Goal: Transaction & Acquisition: Obtain resource

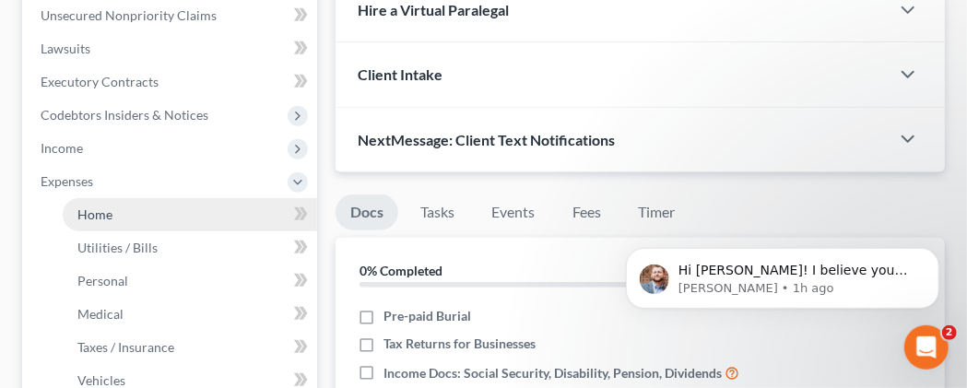
scroll to position [479, 0]
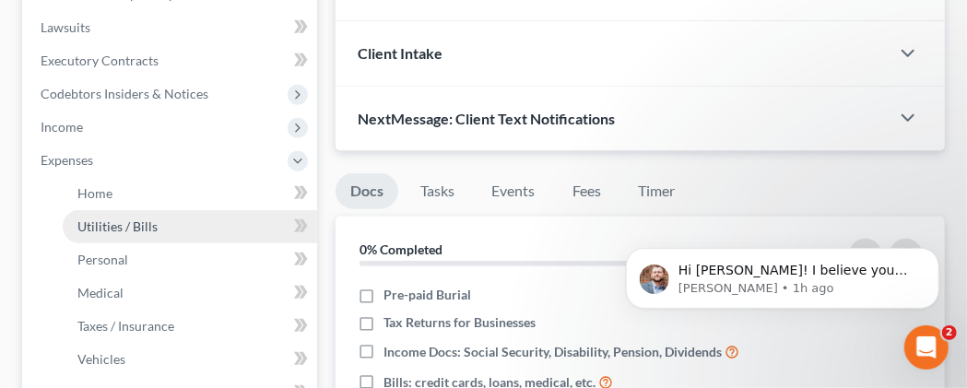
click at [123, 234] on span "Utilities / Bills" at bounding box center [117, 226] width 80 height 16
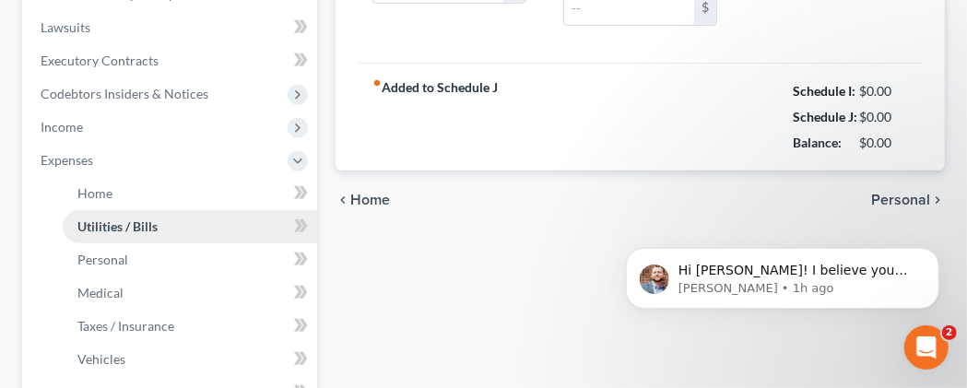
type input "0.00"
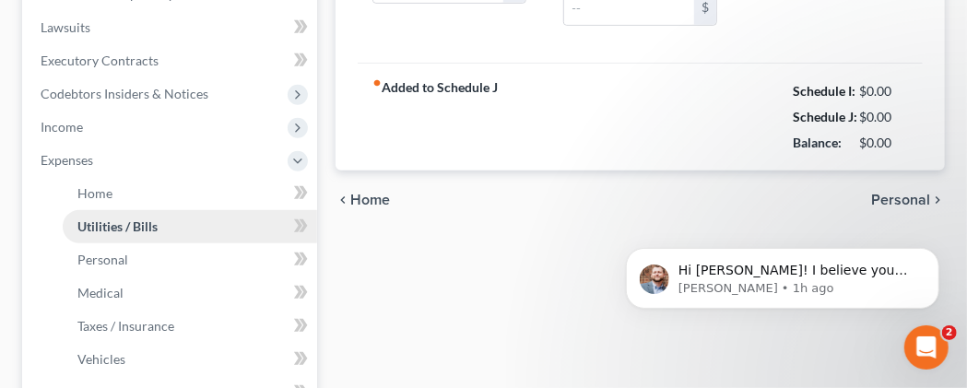
type input "0.00"
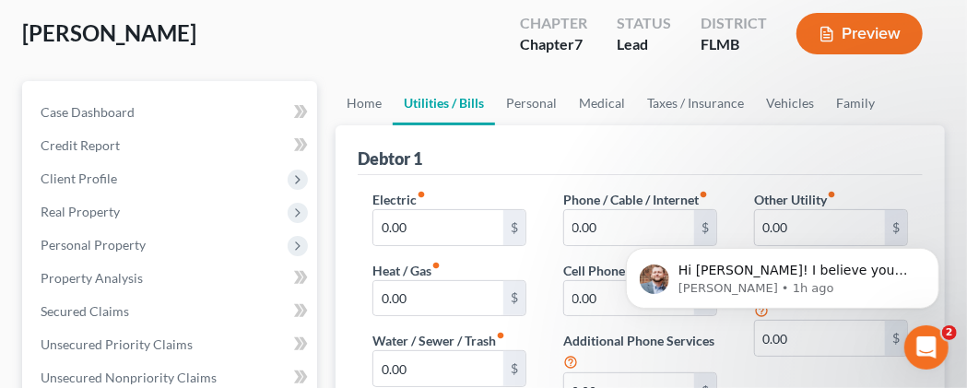
scroll to position [192, 0]
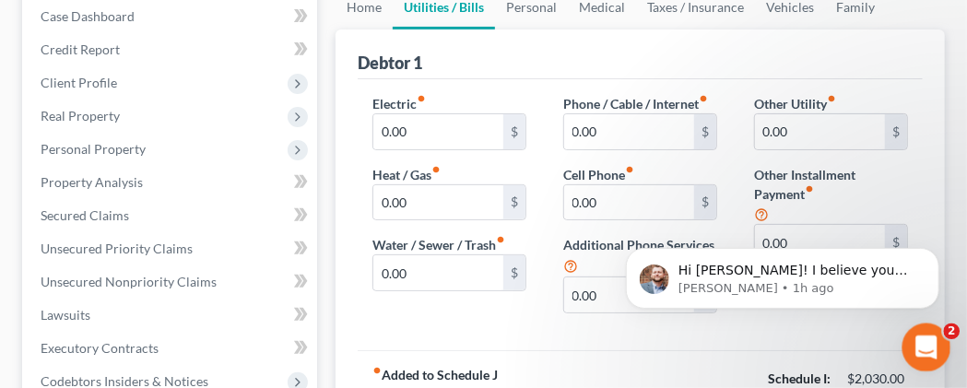
click at [910, 334] on div "Open Intercom Messenger" at bounding box center [923, 344] width 61 height 61
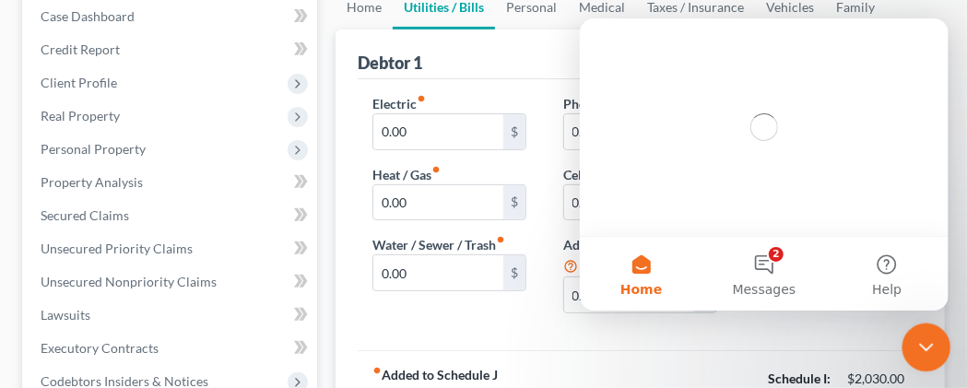
scroll to position [0, 0]
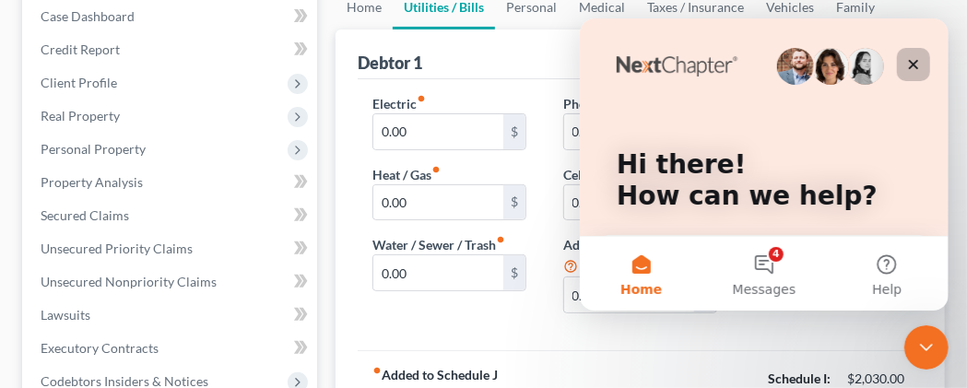
click at [911, 66] on icon "Close" at bounding box center [912, 64] width 15 height 15
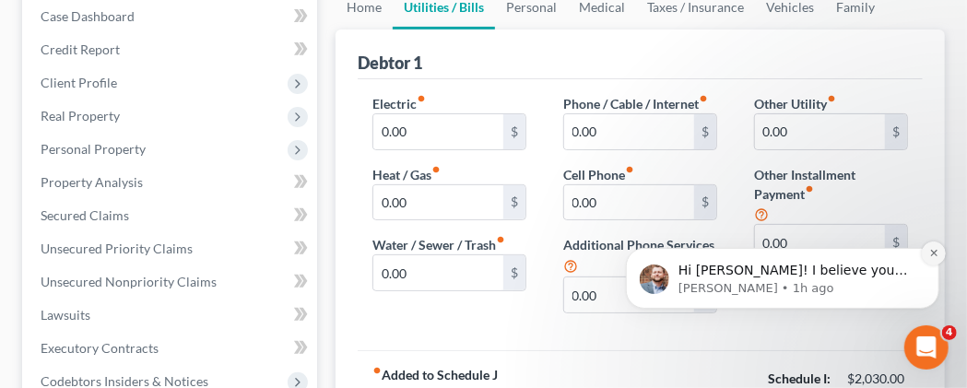
click at [940, 248] on button "Dismiss notification" at bounding box center [933, 253] width 24 height 24
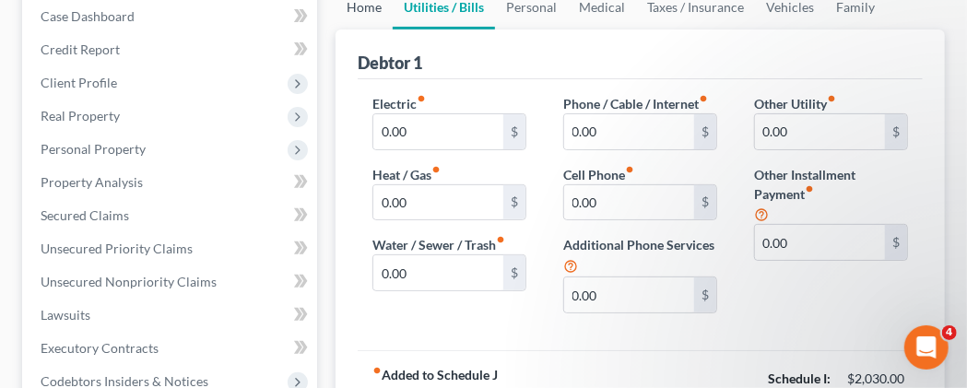
click at [359, 29] on link "Home" at bounding box center [364, 7] width 57 height 44
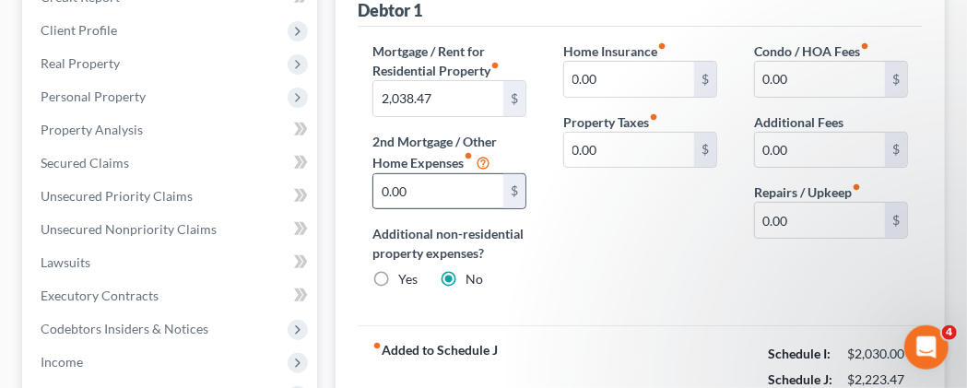
scroll to position [288, 0]
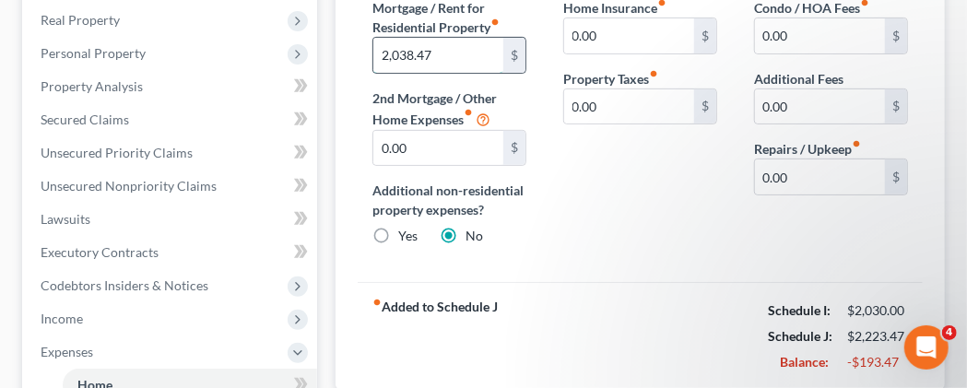
click at [471, 73] on input "2,038.47" at bounding box center [438, 55] width 130 height 35
type input "1,019.24"
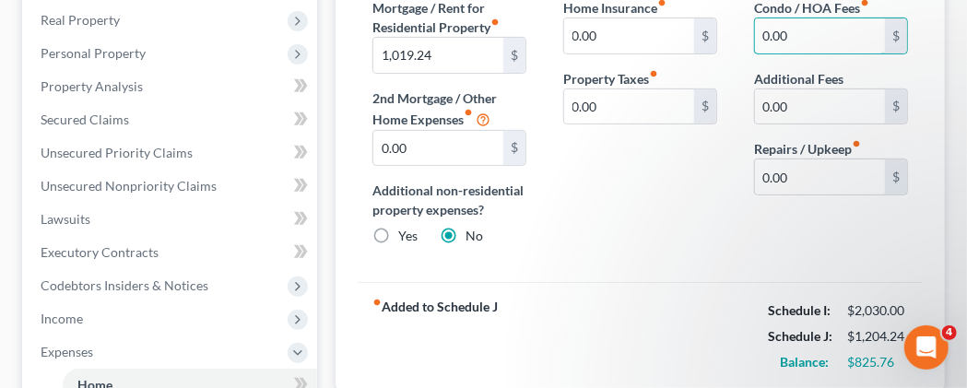
drag, startPoint x: 762, startPoint y: 66, endPoint x: 731, endPoint y: 69, distance: 31.5
click at [762, 53] on input "0.00" at bounding box center [820, 35] width 130 height 35
type input "4,000.00"
type input "400"
click at [816, 194] on input "0.00" at bounding box center [820, 176] width 130 height 35
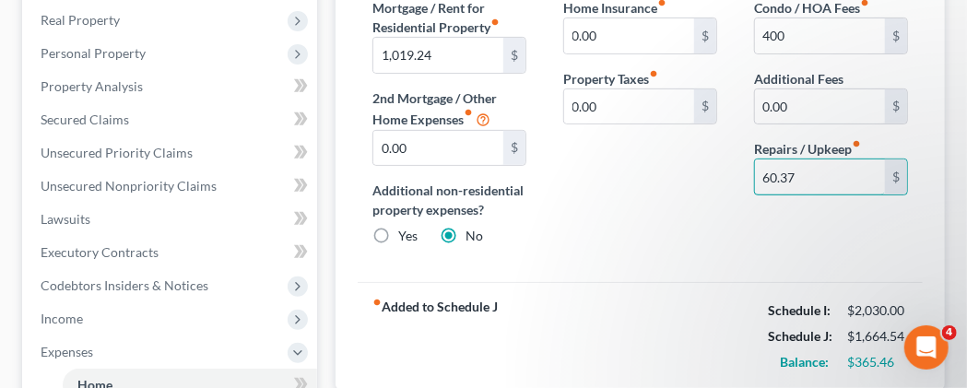
type input "60.37"
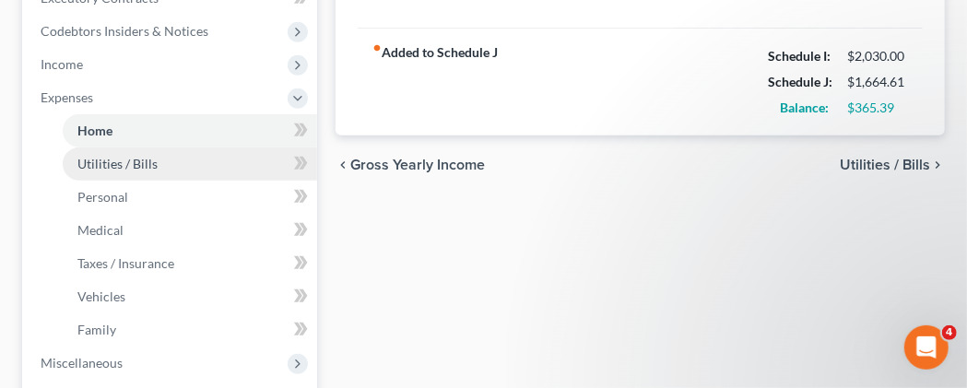
scroll to position [446, 0]
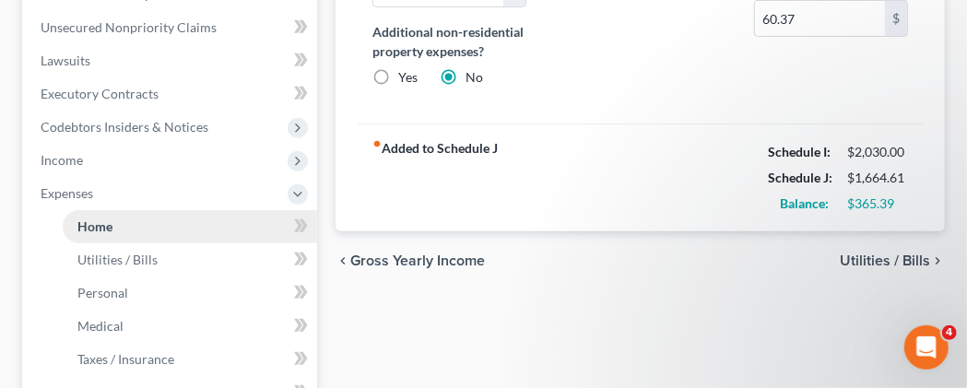
click at [117, 243] on link "Home" at bounding box center [190, 226] width 254 height 33
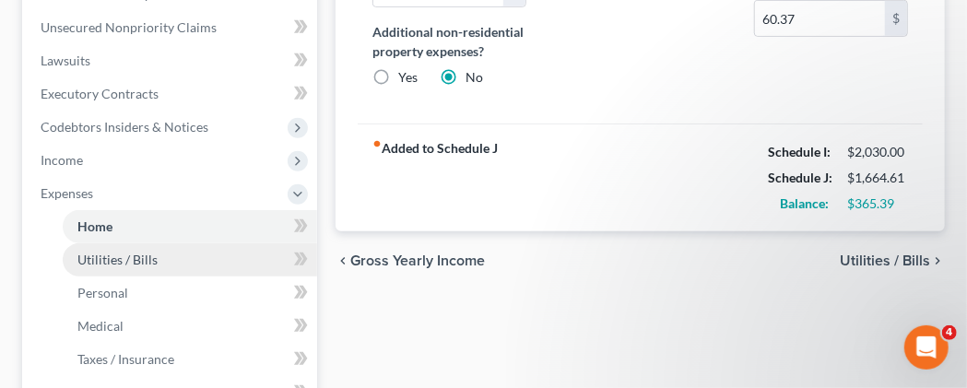
click at [131, 267] on span "Utilities / Bills" at bounding box center [117, 260] width 80 height 16
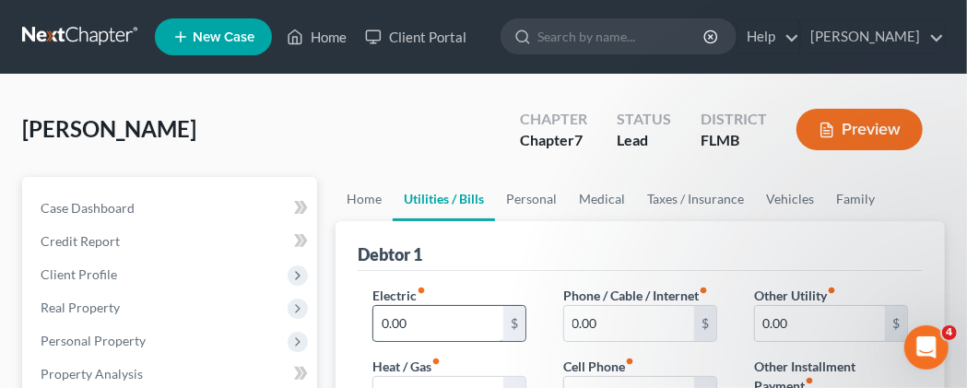
click at [383, 341] on input "0.00" at bounding box center [438, 323] width 130 height 35
type input "75"
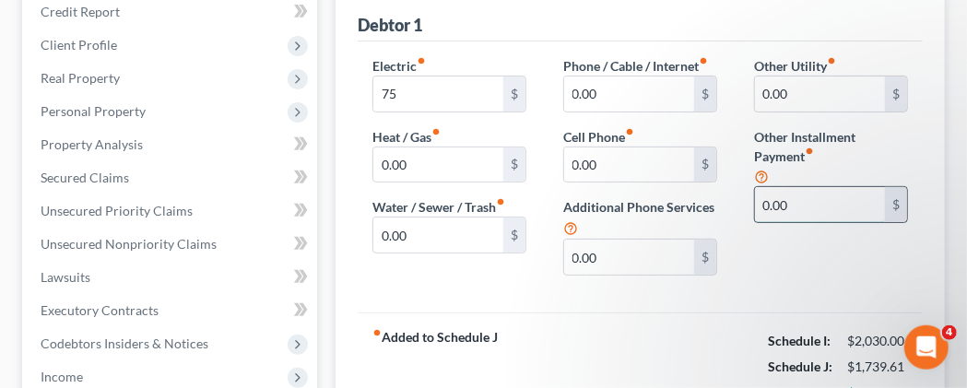
click at [797, 222] on input "0.00" at bounding box center [820, 204] width 130 height 35
type input "900"
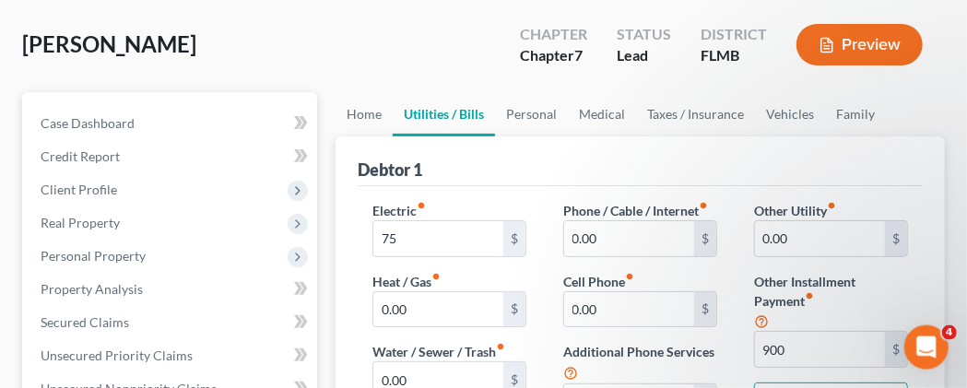
scroll to position [38, 0]
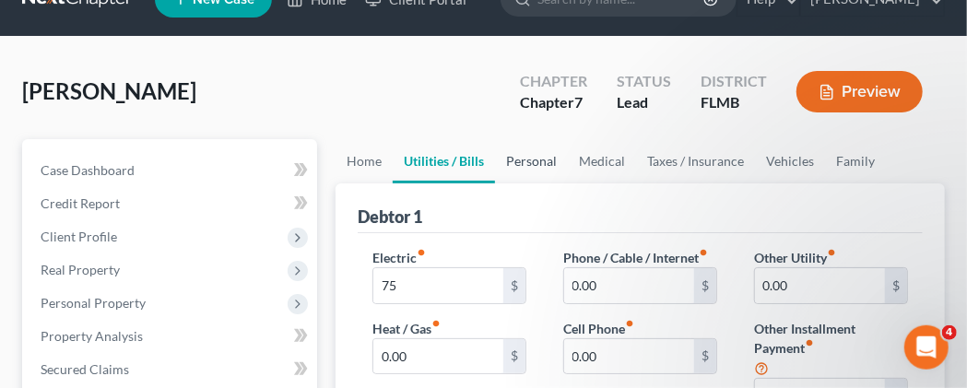
click at [547, 183] on link "Personal" at bounding box center [531, 161] width 73 height 44
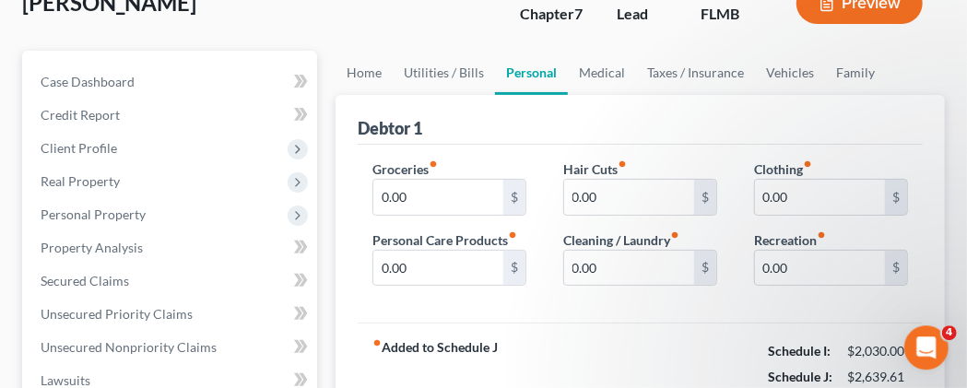
scroll to position [192, 0]
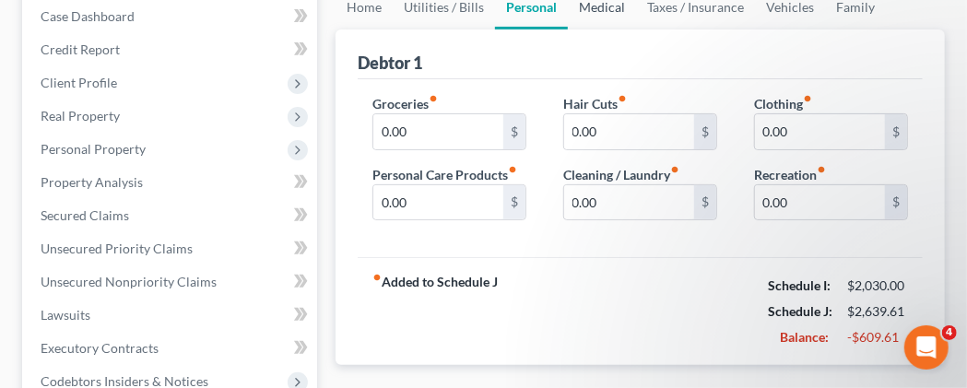
click at [601, 29] on link "Medical" at bounding box center [602, 7] width 68 height 44
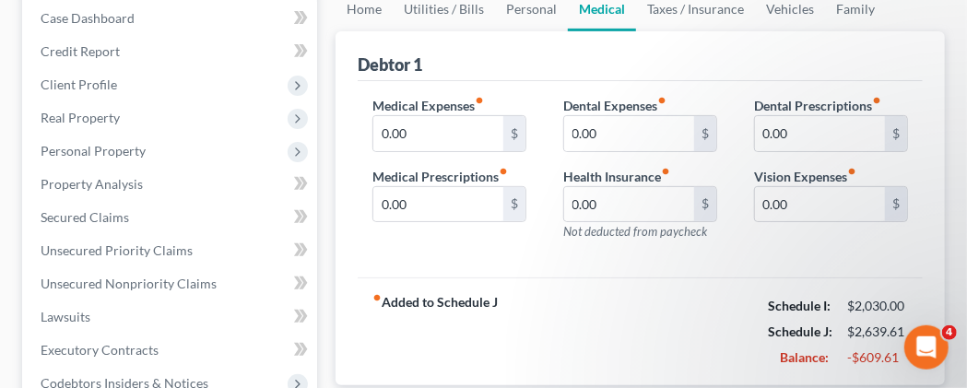
scroll to position [192, 0]
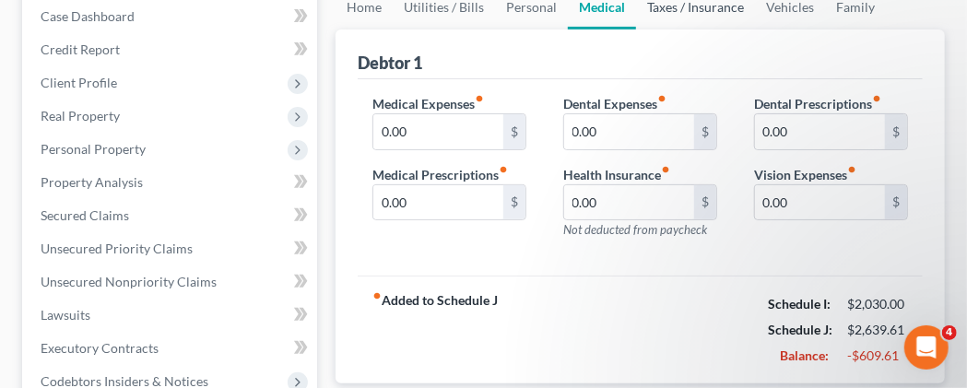
click at [711, 29] on link "Taxes / Insurance" at bounding box center [695, 7] width 119 height 44
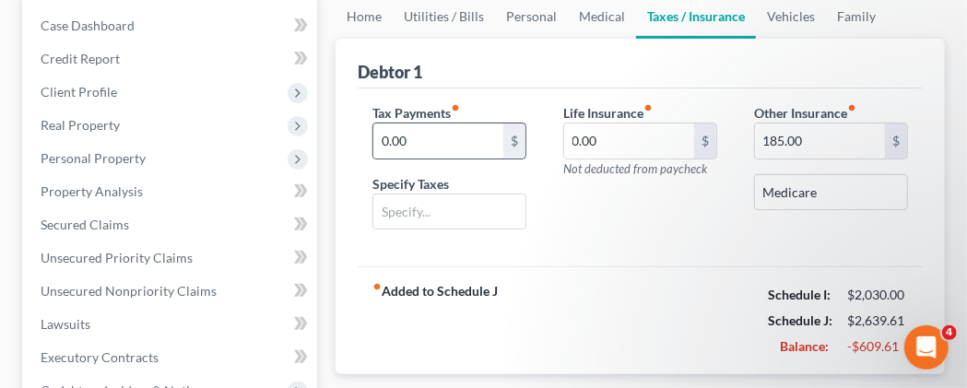
scroll to position [192, 0]
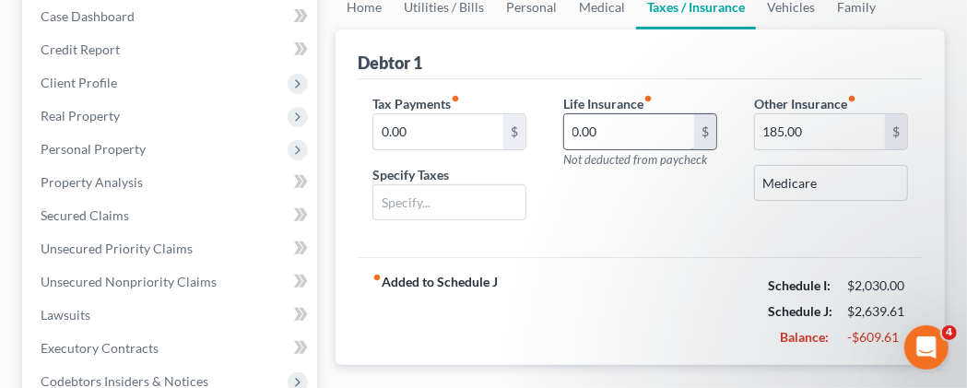
click at [615, 149] on input "0.00" at bounding box center [629, 131] width 130 height 35
type input "166.08"
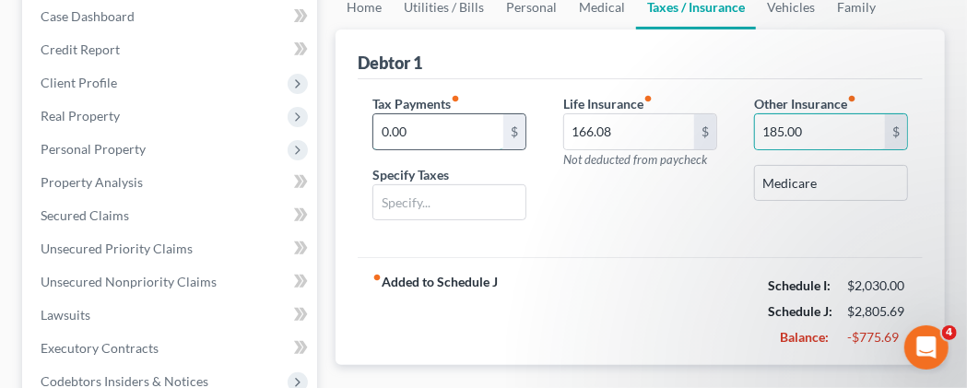
click at [440, 149] on input "0.00" at bounding box center [438, 131] width 130 height 35
type input "186.50"
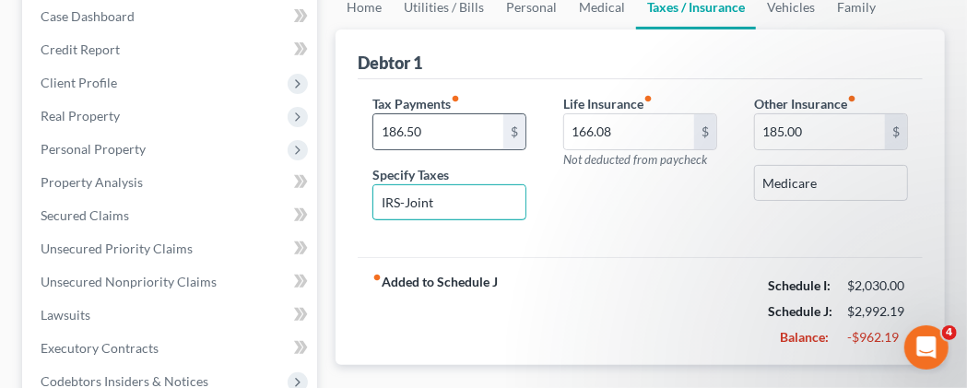
type input "IRS-Joint"
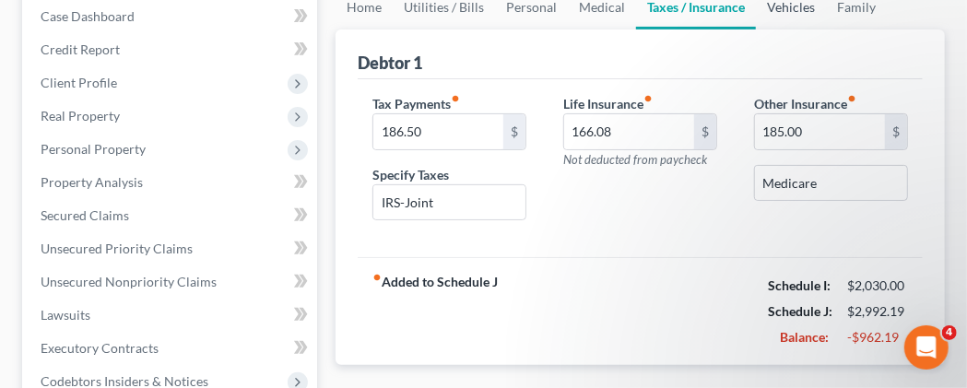
click at [783, 29] on link "Vehicles" at bounding box center [791, 7] width 70 height 44
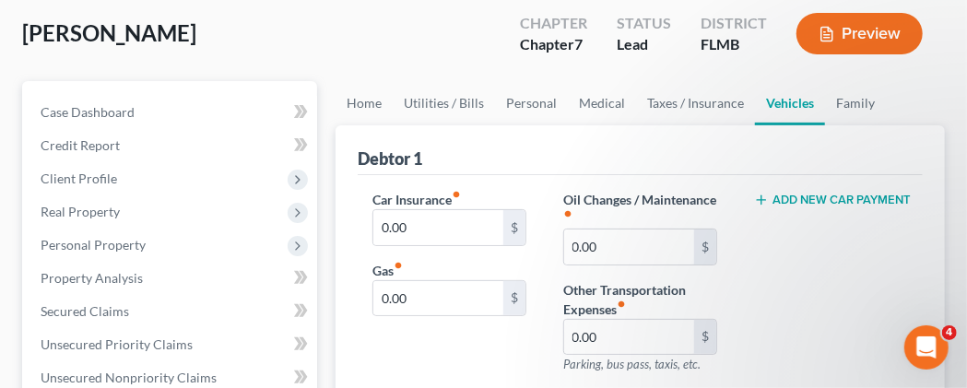
scroll to position [192, 0]
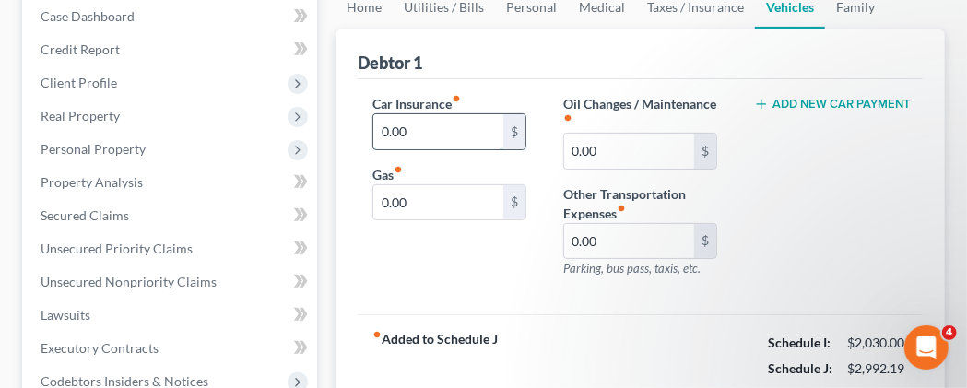
click at [408, 149] on input "0.00" at bounding box center [438, 131] width 130 height 35
type input "60.91"
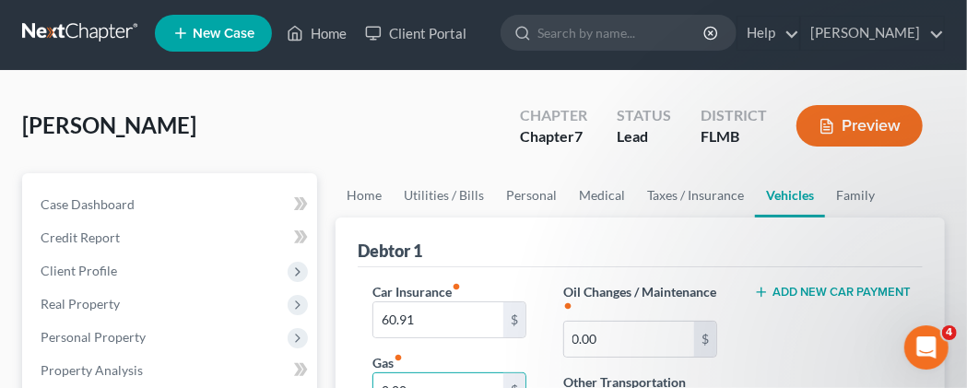
scroll to position [0, 0]
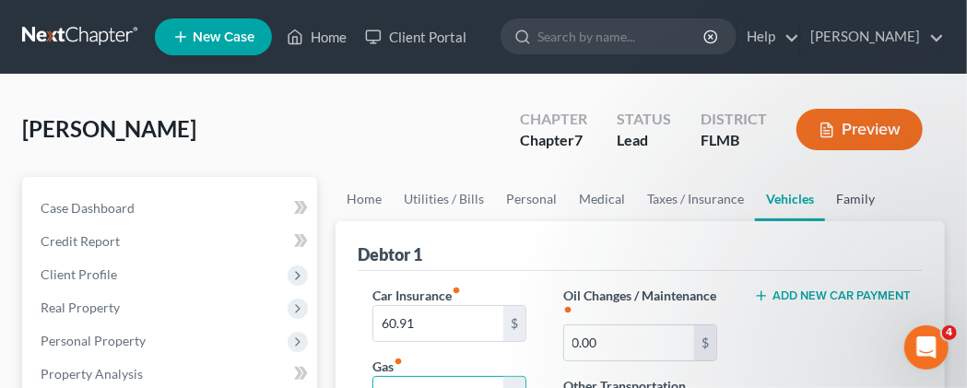
click at [849, 221] on link "Family" at bounding box center [855, 199] width 61 height 44
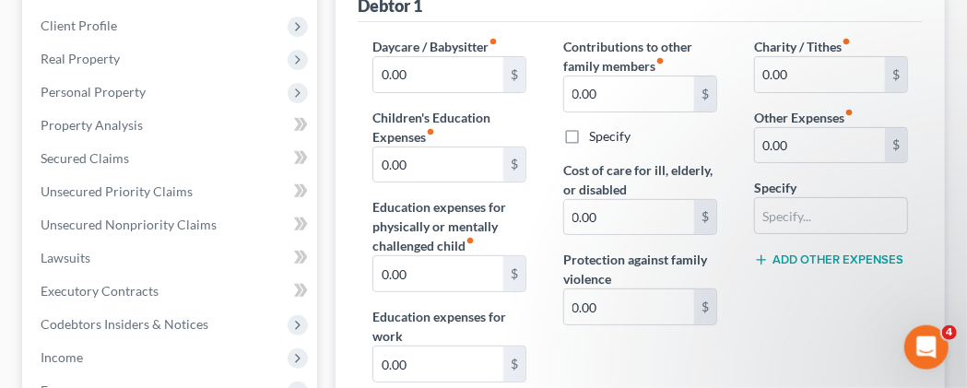
scroll to position [288, 0]
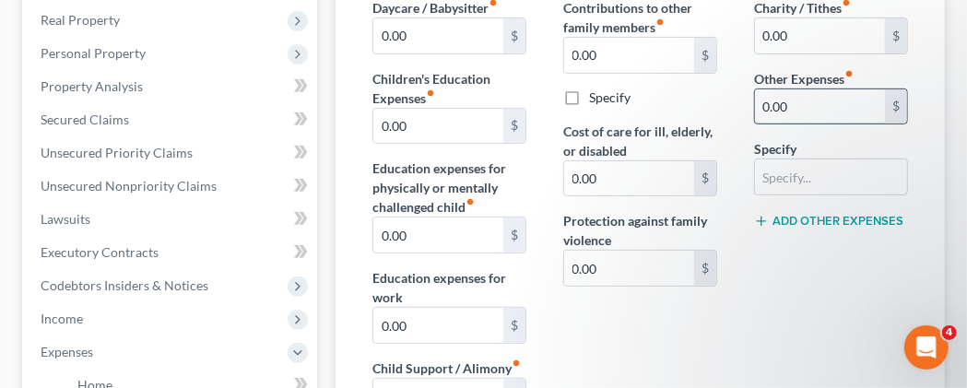
click at [803, 124] on input "0.00" at bounding box center [820, 106] width 130 height 35
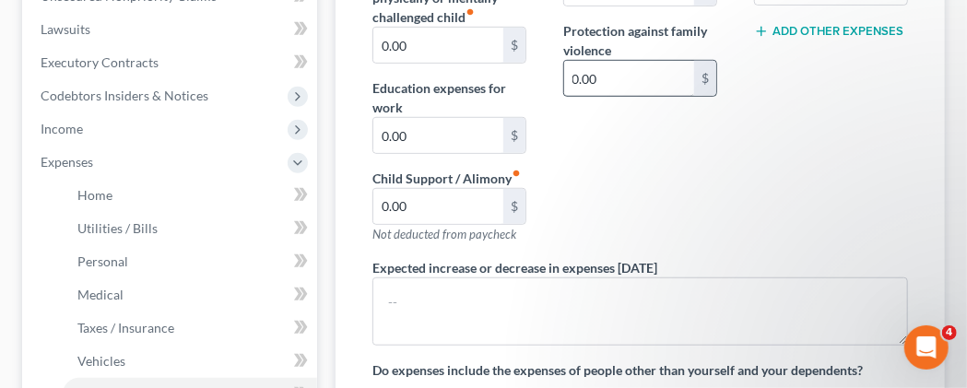
scroll to position [479, 0]
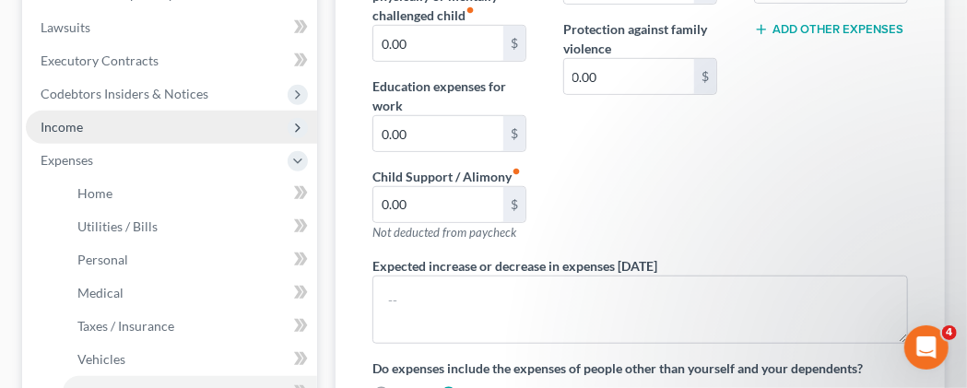
click at [78, 135] on span "Income" at bounding box center [62, 127] width 42 height 16
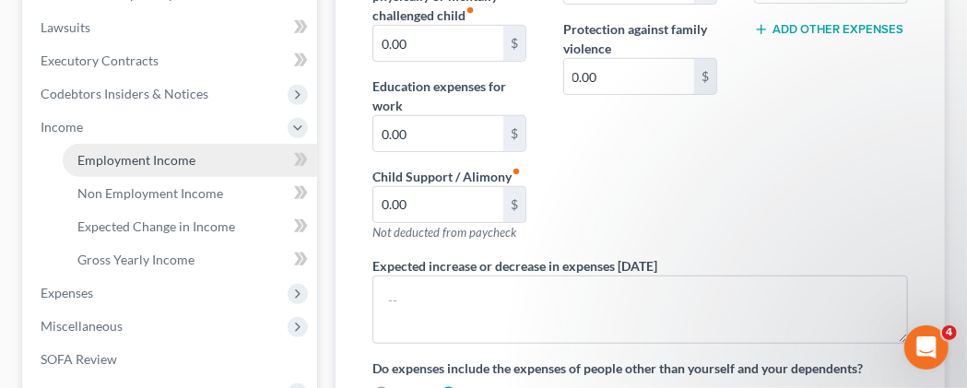
click at [152, 168] on span "Employment Income" at bounding box center [136, 160] width 118 height 16
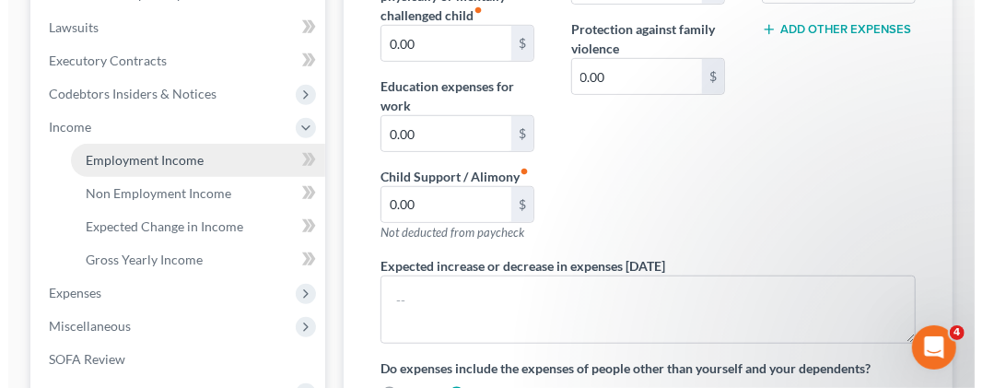
scroll to position [446, 0]
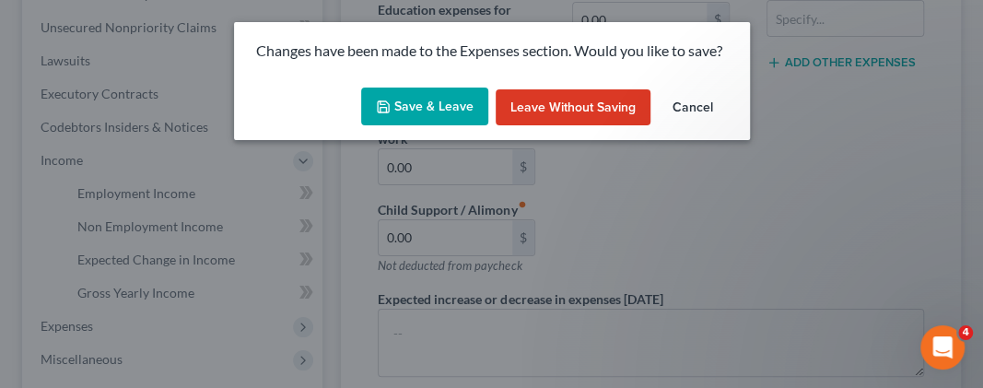
click at [453, 110] on button "Save & Leave" at bounding box center [424, 107] width 127 height 39
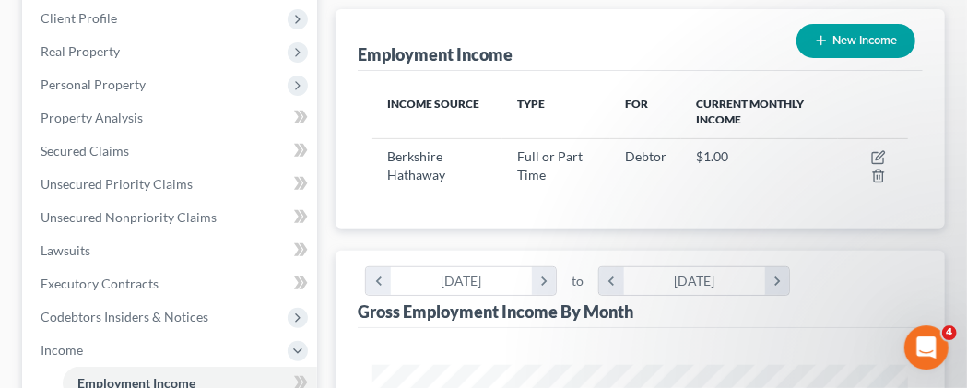
scroll to position [288, 0]
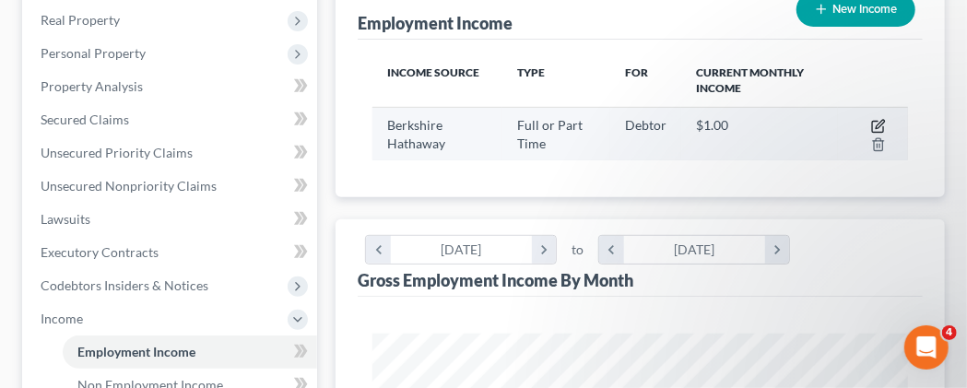
click at [880, 128] on icon "button" at bounding box center [880, 124] width 8 height 8
select select "0"
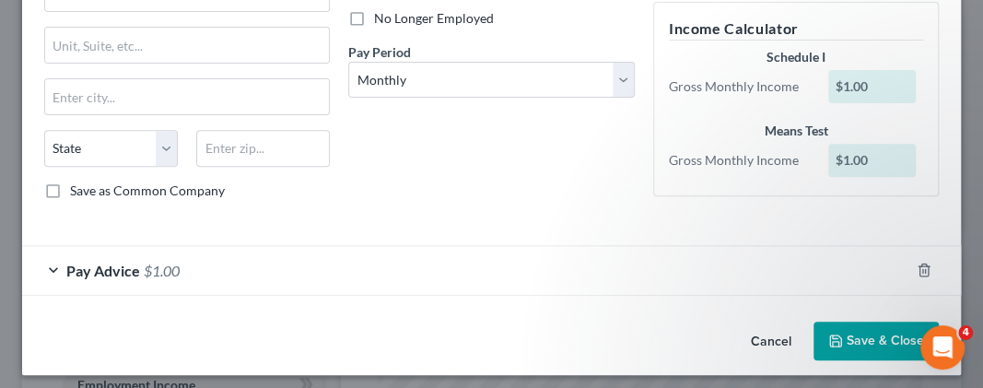
scroll to position [254, 0]
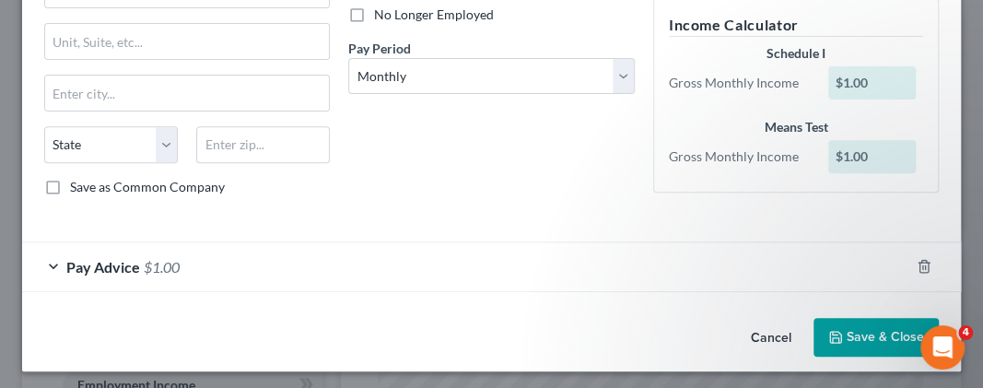
click at [866, 333] on button "Save & Close" at bounding box center [876, 337] width 125 height 39
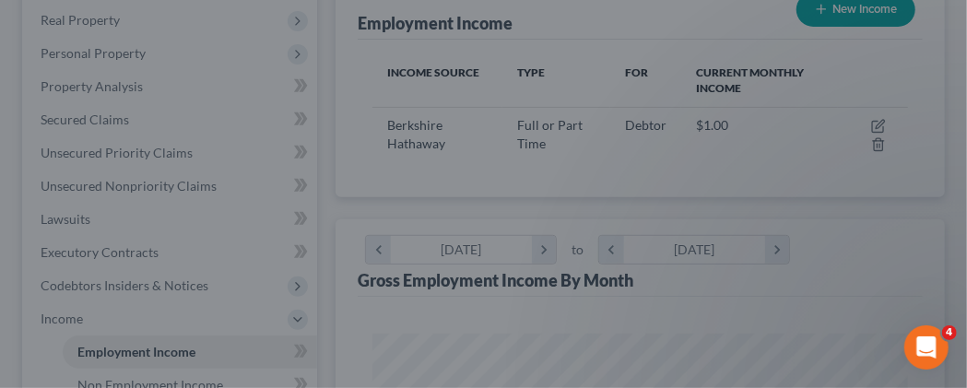
scroll to position [921475, 921169]
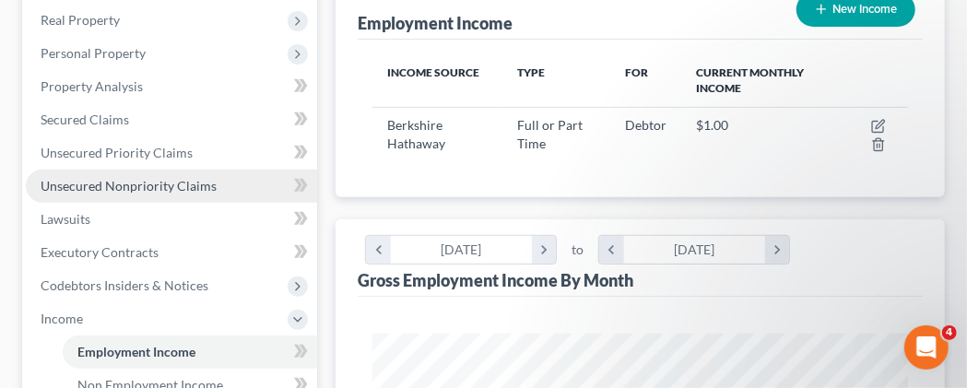
click at [186, 194] on span "Unsecured Nonpriority Claims" at bounding box center [129, 186] width 176 height 16
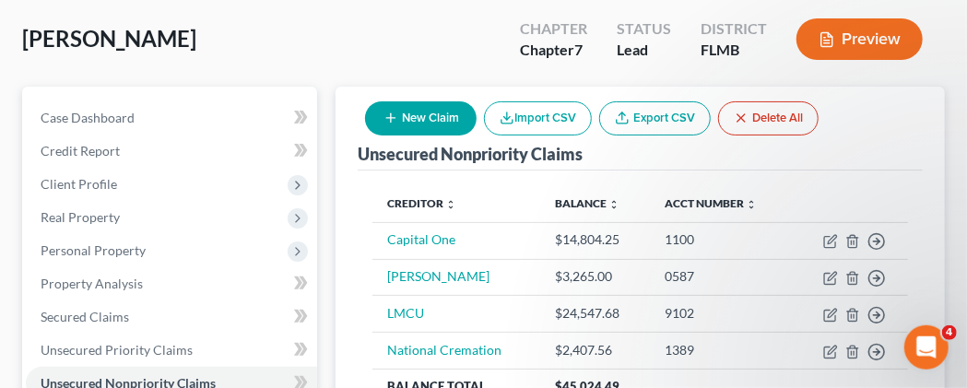
scroll to position [192, 0]
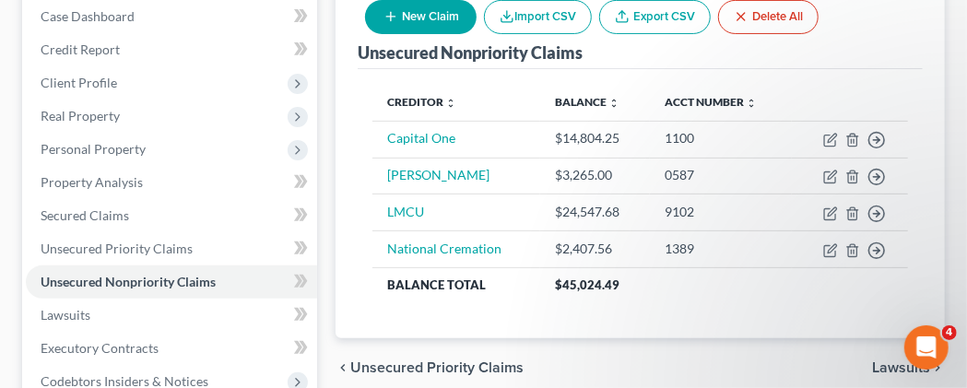
click at [437, 34] on button "New Claim" at bounding box center [421, 17] width 112 height 34
select select "0"
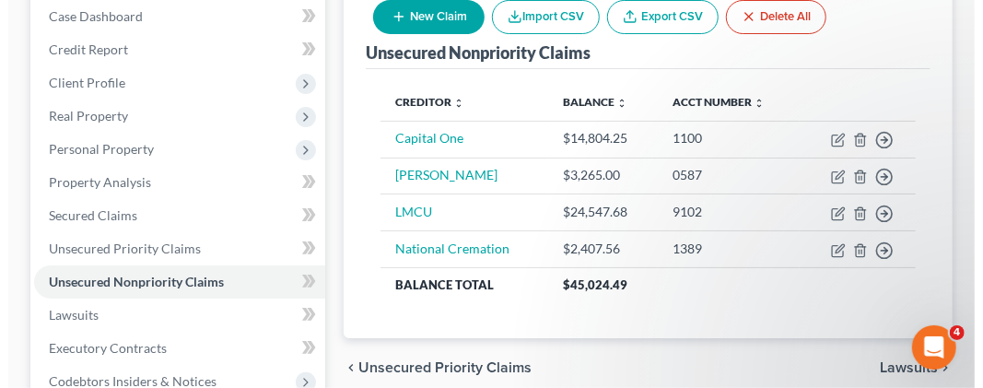
scroll to position [159, 0]
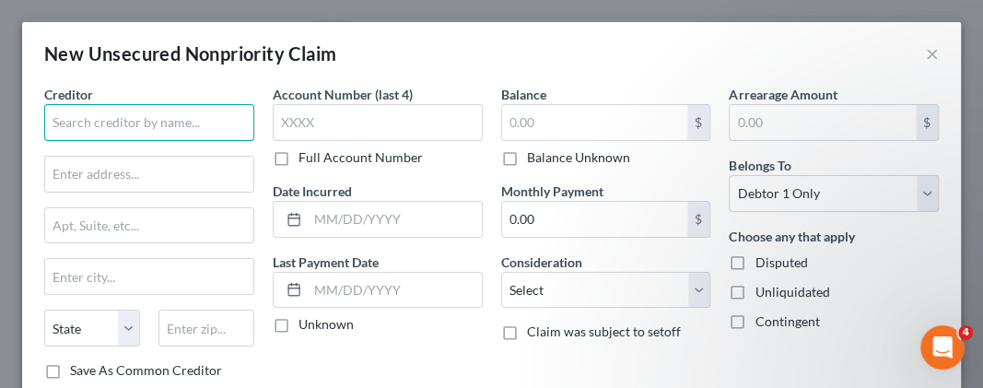
click at [123, 122] on input "text" at bounding box center [149, 122] width 210 height 37
type input "SBA"
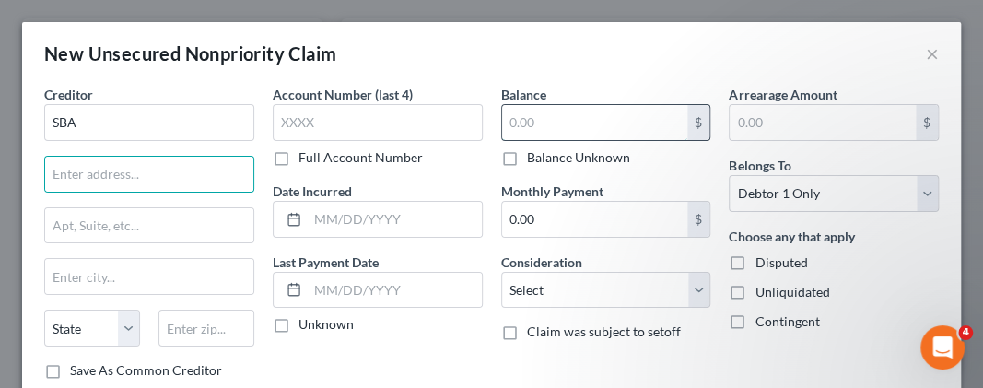
click at [561, 111] on input "text" at bounding box center [595, 122] width 186 height 35
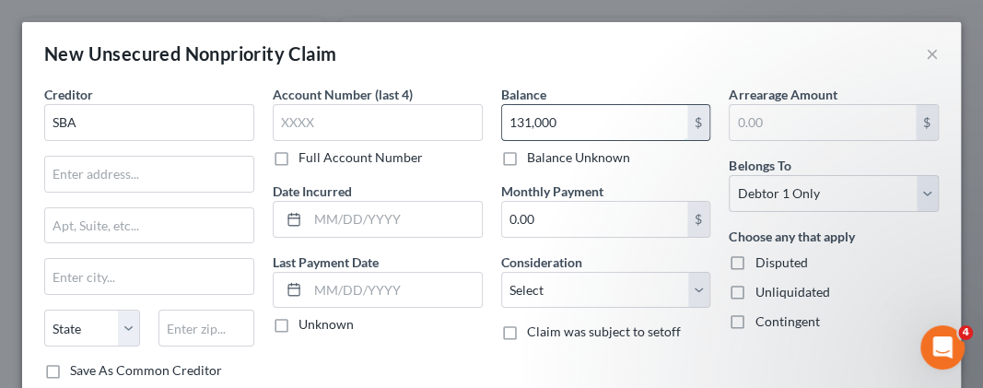
type input "131,000"
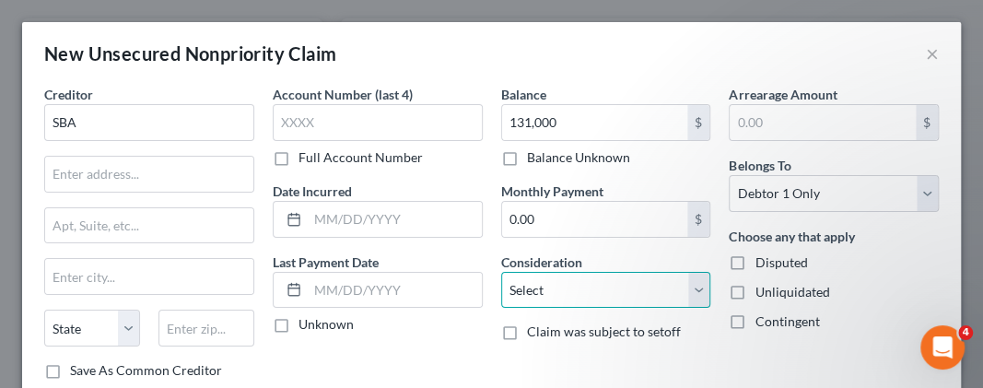
select select "14"
click option "Other" at bounding box center [0, 0] width 0 height 0
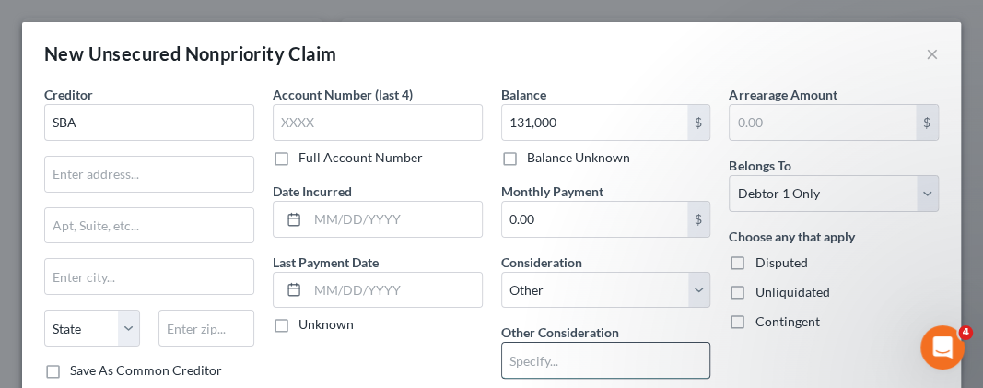
click at [548, 346] on input "text" at bounding box center [606, 360] width 208 height 35
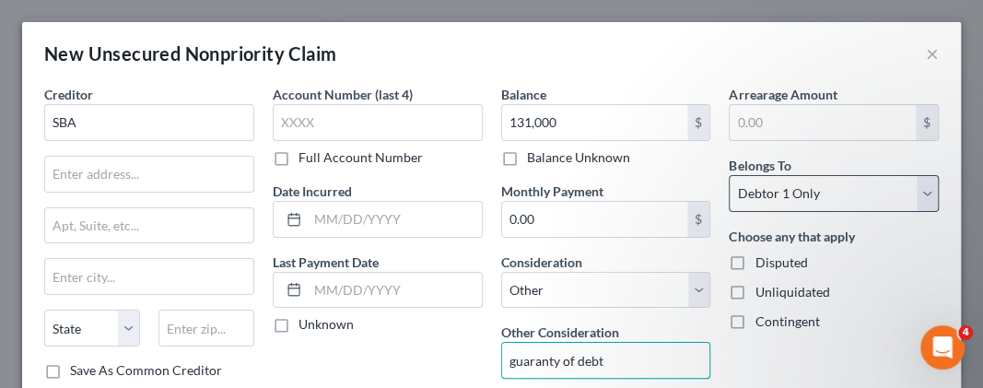
type input "guaranty of debt"
click at [729, 175] on select "Select Debtor 1 Only Debtor 2 Only Debtor 1 And Debtor 2 Only At Least One Of T…" at bounding box center [834, 193] width 210 height 37
select select "3"
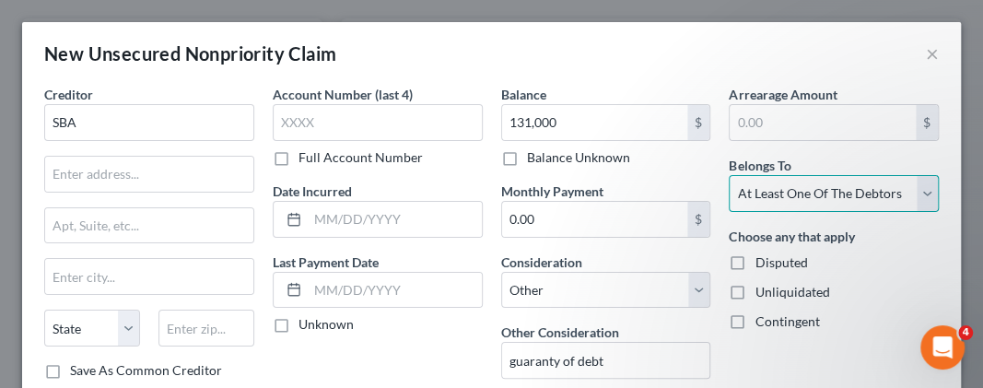
click option "At Least One Of The Debtors And Another" at bounding box center [0, 0] width 0 height 0
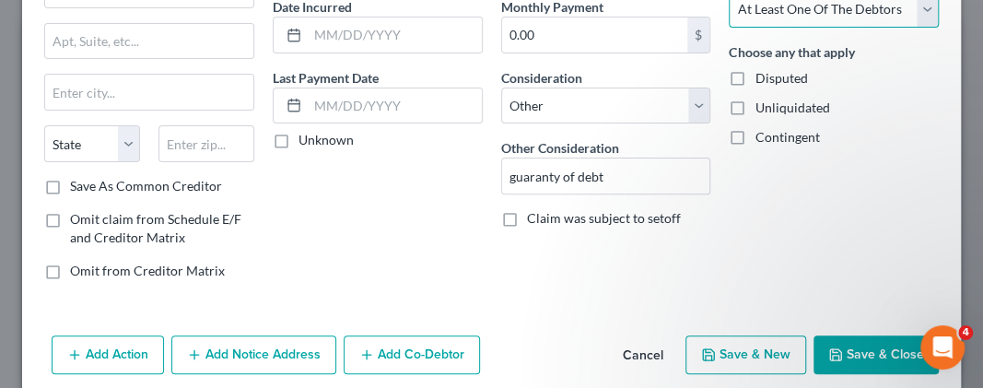
scroll to position [203, 0]
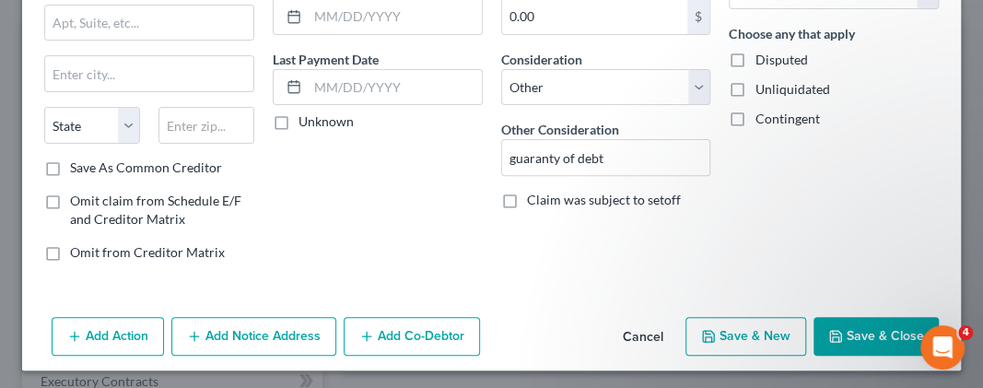
click at [859, 330] on button "Save & Close" at bounding box center [876, 336] width 125 height 39
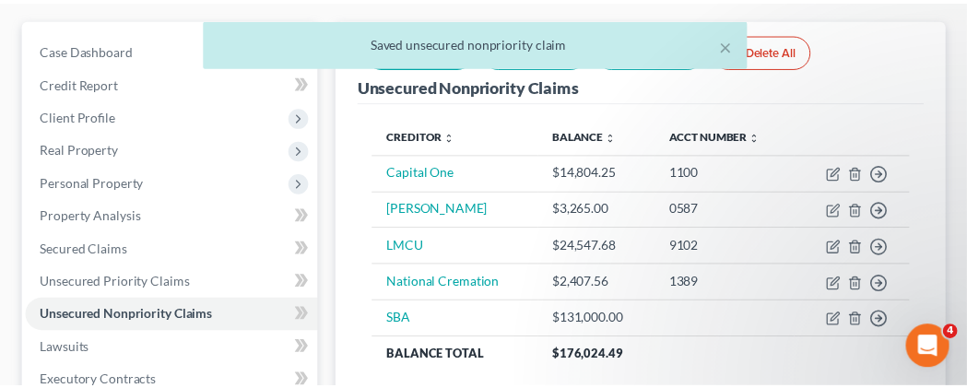
scroll to position [192, 0]
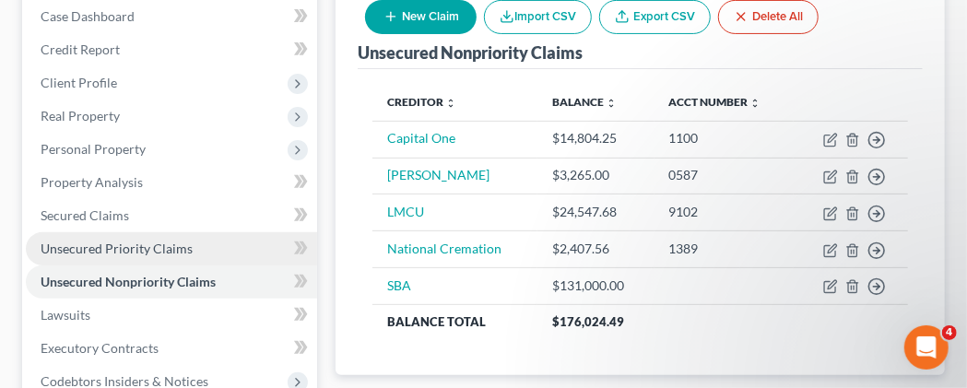
click at [145, 256] on span "Unsecured Priority Claims" at bounding box center [117, 249] width 152 height 16
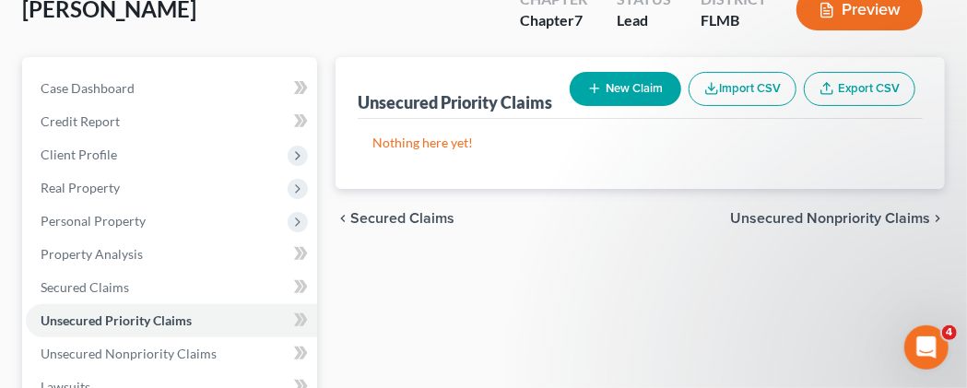
scroll to position [192, 0]
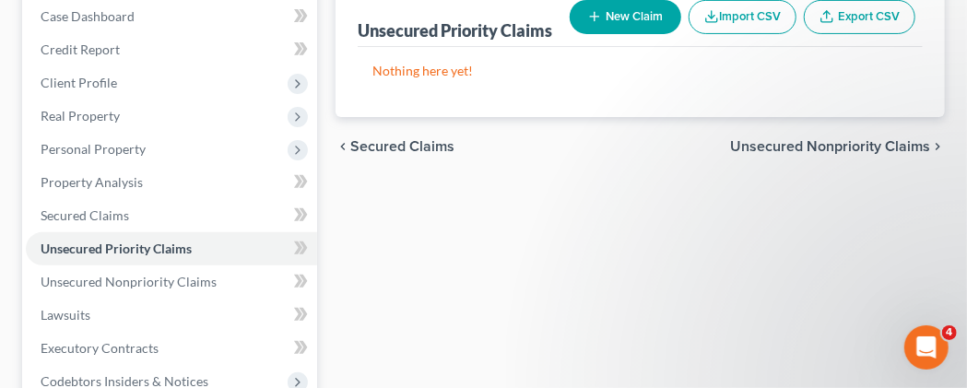
click at [653, 34] on button "New Claim" at bounding box center [626, 17] width 112 height 34
select select "0"
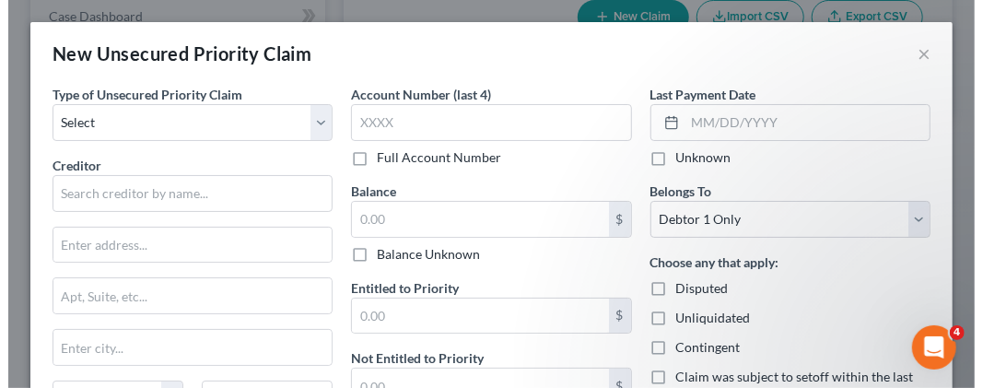
scroll to position [159, 0]
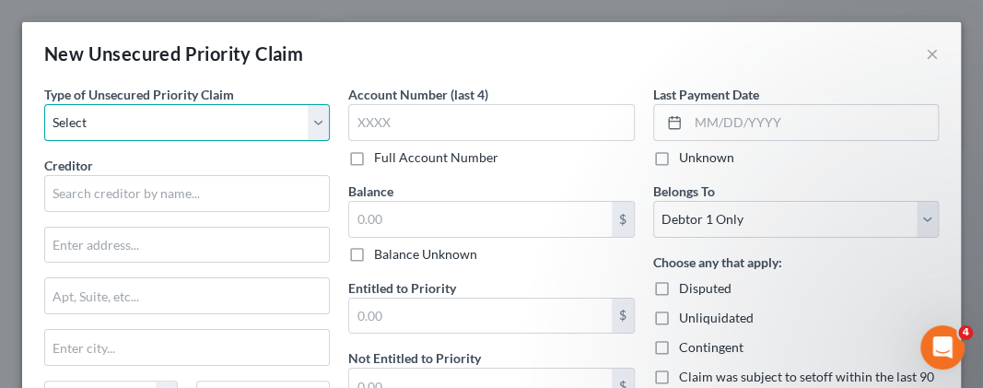
click at [44, 104] on select "Select Taxes & Other Government Units Domestic Support Obligations Extensions o…" at bounding box center [187, 122] width 286 height 37
select select "0"
click option "Taxes & Other Government Units" at bounding box center [0, 0] width 0 height 0
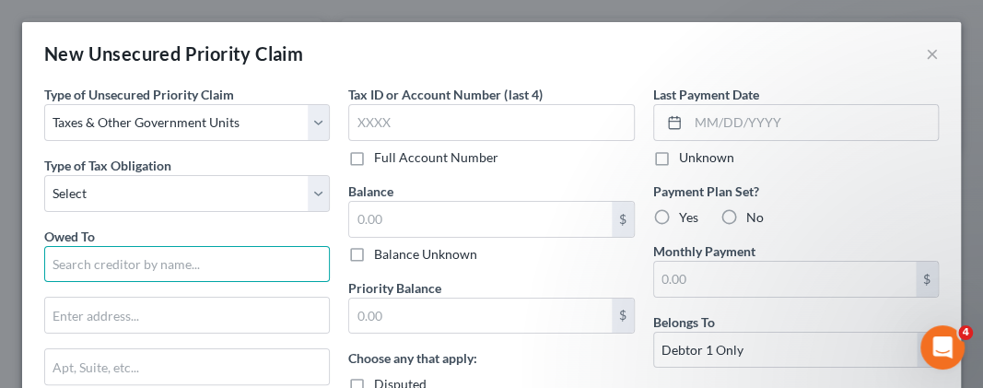
click at [157, 269] on input "text" at bounding box center [187, 264] width 286 height 37
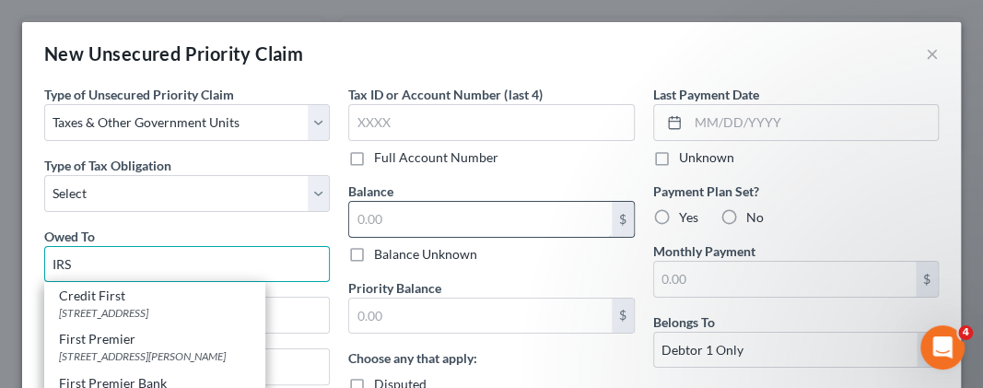
type input "IRS"
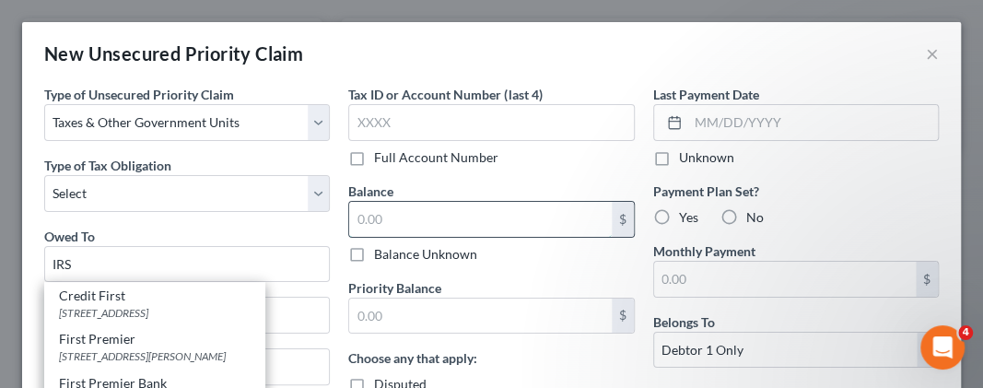
click at [418, 222] on input "text" at bounding box center [480, 219] width 262 height 35
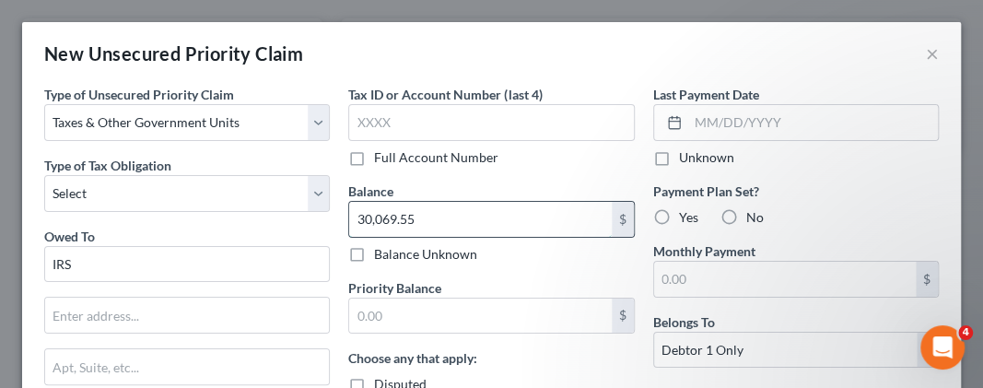
type input "30,069.55"
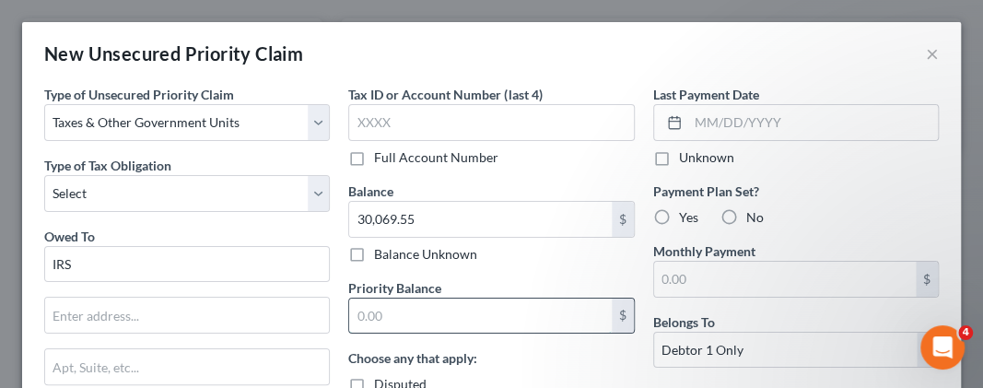
click at [390, 314] on input "text" at bounding box center [480, 316] width 262 height 35
type input "30,069.55"
click at [679, 218] on label "Yes" at bounding box center [688, 217] width 19 height 18
click at [687, 218] on input "Yes" at bounding box center [693, 214] width 12 height 12
radio input "true"
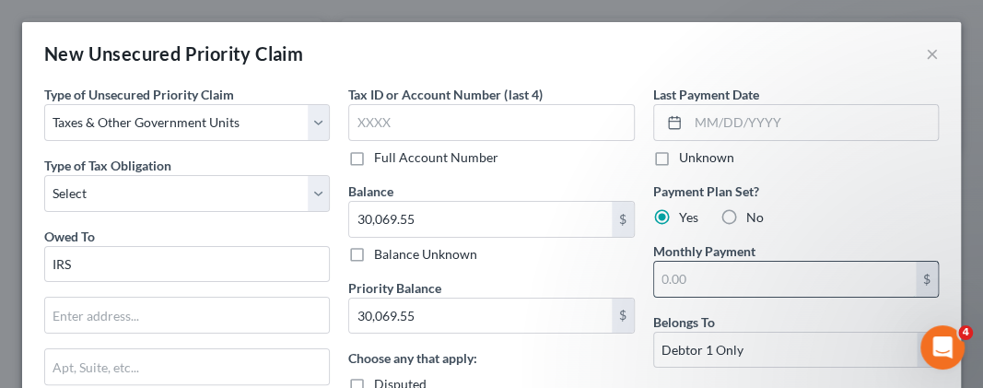
click at [669, 277] on input "text" at bounding box center [785, 279] width 262 height 35
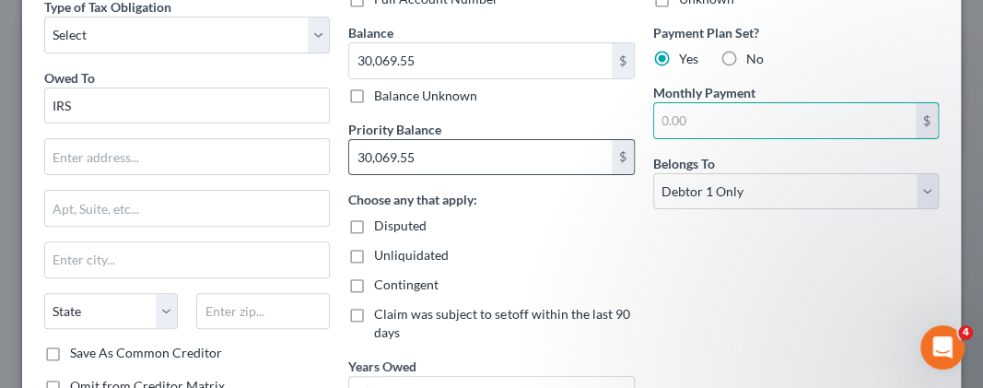
scroll to position [184, 0]
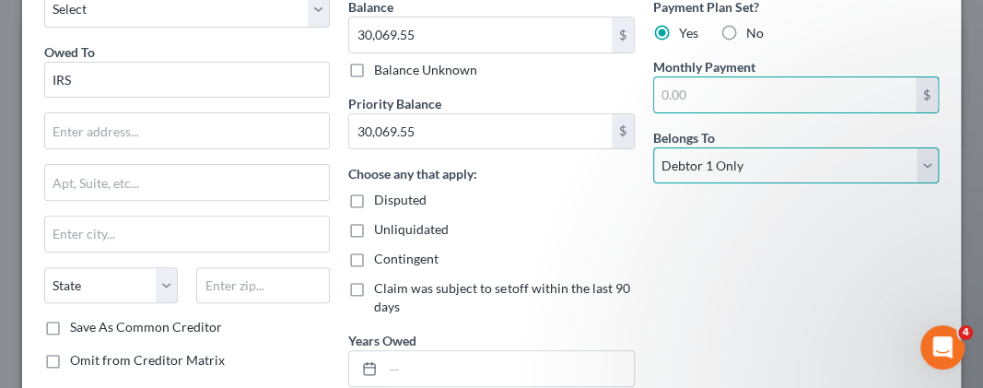
click at [654, 147] on select "Select Debtor 1 Only Debtor 2 Only Debtor 1 And Debtor 2 Only At Least One Of T…" at bounding box center [797, 165] width 286 height 37
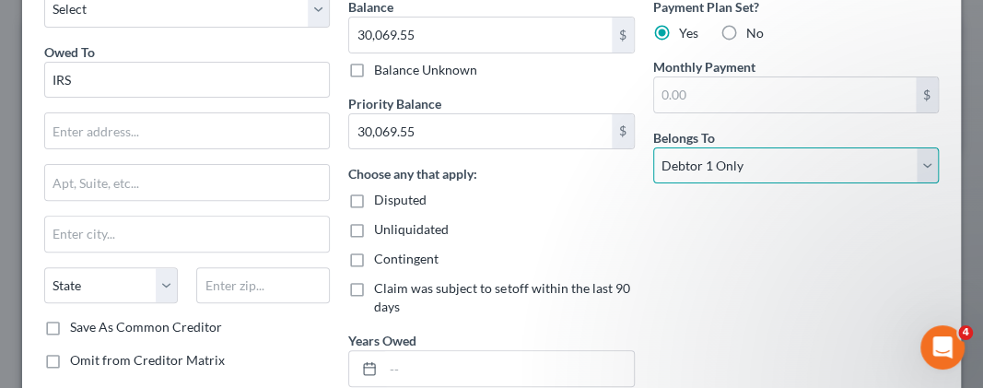
select select "3"
click option "At Least One Of The Debtors And Another" at bounding box center [0, 0] width 0 height 0
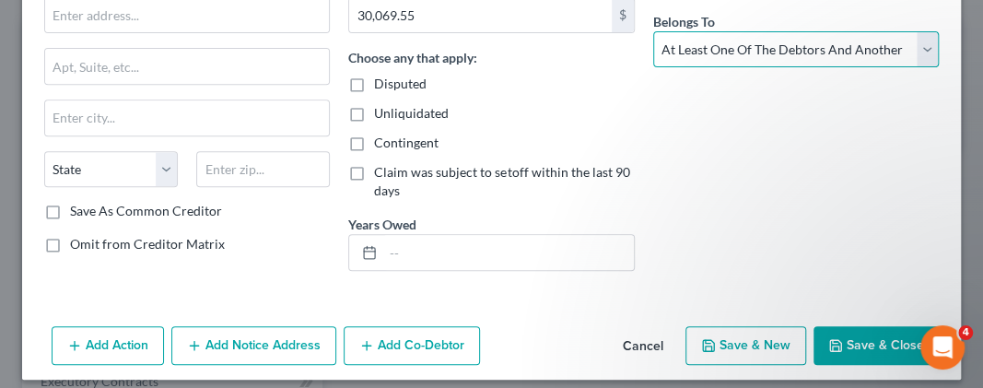
scroll to position [312, 0]
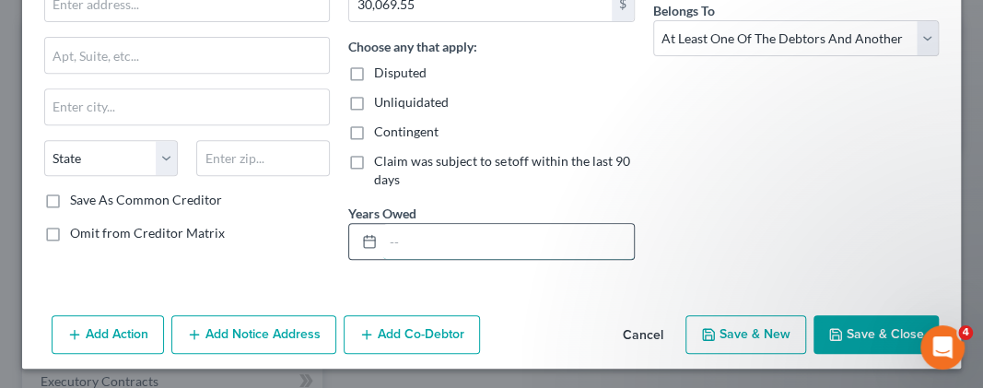
click at [388, 237] on input "text" at bounding box center [508, 241] width 250 height 35
type input "24,23,22"
click at [849, 333] on button "Save & Close" at bounding box center [876, 334] width 125 height 39
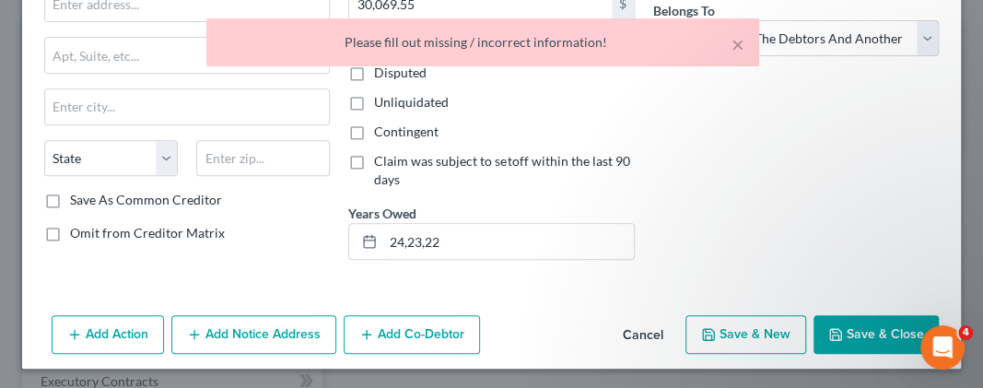
click at [747, 46] on div "× Please fill out missing / incorrect information!" at bounding box center [482, 42] width 553 height 48
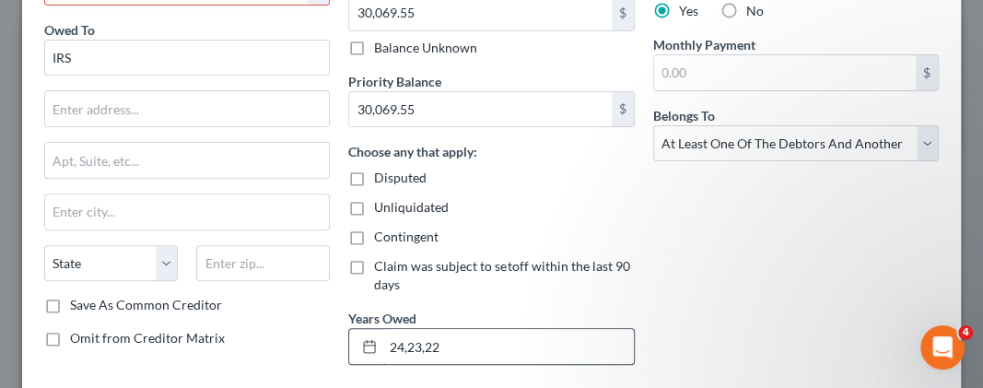
scroll to position [127, 0]
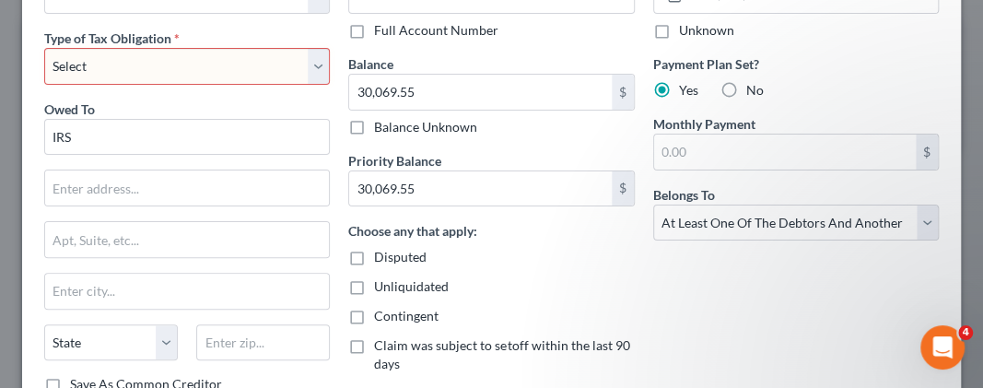
click at [44, 48] on select "Select Federal City State Franchise Tax Board Other" at bounding box center [187, 66] width 286 height 37
select select "0"
click option "Federal" at bounding box center [0, 0] width 0 height 0
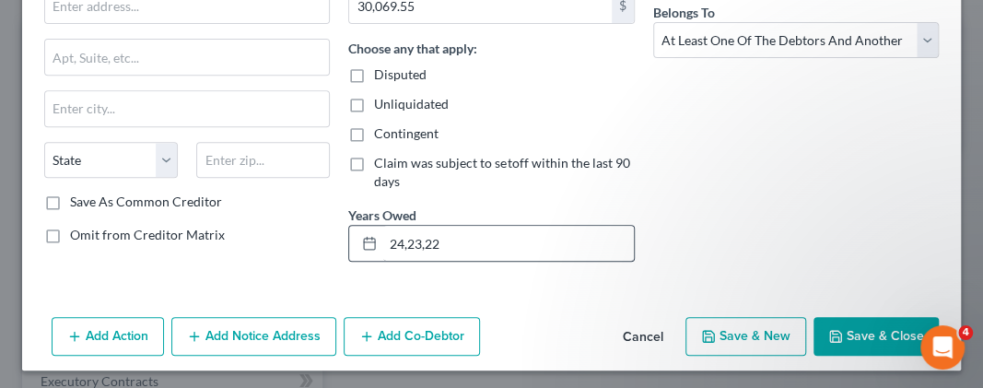
scroll to position [312, 0]
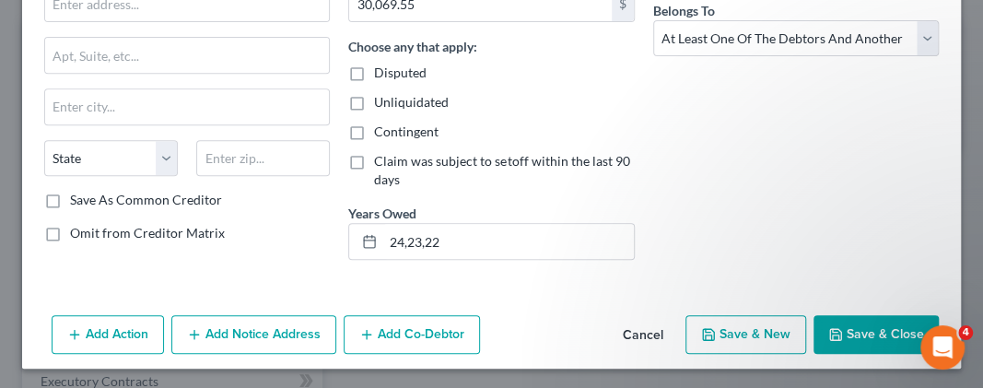
click at [857, 321] on button "Save & Close" at bounding box center [876, 334] width 125 height 39
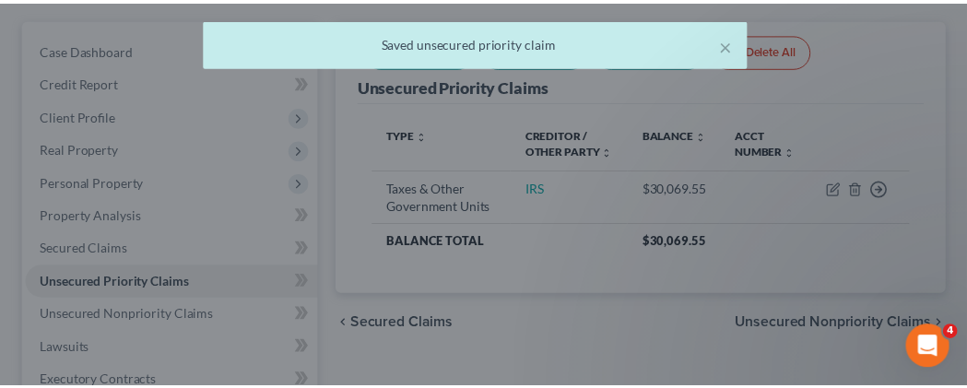
scroll to position [192, 0]
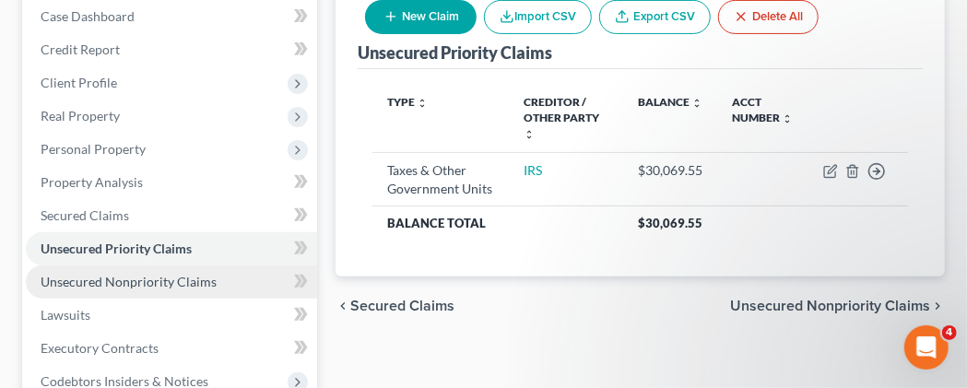
click at [148, 289] on span "Unsecured Nonpriority Claims" at bounding box center [129, 282] width 176 height 16
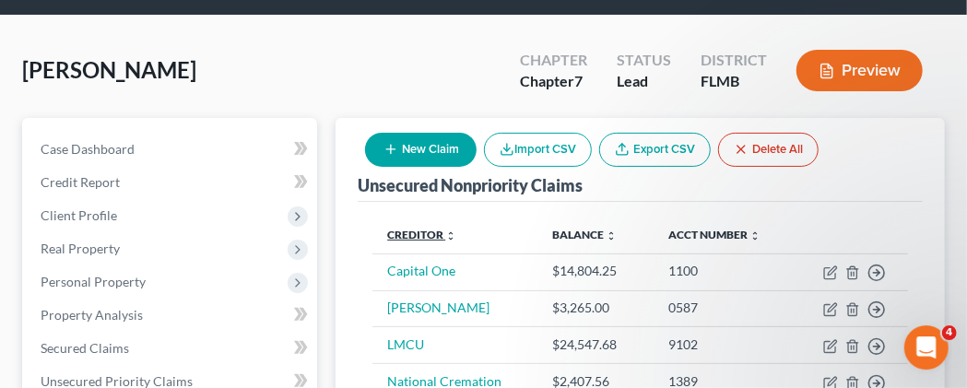
scroll to position [96, 0]
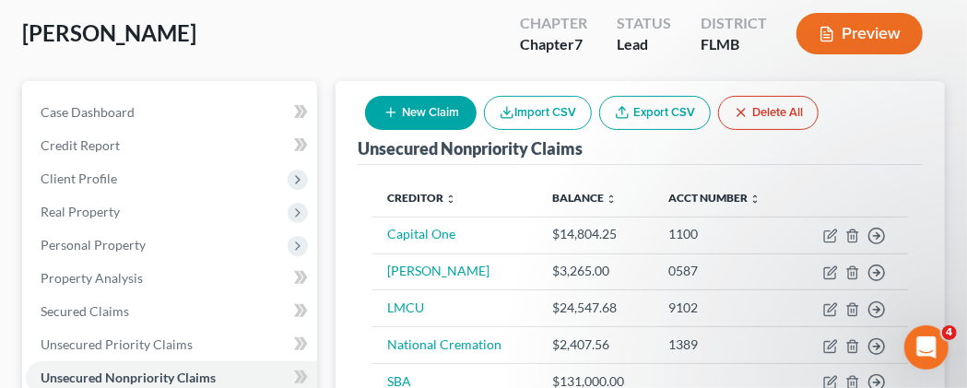
click at [432, 130] on button "New Claim" at bounding box center [421, 113] width 112 height 34
select select "0"
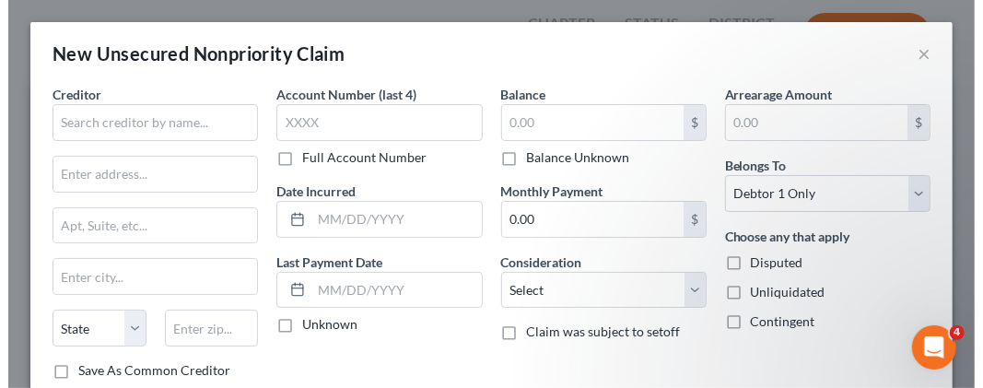
scroll to position [100, 0]
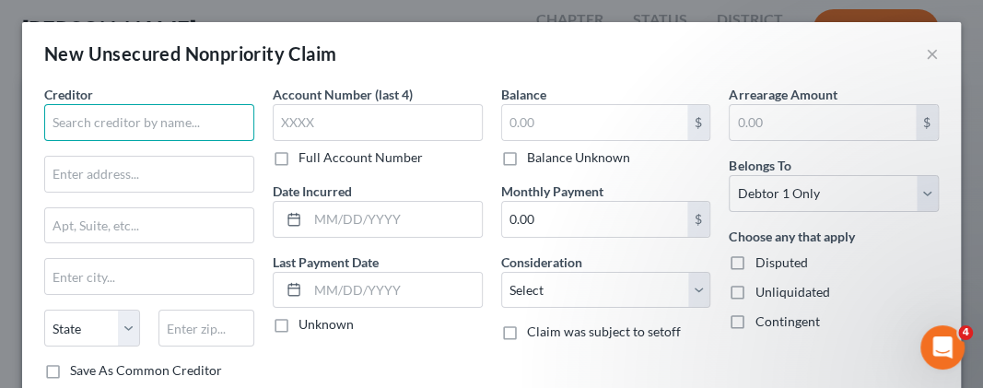
click at [223, 124] on input "text" at bounding box center [149, 122] width 210 height 37
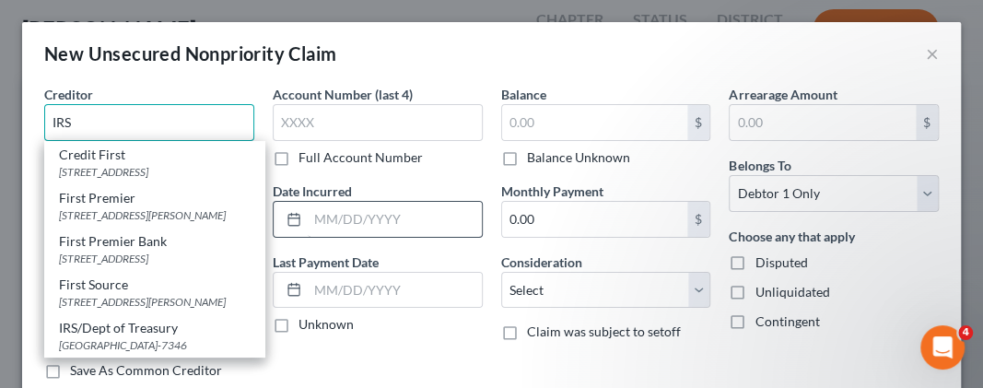
type input "IRS"
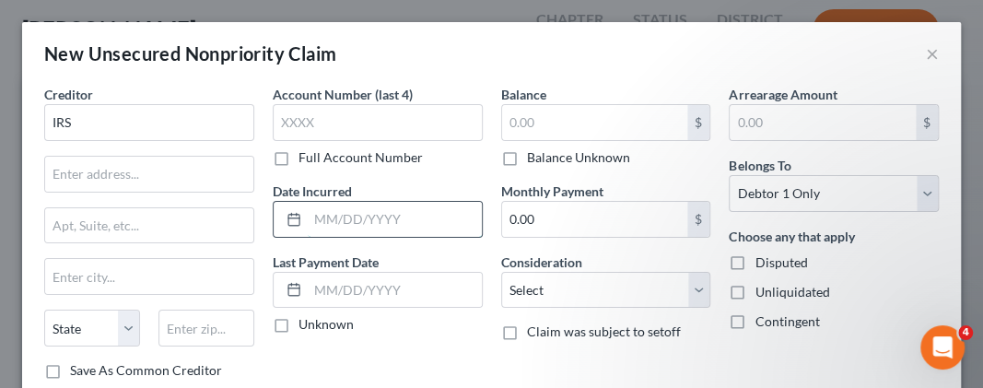
click at [325, 211] on input "text" at bounding box center [395, 219] width 174 height 35
type input "19 and 15"
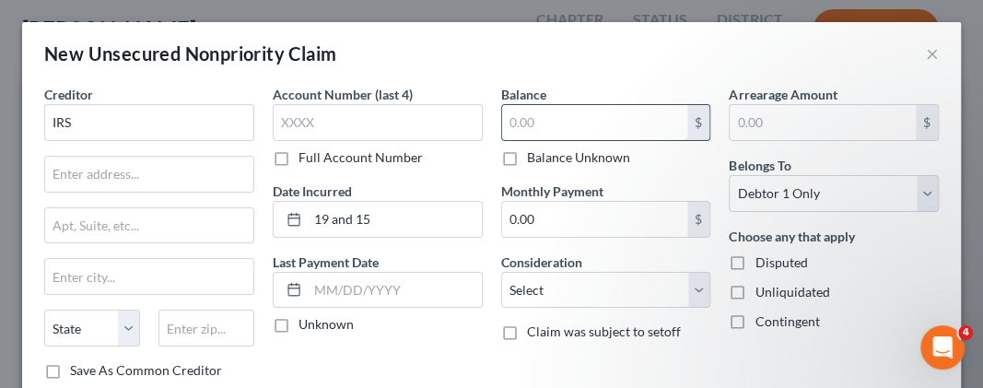
click at [546, 115] on input "text" at bounding box center [595, 122] width 186 height 35
type input "7,521.69"
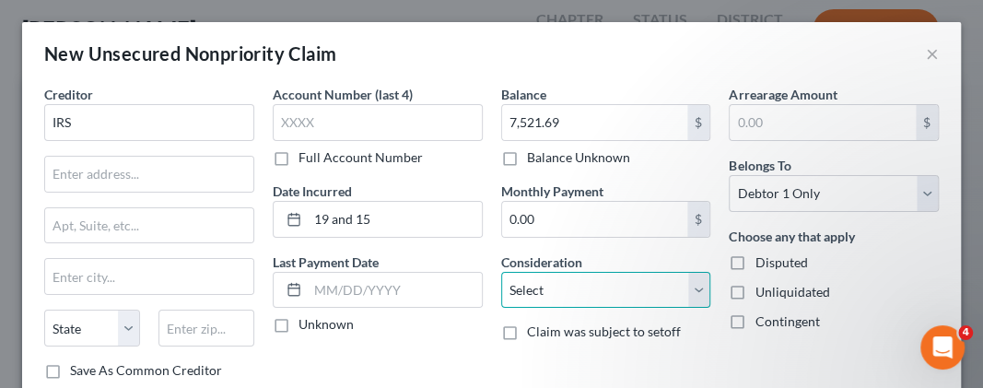
click at [501, 272] on select "Select Cable / Satellite Services Collection Agency Credit Card Debt Debt Couns…" at bounding box center [606, 290] width 210 height 37
select select "7"
click option "Income Taxes" at bounding box center [0, 0] width 0 height 0
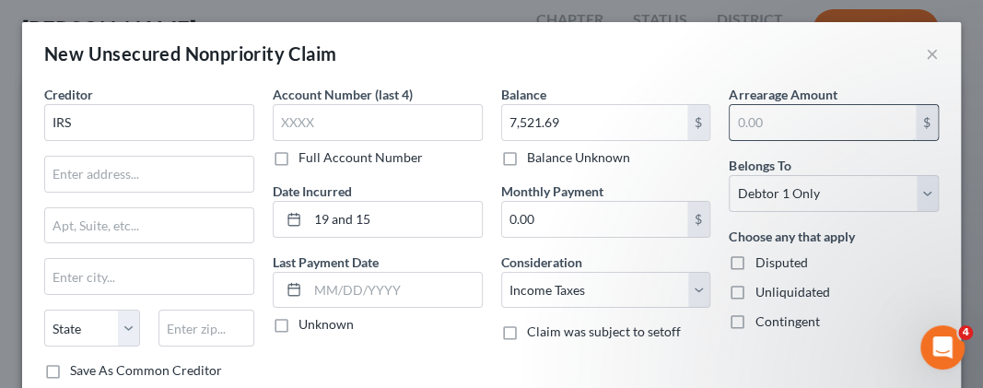
click at [741, 118] on input "text" at bounding box center [823, 122] width 186 height 35
type input "5"
type input "7,521.69"
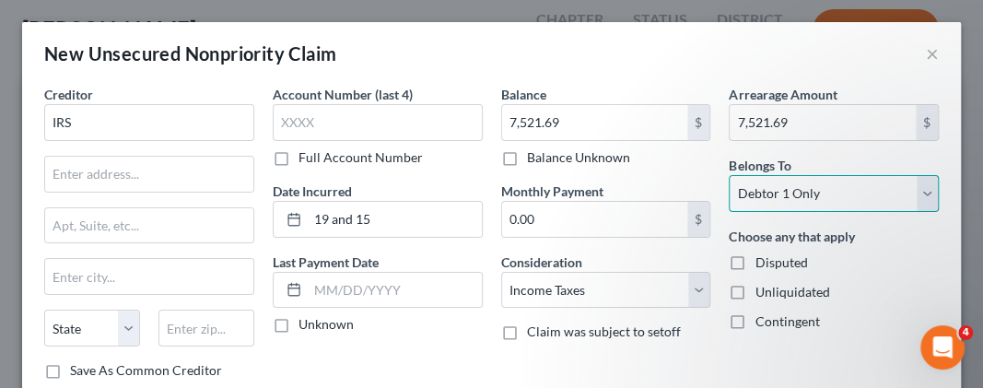
click at [729, 175] on select "Select Debtor 1 Only Debtor 2 Only Debtor 1 And Debtor 2 Only At Least One Of T…" at bounding box center [834, 193] width 210 height 37
select select "3"
click option "At Least One Of The Debtors And Another" at bounding box center [0, 0] width 0 height 0
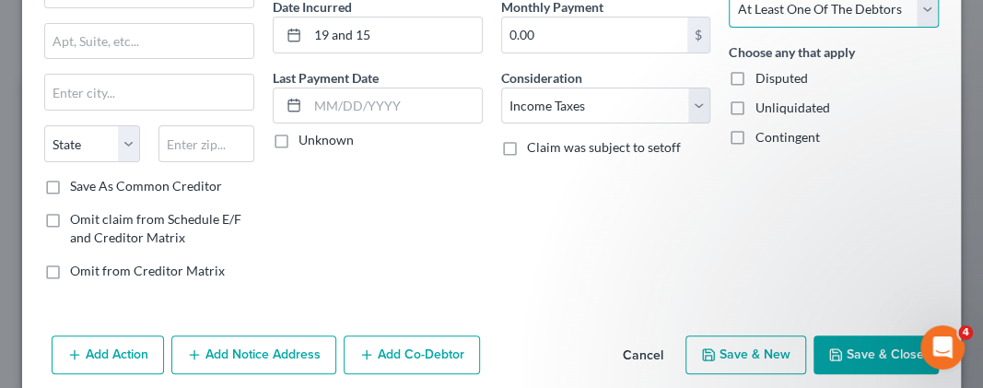
scroll to position [203, 0]
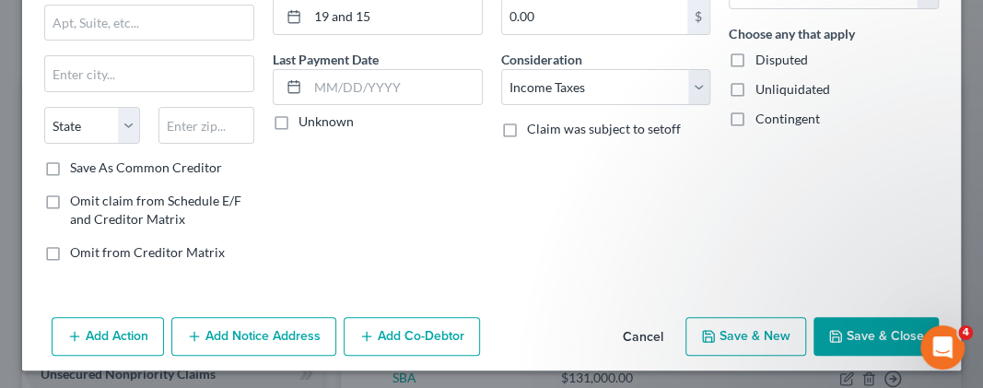
click at [849, 338] on button "Save & Close" at bounding box center [876, 336] width 125 height 39
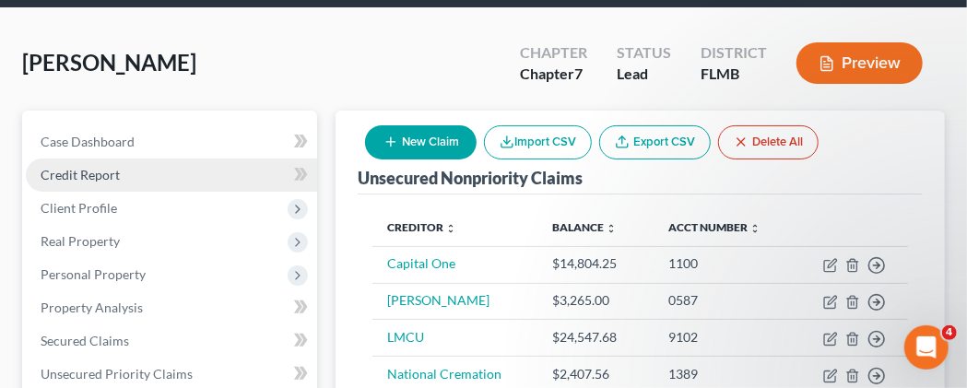
scroll to position [96, 0]
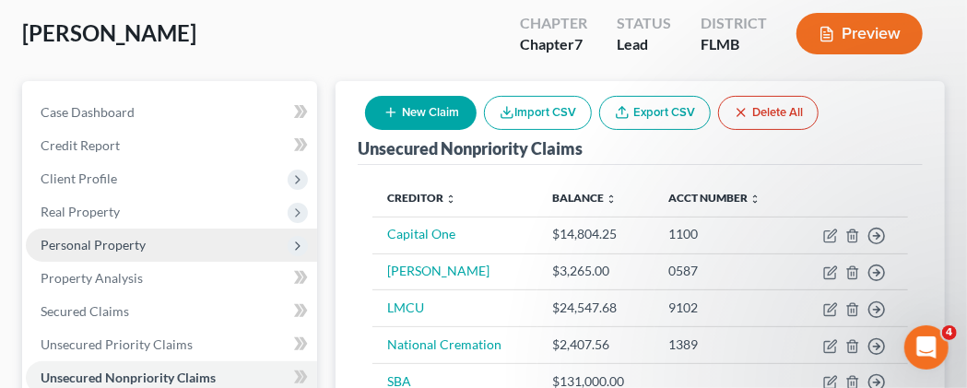
click at [119, 253] on span "Personal Property" at bounding box center [93, 245] width 105 height 16
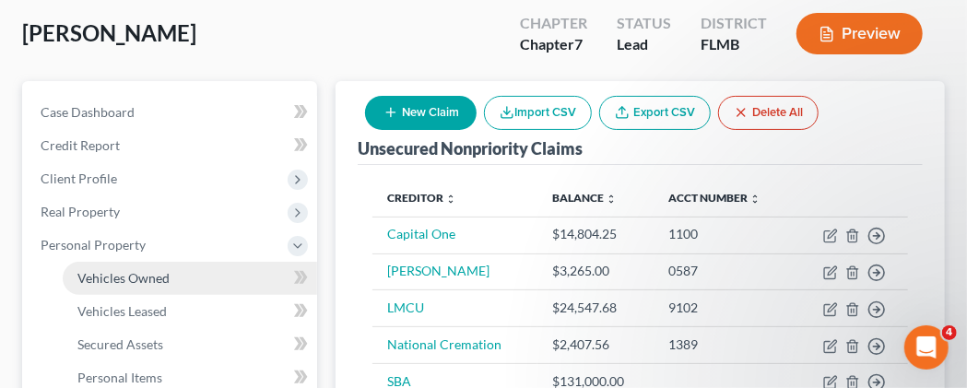
click at [152, 286] on span "Vehicles Owned" at bounding box center [123, 278] width 92 height 16
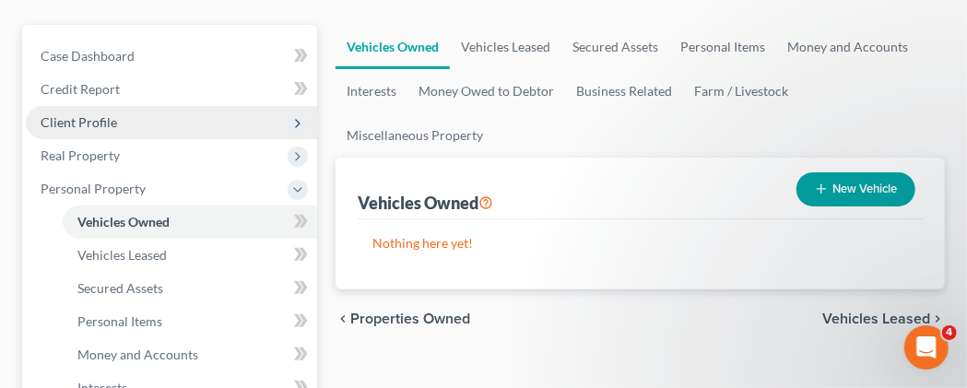
scroll to position [192, 0]
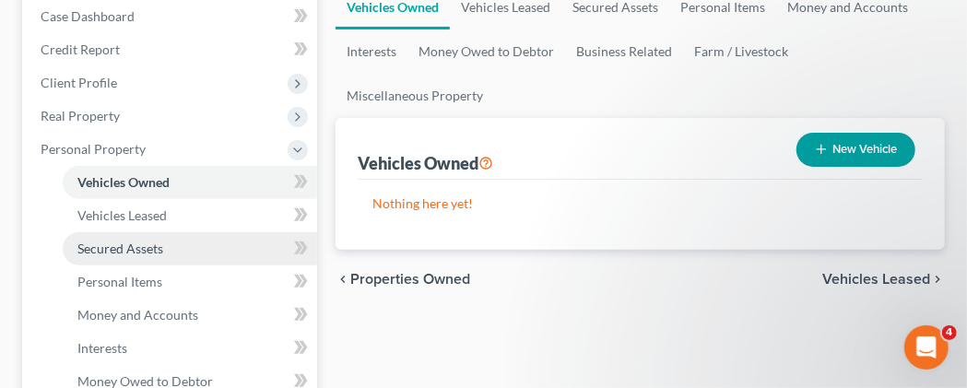
click at [145, 256] on span "Secured Assets" at bounding box center [120, 249] width 86 height 16
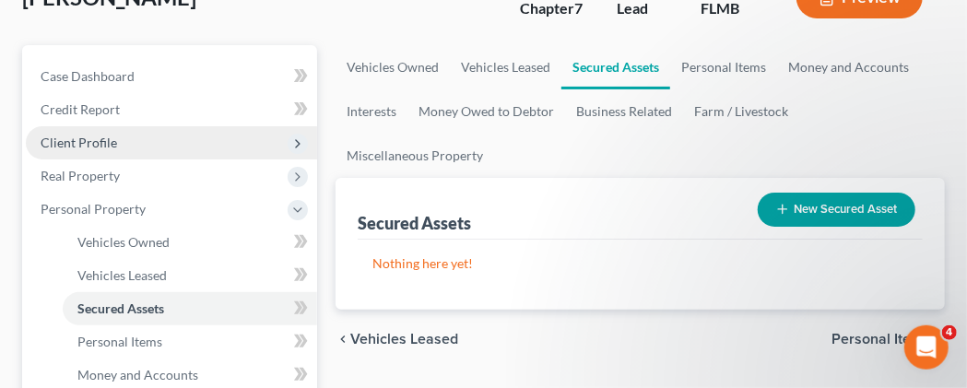
scroll to position [192, 0]
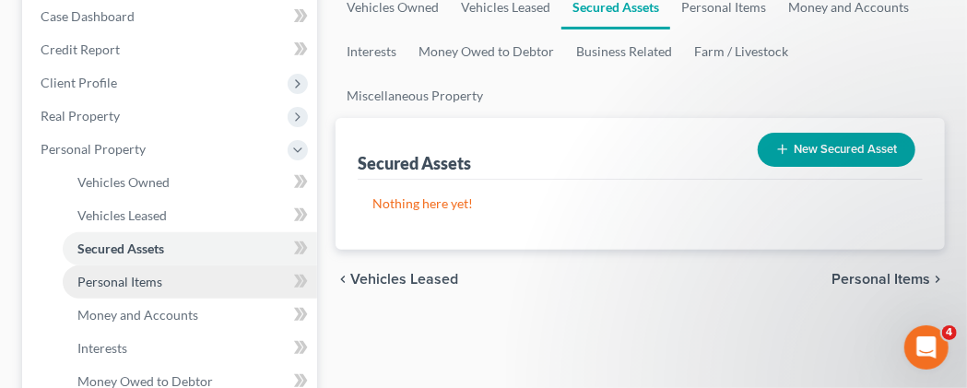
click at [141, 289] on span "Personal Items" at bounding box center [119, 282] width 85 height 16
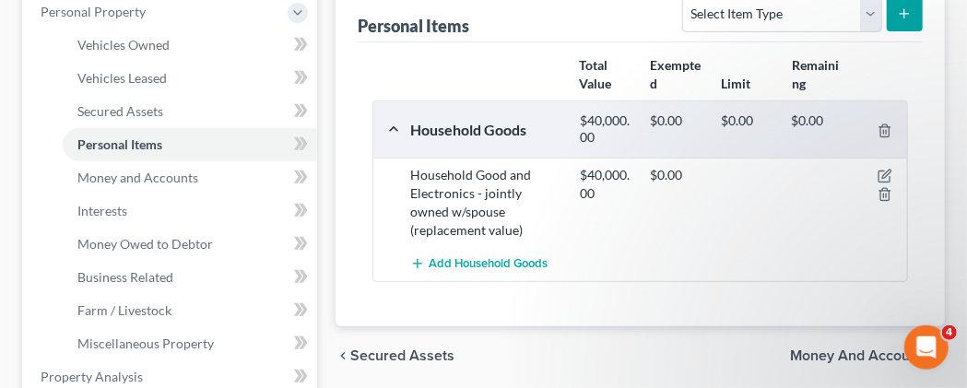
scroll to position [288, 0]
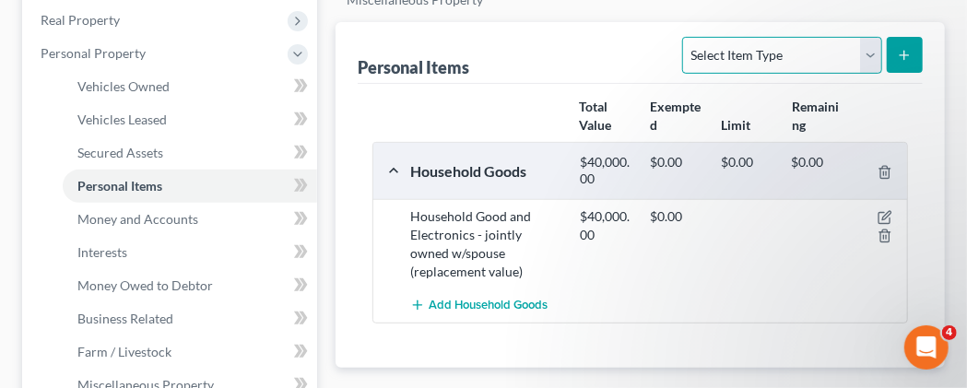
click at [682, 37] on select "Select Item Type Clothing Collectibles Of Value Electronics Firearms Household …" at bounding box center [781, 55] width 199 height 37
click at [902, 63] on icon "submit" at bounding box center [904, 55] width 15 height 15
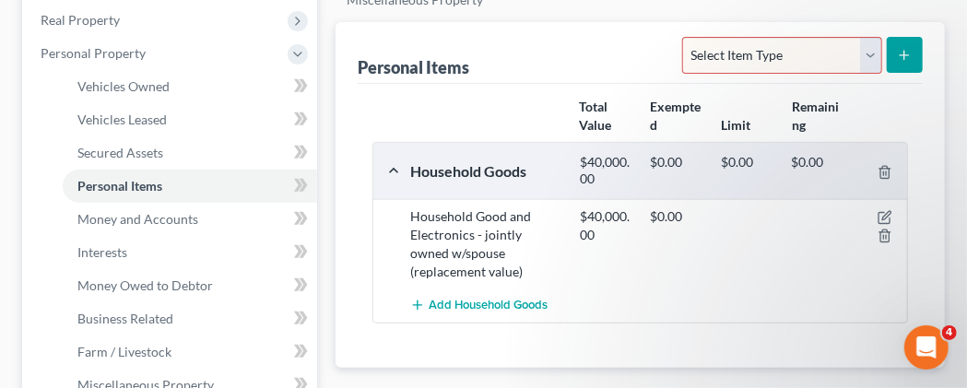
click at [682, 37] on select "Select Item Type Clothing Collectibles Of Value Electronics Firearms Household …" at bounding box center [781, 55] width 199 height 37
click option "Clothing" at bounding box center [0, 0] width 0 height 0
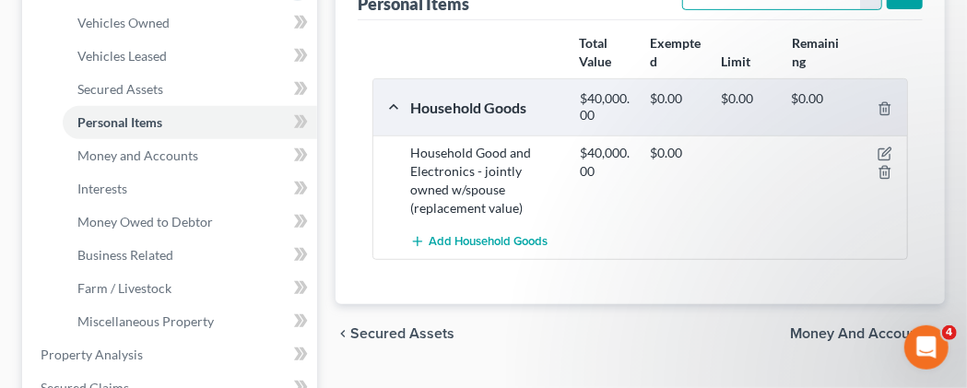
scroll to position [383, 0]
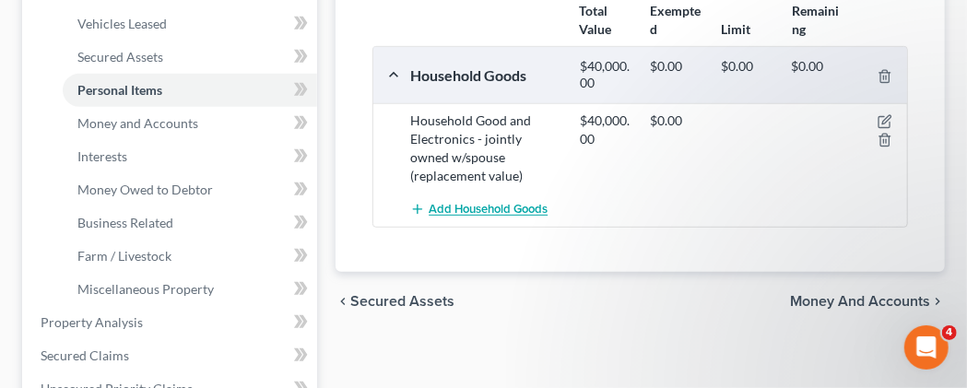
click at [419, 217] on icon "button" at bounding box center [417, 209] width 15 height 15
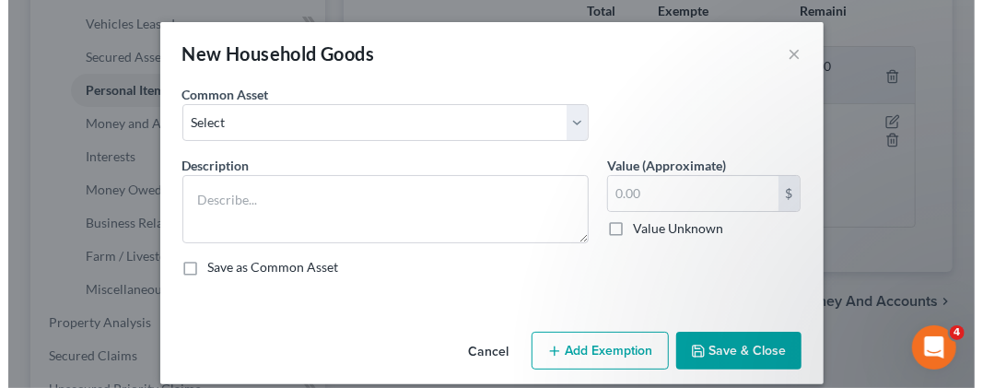
scroll to position [350, 0]
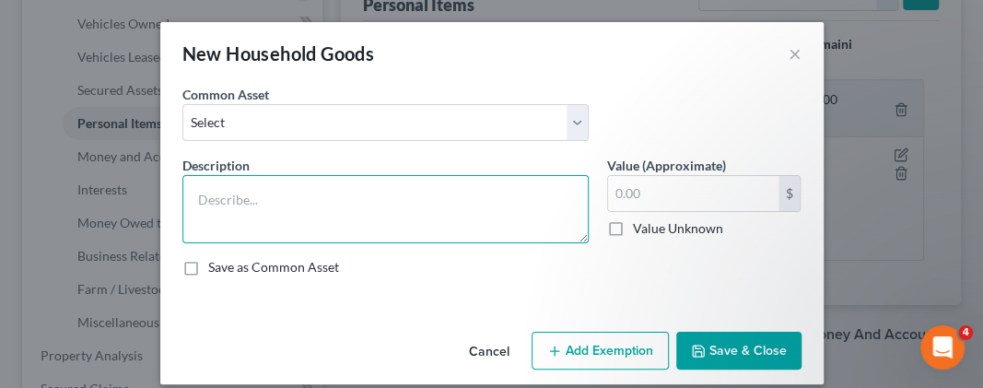
click at [458, 202] on textarea at bounding box center [386, 209] width 406 height 68
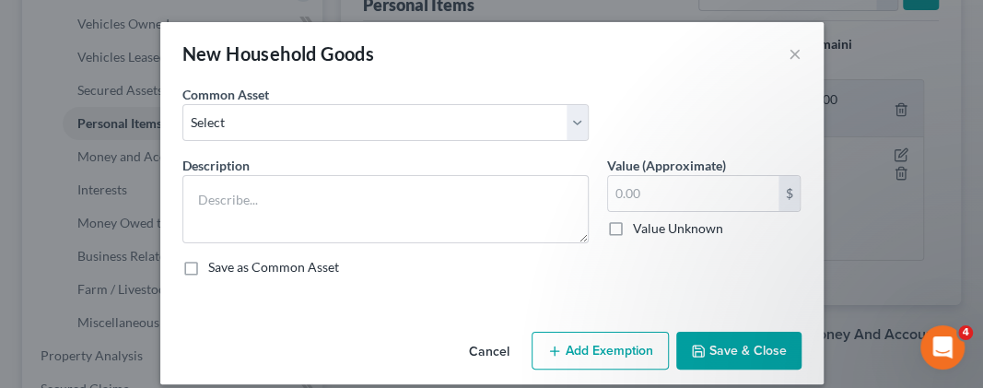
click at [489, 351] on button "Cancel" at bounding box center [489, 352] width 70 height 37
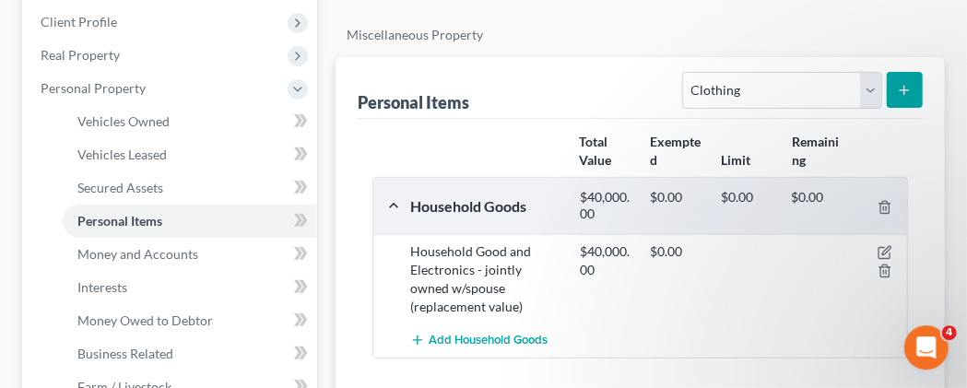
scroll to position [192, 0]
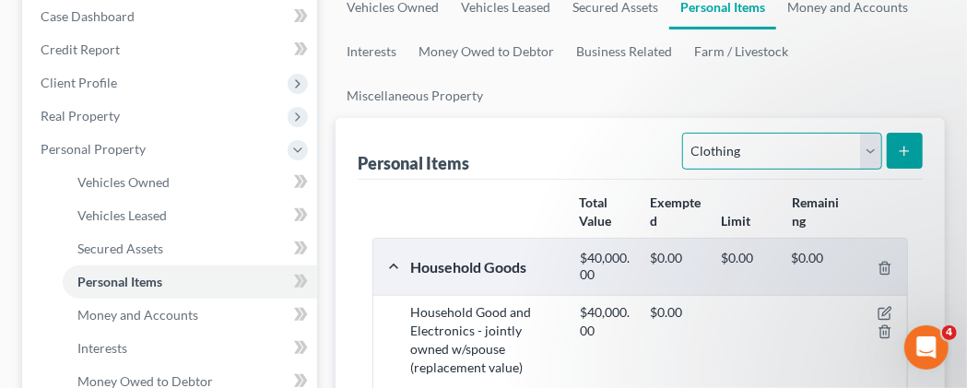
click at [682, 133] on select "Select Item Type Clothing Collectibles Of Value Electronics Firearms Household …" at bounding box center [781, 151] width 199 height 37
click option "Household Goods" at bounding box center [0, 0] width 0 height 0
click at [913, 169] on button "submit" at bounding box center [905, 151] width 36 height 36
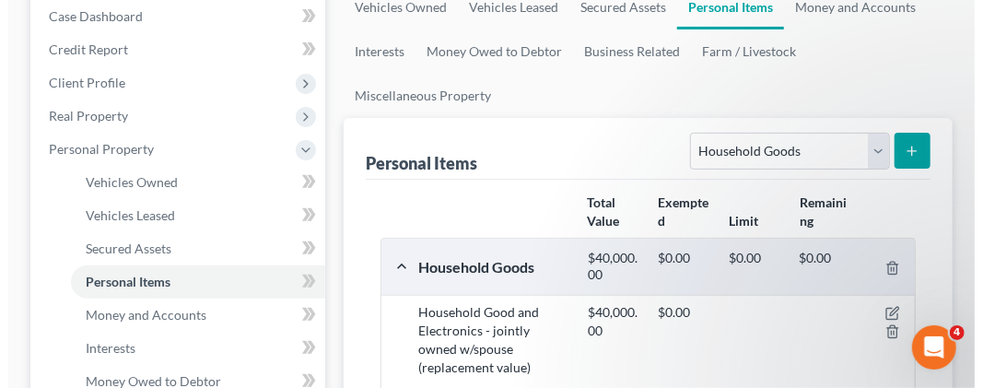
scroll to position [159, 0]
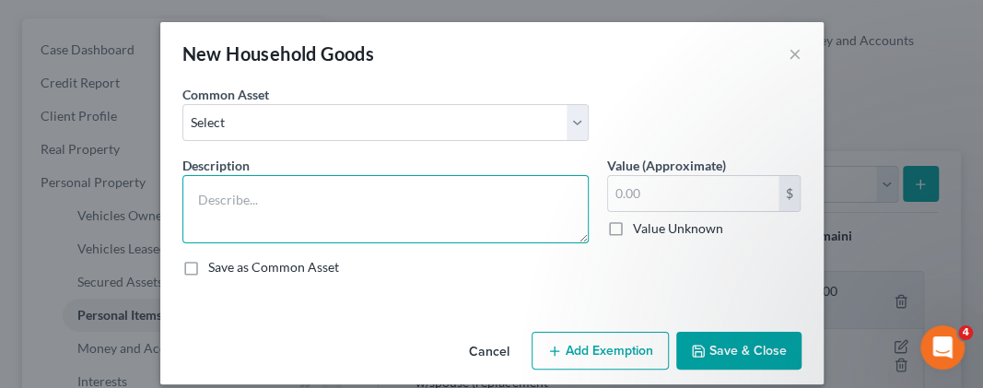
click at [464, 218] on textarea at bounding box center [386, 209] width 406 height 68
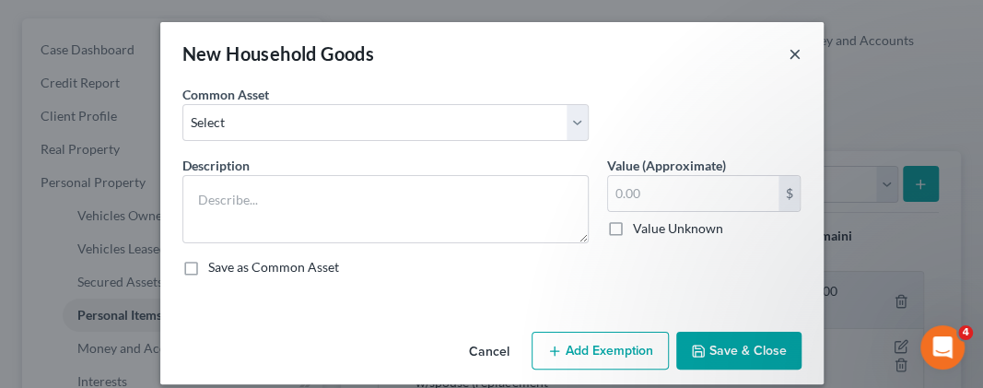
click at [791, 57] on button "×" at bounding box center [795, 53] width 13 height 22
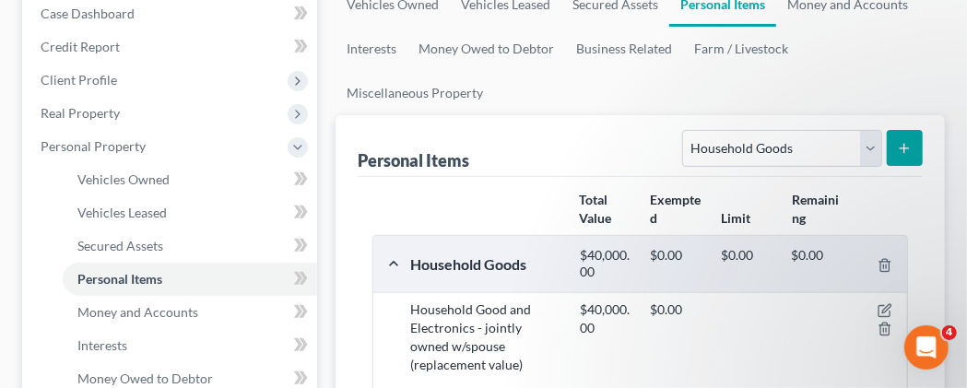
scroll to position [192, 0]
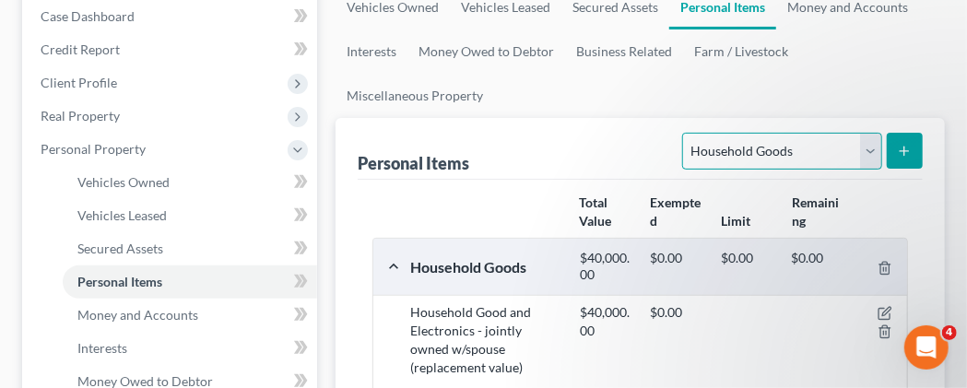
click at [682, 133] on select "Select Item Type Clothing Collectibles Of Value Electronics Firearms Household …" at bounding box center [781, 151] width 199 height 37
select select "clothing"
click option "Clothing" at bounding box center [0, 0] width 0 height 0
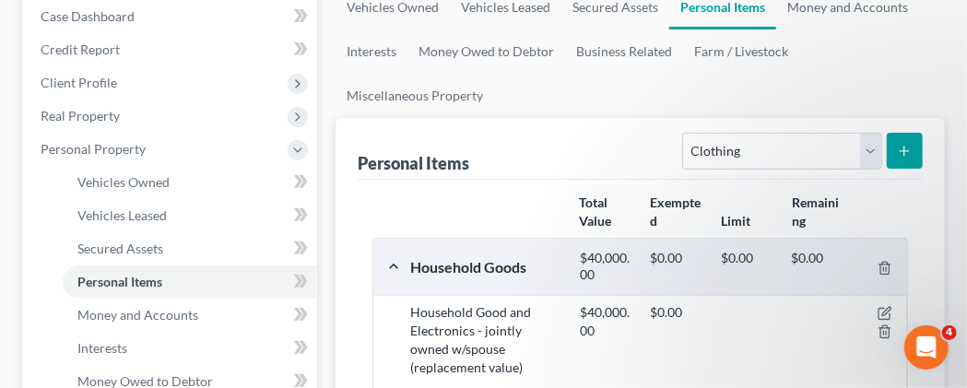
click at [911, 159] on icon "submit" at bounding box center [904, 151] width 15 height 15
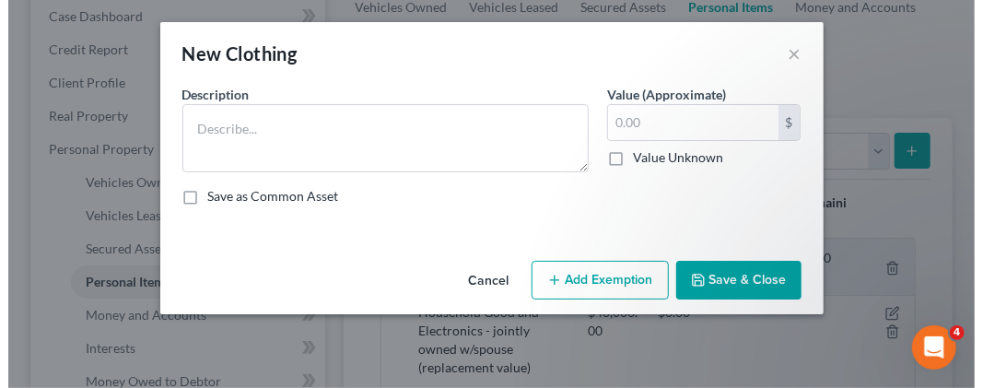
scroll to position [159, 0]
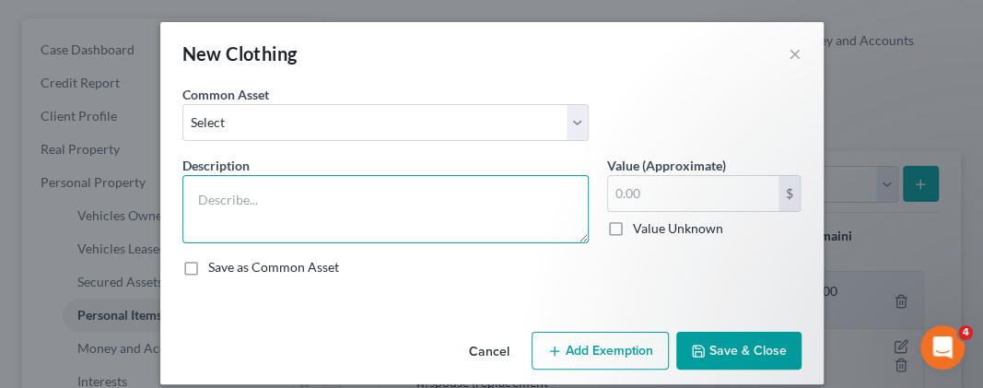
click at [318, 197] on textarea at bounding box center [386, 209] width 406 height 68
type textarea "Clothing"
type input "100.00"
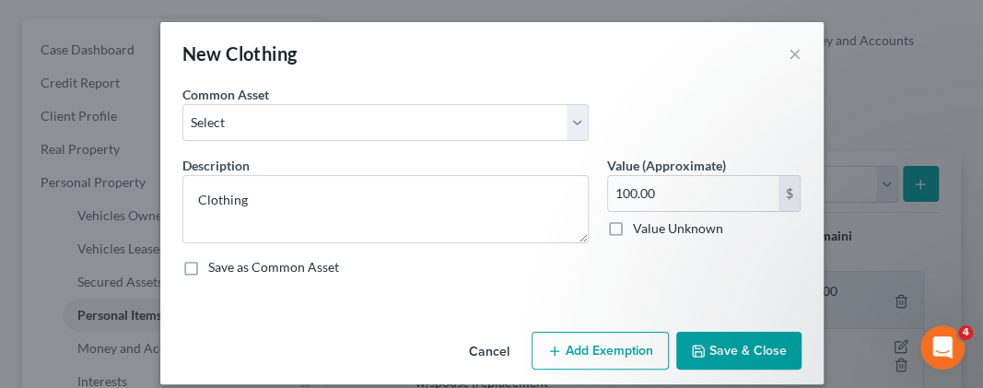
click at [734, 344] on button "Save & Close" at bounding box center [739, 351] width 125 height 39
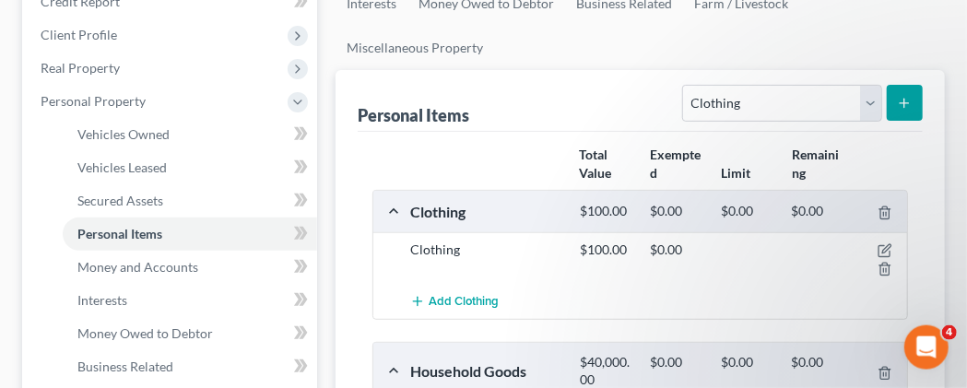
scroll to position [192, 0]
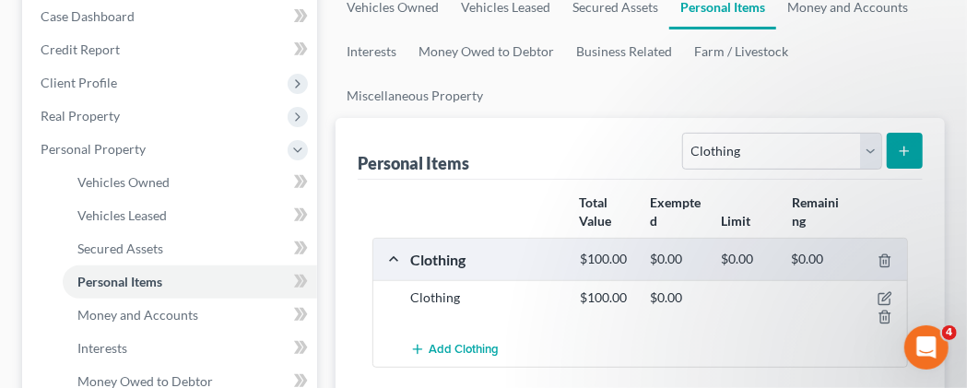
click at [913, 169] on button "submit" at bounding box center [905, 151] width 36 height 36
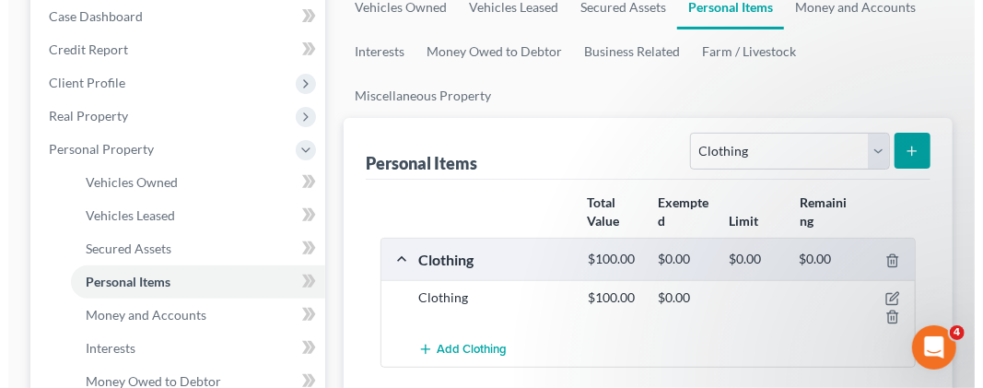
scroll to position [159, 0]
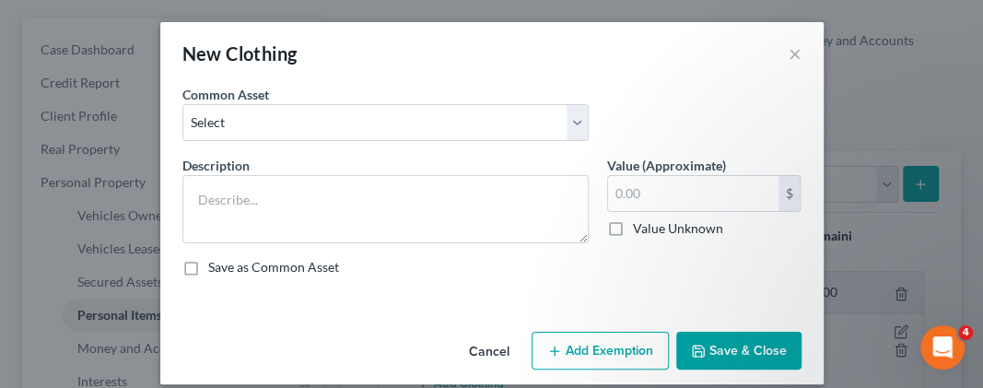
click at [491, 345] on button "Cancel" at bounding box center [489, 352] width 70 height 37
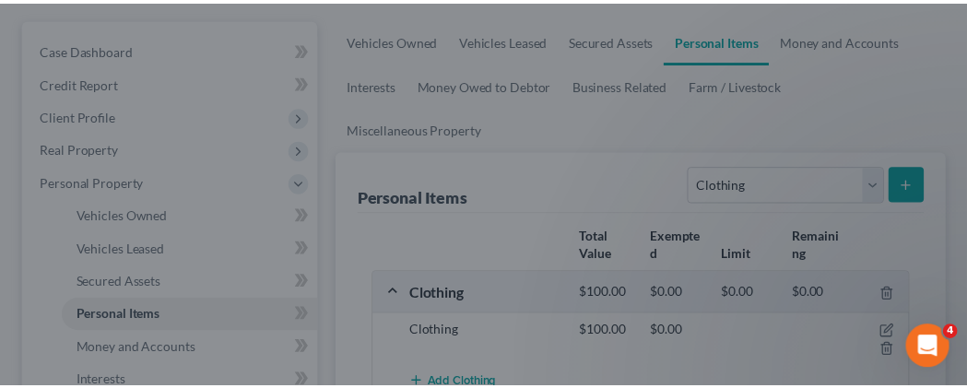
scroll to position [192, 0]
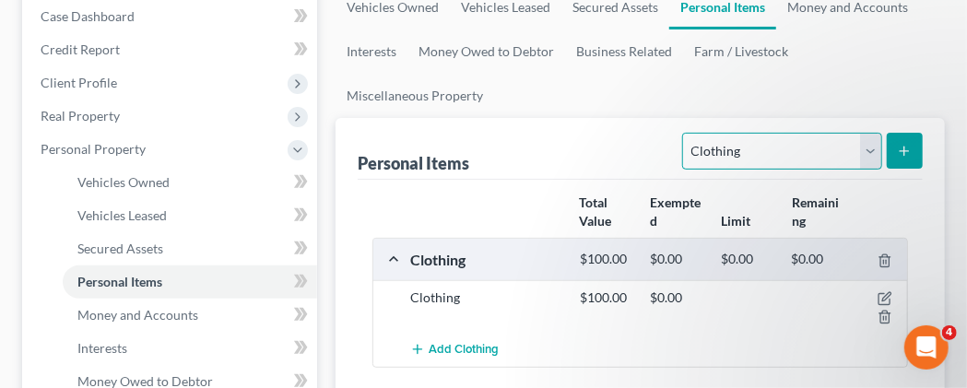
click at [682, 133] on select "Select Item Type Clothing Collectibles Of Value Electronics Firearms Household …" at bounding box center [781, 151] width 199 height 37
select select "jewelry"
click option "Jewelry" at bounding box center [0, 0] width 0 height 0
click at [901, 159] on icon "submit" at bounding box center [904, 151] width 15 height 15
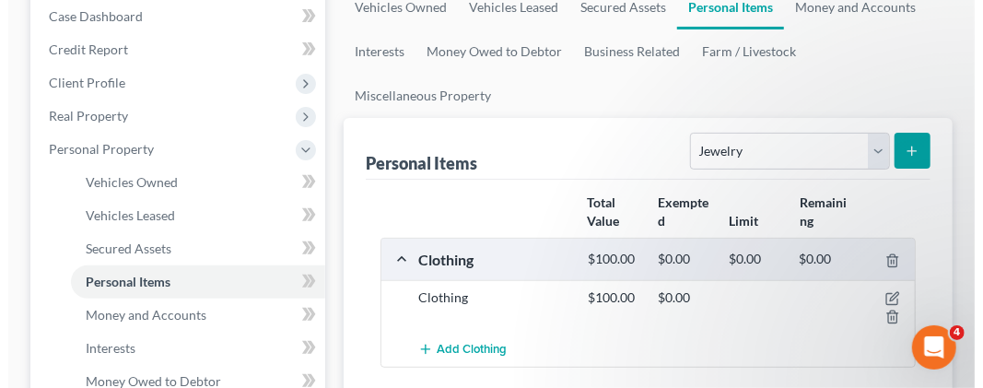
scroll to position [159, 0]
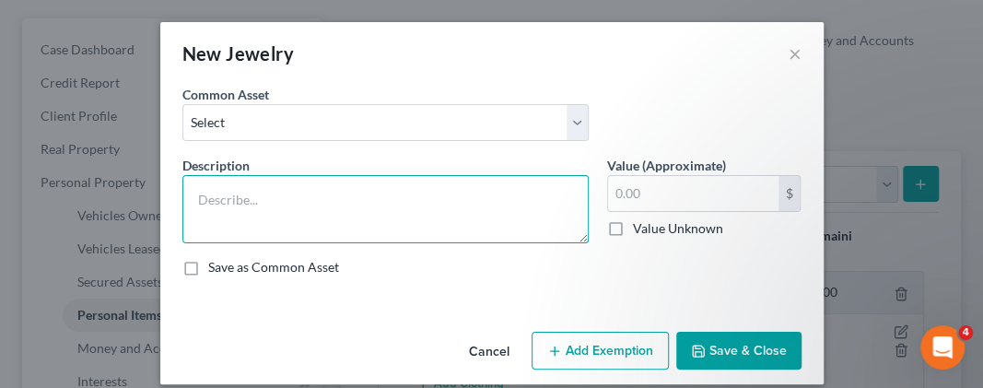
click at [206, 177] on textarea at bounding box center [386, 209] width 406 height 68
type textarea "Jewelry - costume and watch"
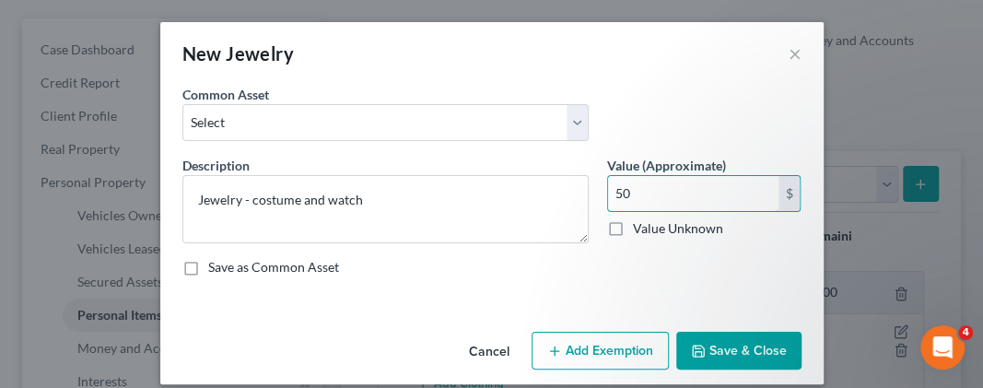
type input "5"
type input "100.00"
click at [727, 349] on button "Save & Close" at bounding box center [739, 351] width 125 height 39
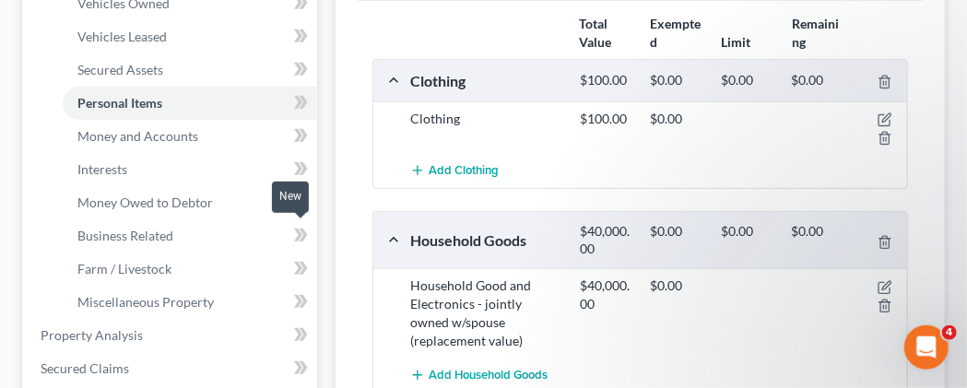
scroll to position [383, 0]
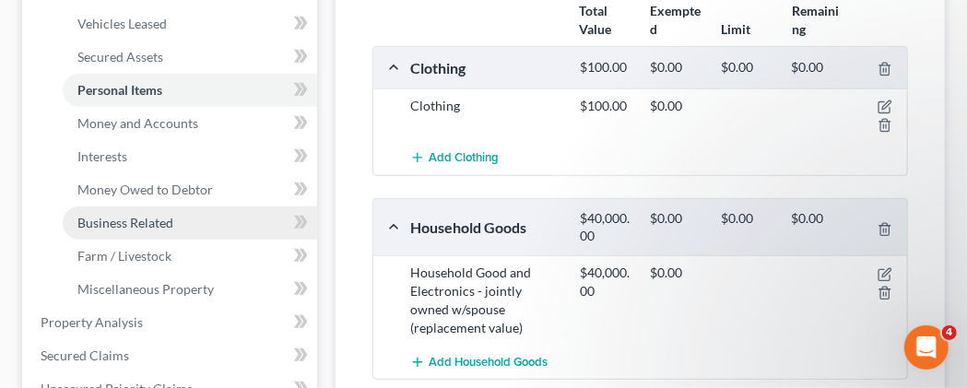
click at [152, 230] on span "Business Related" at bounding box center [125, 223] width 96 height 16
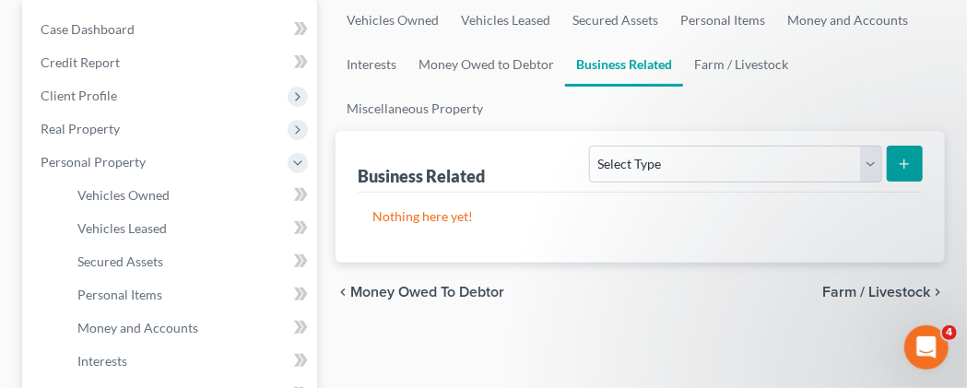
scroll to position [288, 0]
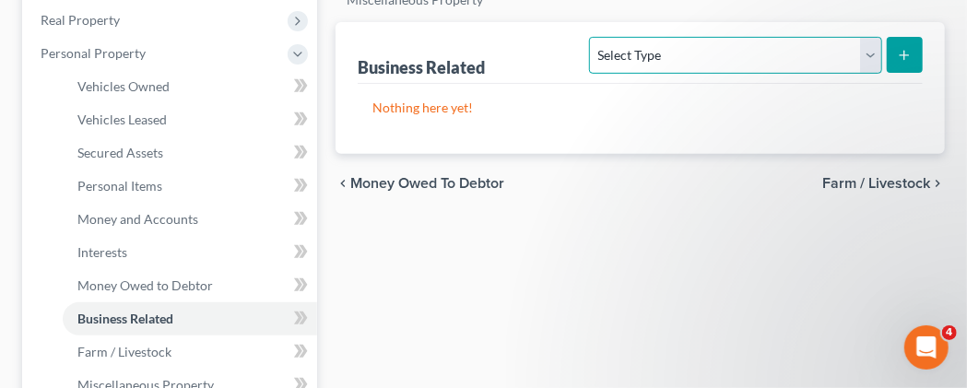
click at [589, 37] on select "Select Type Customer Lists Franchises Inventory Licenses Machinery Office Equip…" at bounding box center [735, 55] width 292 height 37
click at [857, 74] on select "Select Type Customer Lists Franchises Inventory Licenses Machinery Office Equip…" at bounding box center [735, 55] width 292 height 37
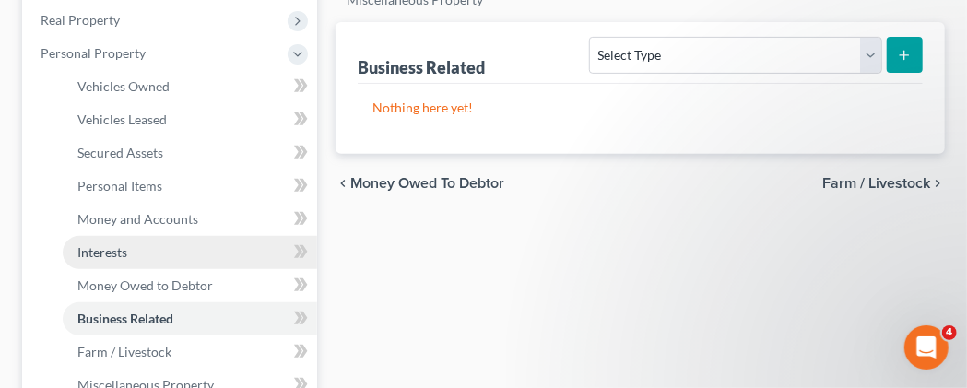
click at [110, 260] on span "Interests" at bounding box center [102, 252] width 50 height 16
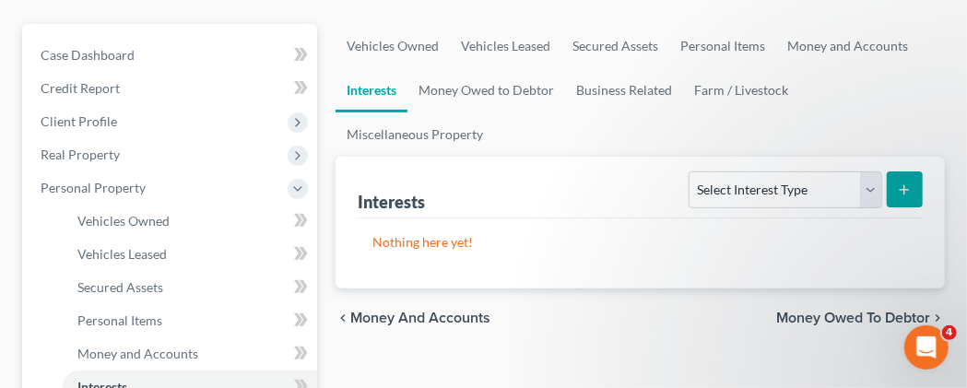
scroll to position [192, 0]
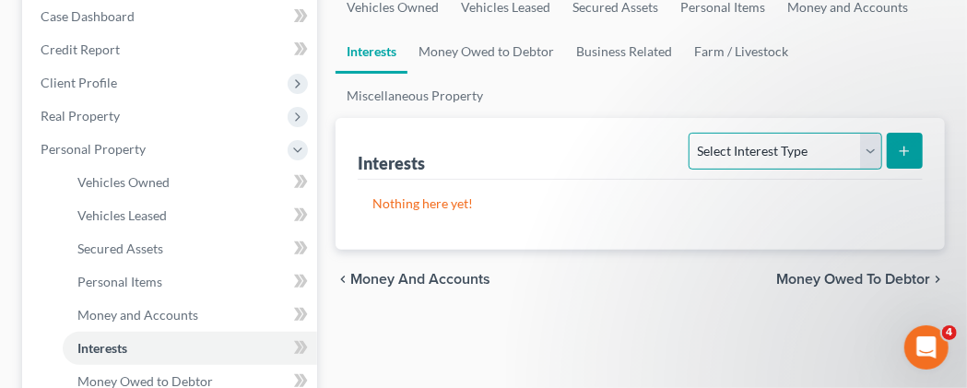
click at [689, 133] on select "Select Interest Type 401K Annuity Bond Education IRA Government Bond Government…" at bounding box center [785, 151] width 193 height 37
click at [915, 95] on ul "Vehicles Owned Vehicles Leased Secured Assets Personal Items Money and Accounts…" at bounding box center [640, 51] width 609 height 133
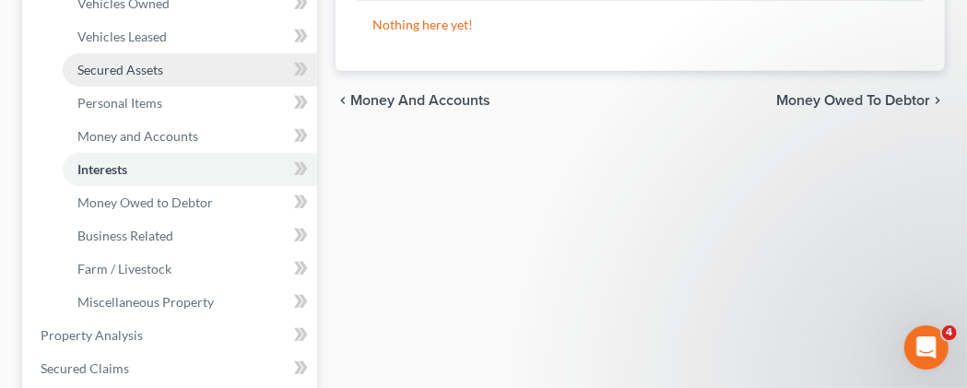
scroll to position [383, 0]
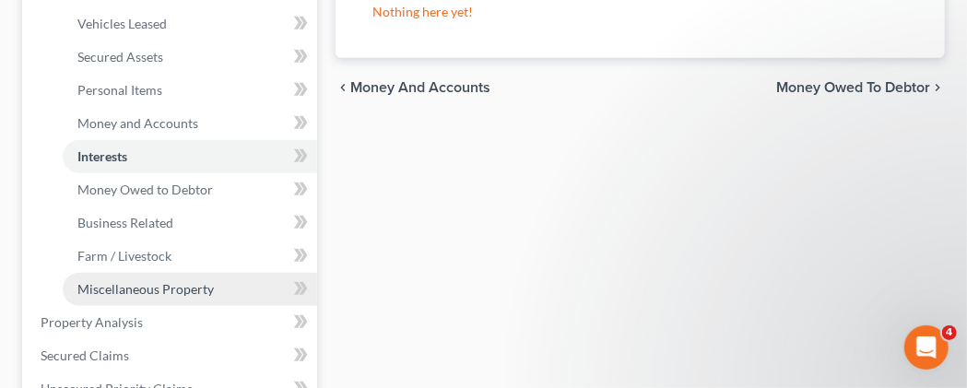
click at [160, 297] on span "Miscellaneous Property" at bounding box center [145, 289] width 136 height 16
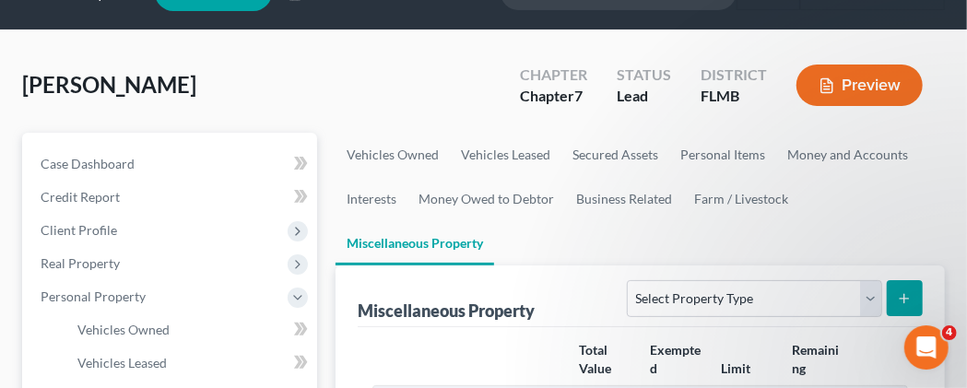
scroll to position [96, 0]
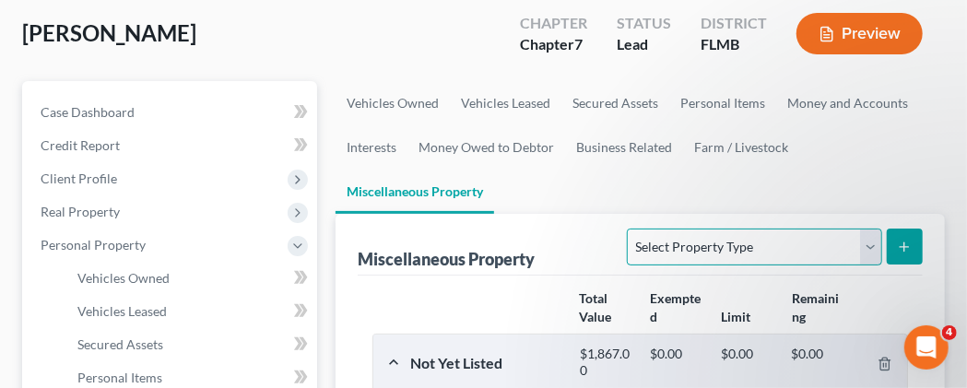
click at [627, 229] on select "Select Property Type Assigned for Creditor Benefit [DATE] Holding for Another N…" at bounding box center [754, 247] width 254 height 37
select select "not_yet_listed"
click option "Not Yet Listed" at bounding box center [0, 0] width 0 height 0
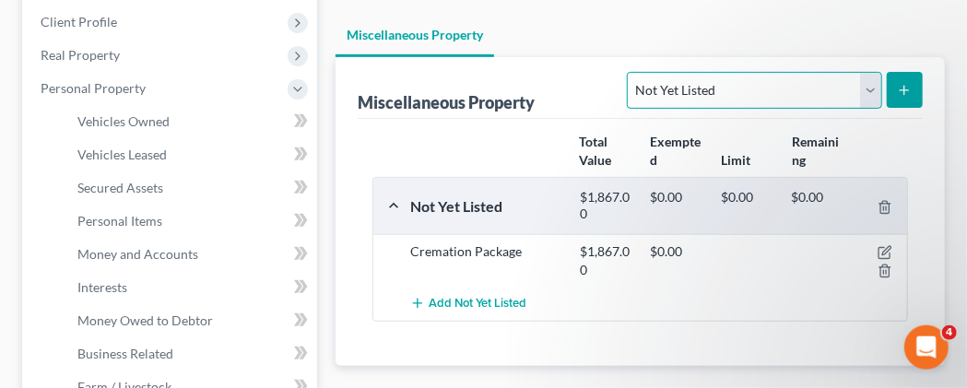
scroll to position [288, 0]
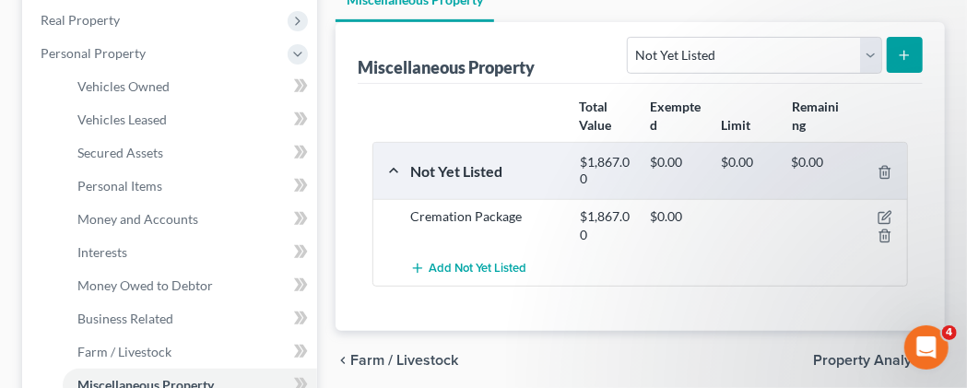
click at [915, 73] on button "submit" at bounding box center [905, 55] width 36 height 36
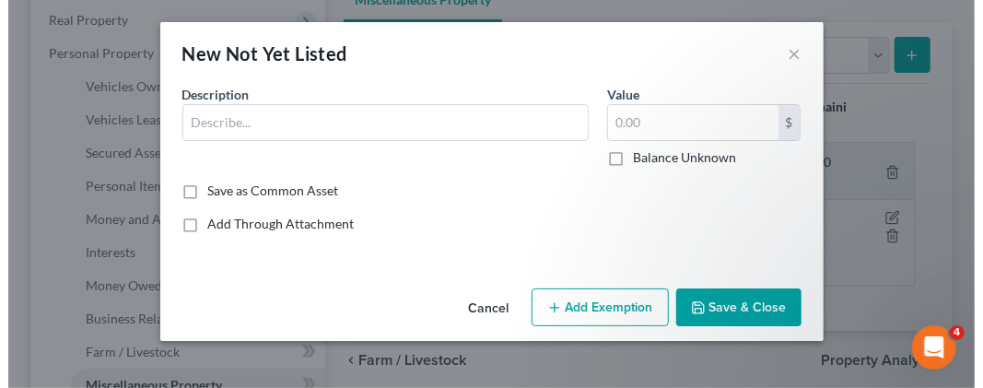
scroll to position [254, 0]
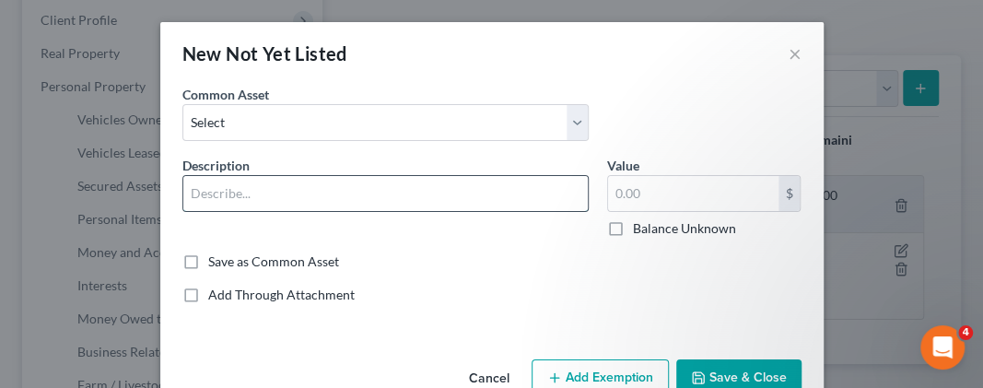
click at [242, 194] on input "text" at bounding box center [385, 193] width 405 height 35
type input "a"
type input "[PERSON_NAME], [GEOGRAPHIC_DATA]"
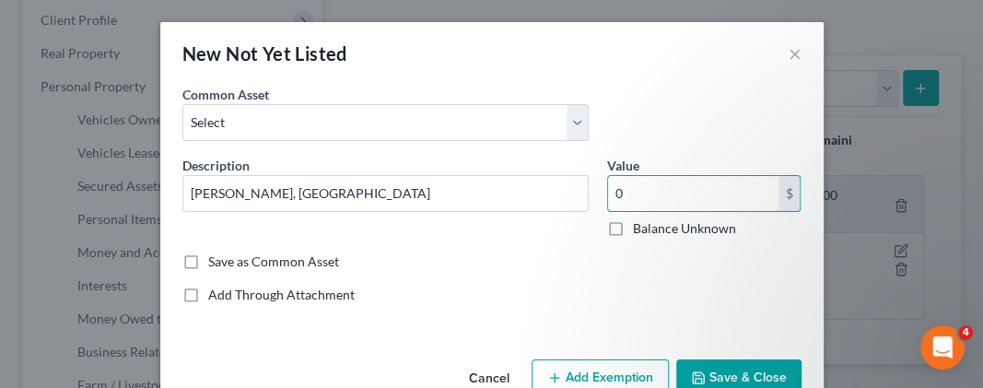
type input "0"
click at [709, 371] on button "Save & Close" at bounding box center [739, 378] width 125 height 39
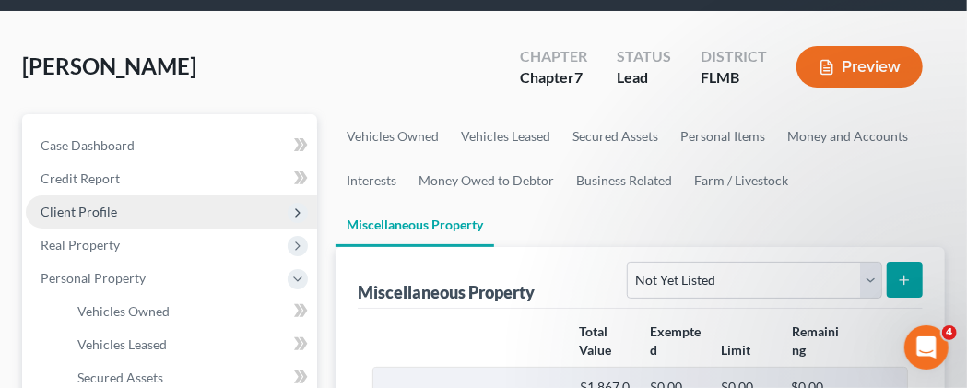
scroll to position [96, 0]
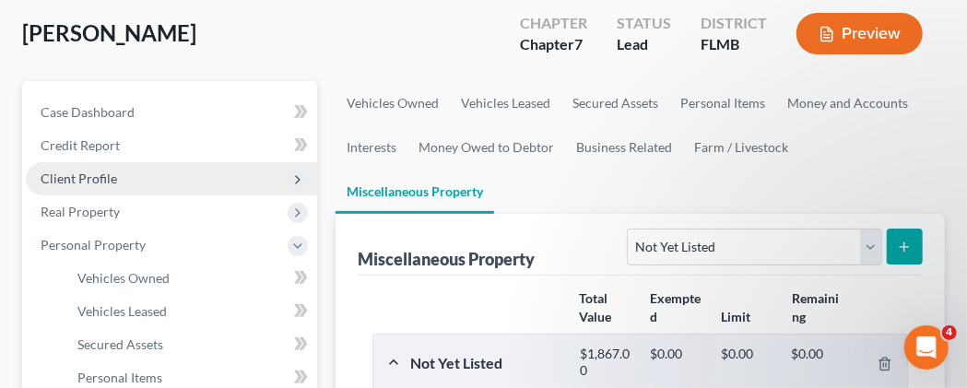
click at [108, 186] on span "Client Profile" at bounding box center [79, 179] width 77 height 16
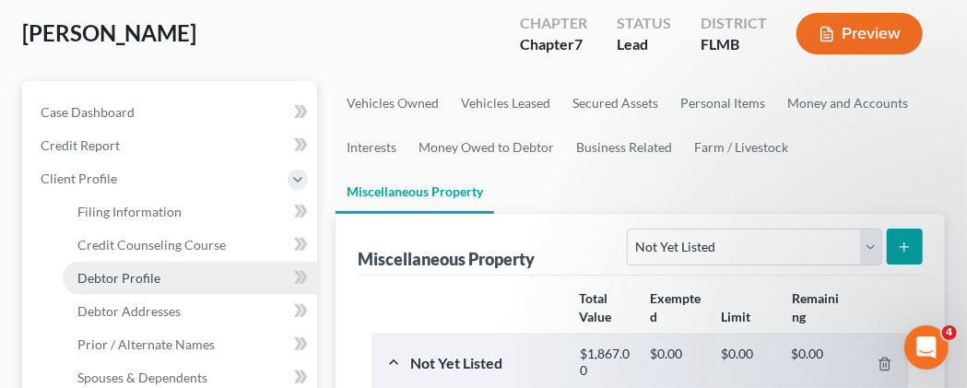
click at [136, 286] on span "Debtor Profile" at bounding box center [118, 278] width 83 height 16
select select "1"
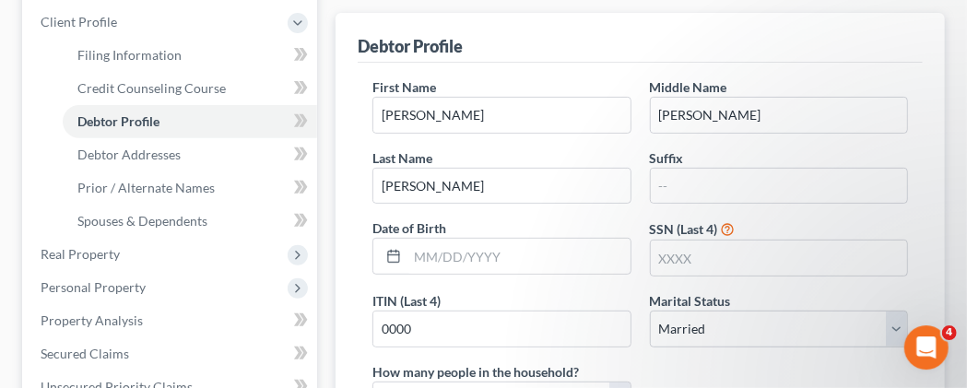
scroll to position [288, 0]
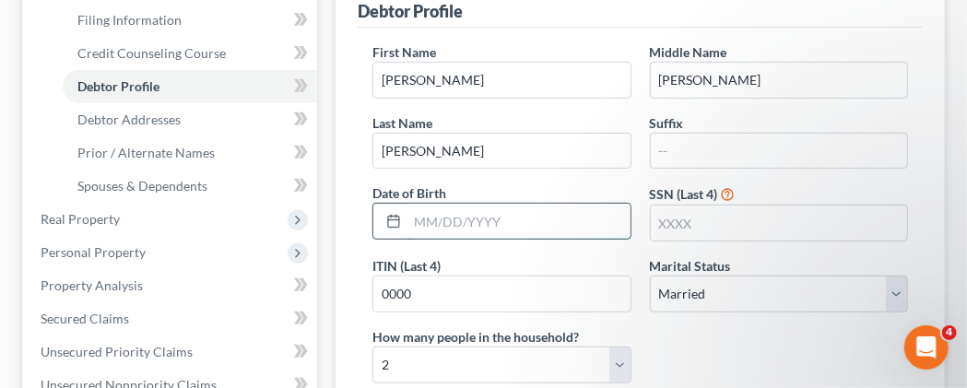
click at [456, 239] on input "text" at bounding box center [518, 221] width 222 height 35
click at [670, 241] on input "text" at bounding box center [779, 223] width 256 height 35
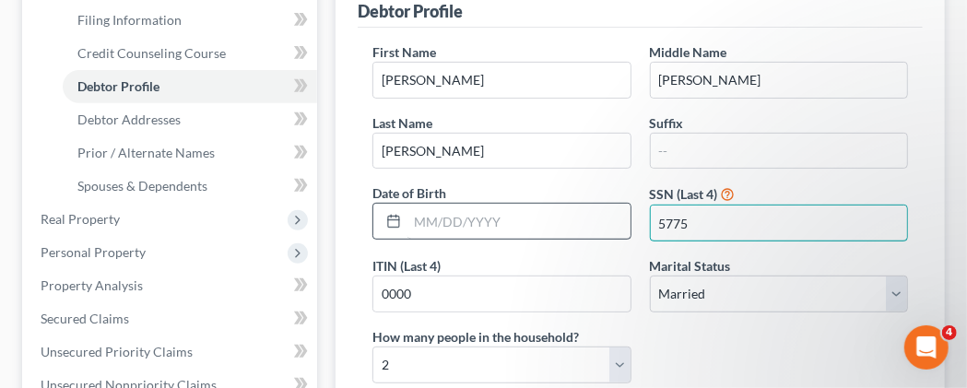
type input "5775"
click at [453, 239] on input "text" at bounding box center [518, 221] width 222 height 35
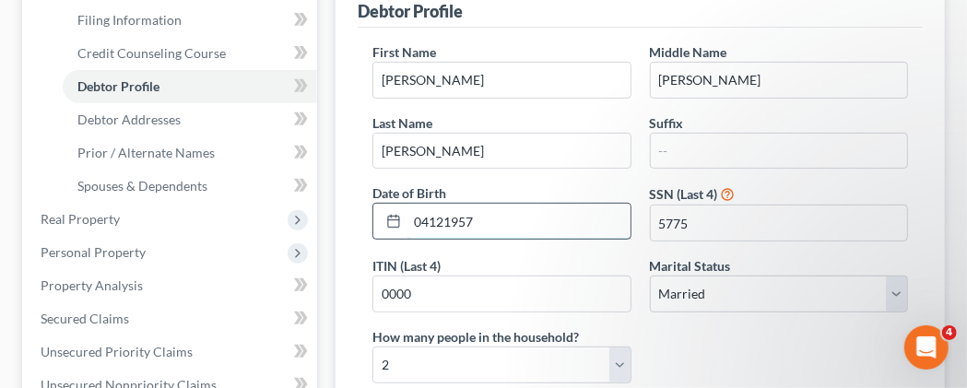
type input "04121957"
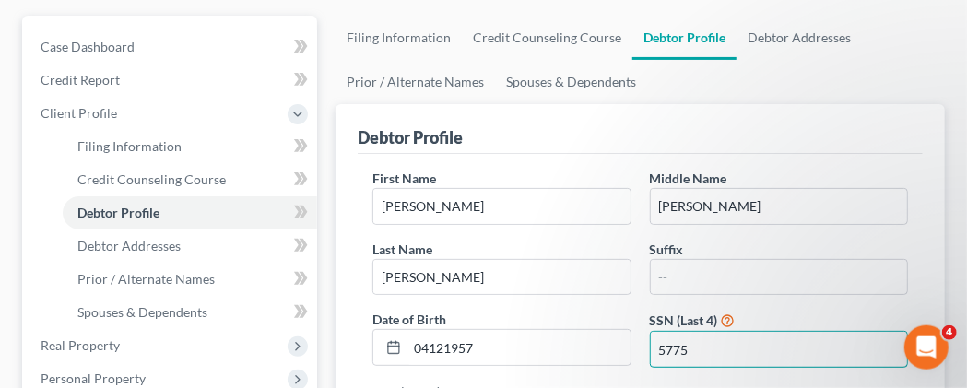
scroll to position [192, 0]
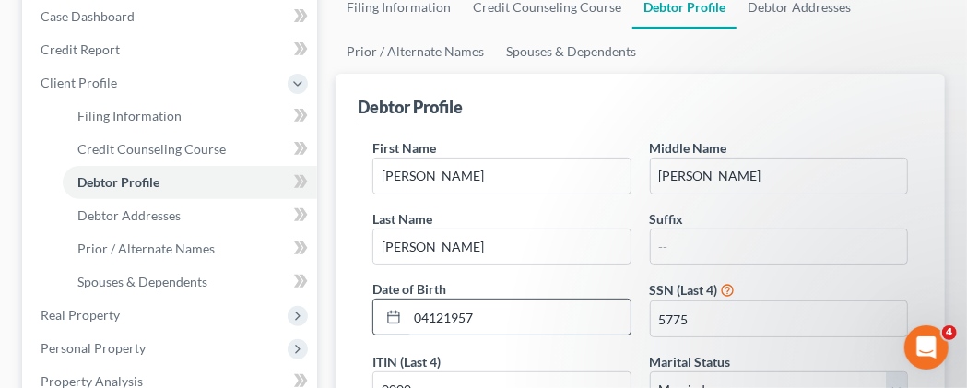
click at [389, 324] on rect at bounding box center [393, 317] width 11 height 11
click at [482, 335] on input "04121957" at bounding box center [518, 317] width 222 height 35
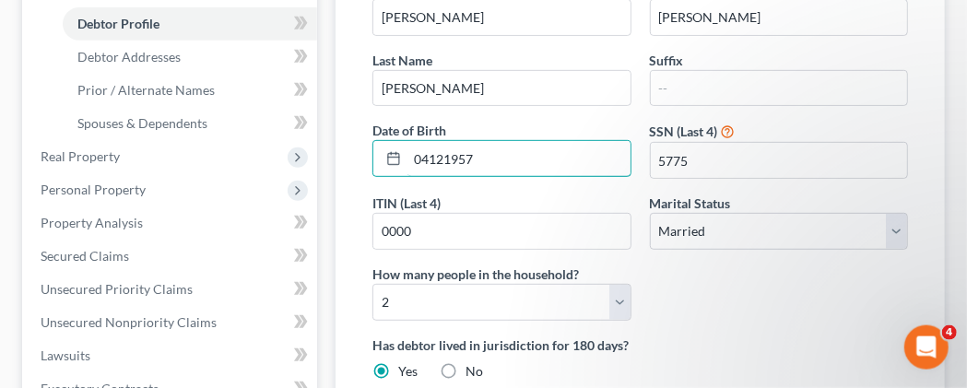
scroll to position [349, 0]
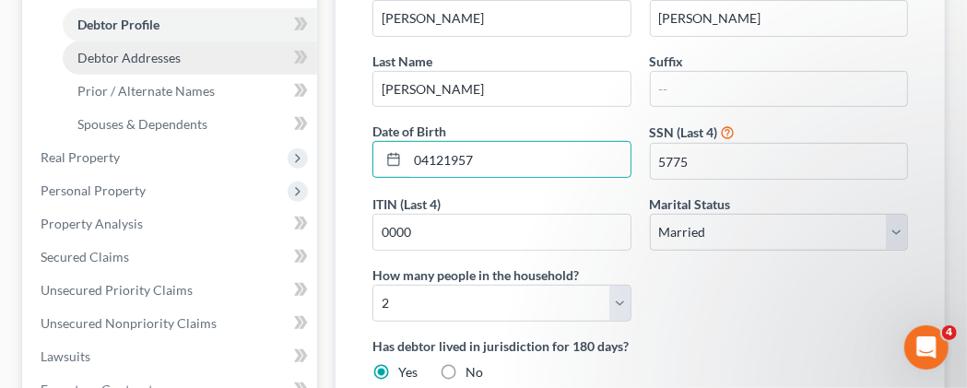
click at [154, 65] on span "Debtor Addresses" at bounding box center [128, 58] width 103 height 16
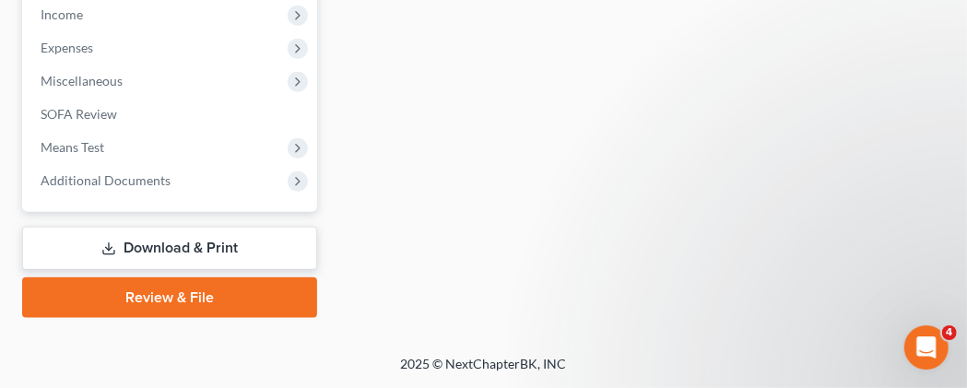
scroll to position [820, 0]
click at [174, 249] on link "Download & Print" at bounding box center [169, 248] width 295 height 43
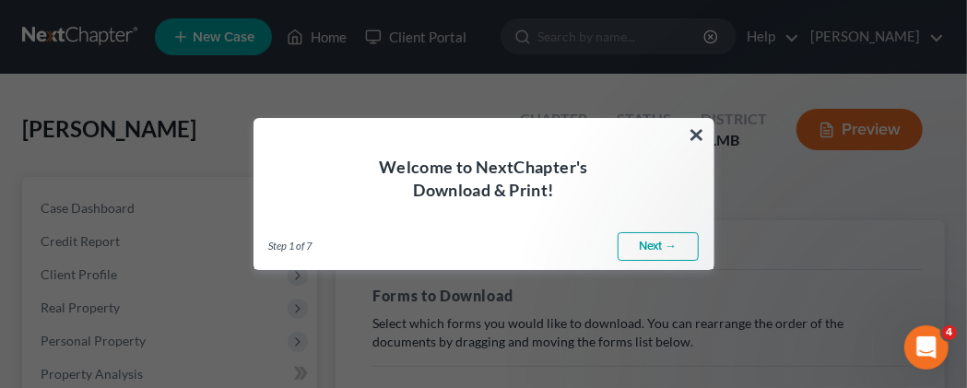
click at [654, 243] on link "Next →" at bounding box center [658, 246] width 81 height 29
select select "0"
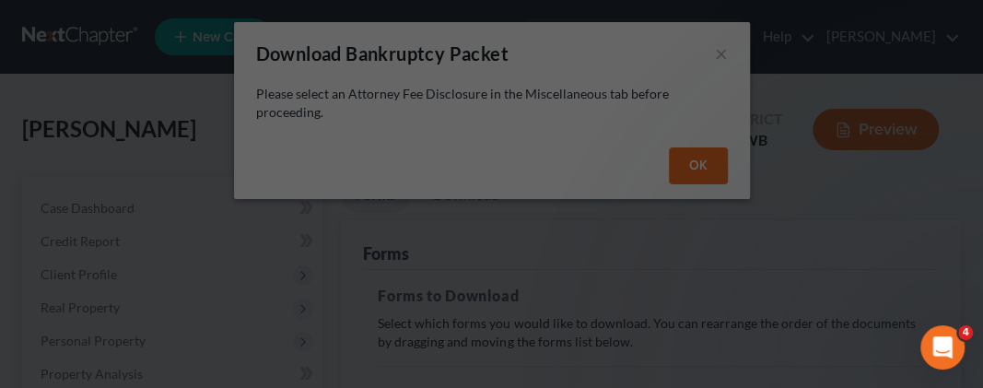
click at [933, 344] on icon "Open Intercom Messenger" at bounding box center [940, 345] width 30 height 30
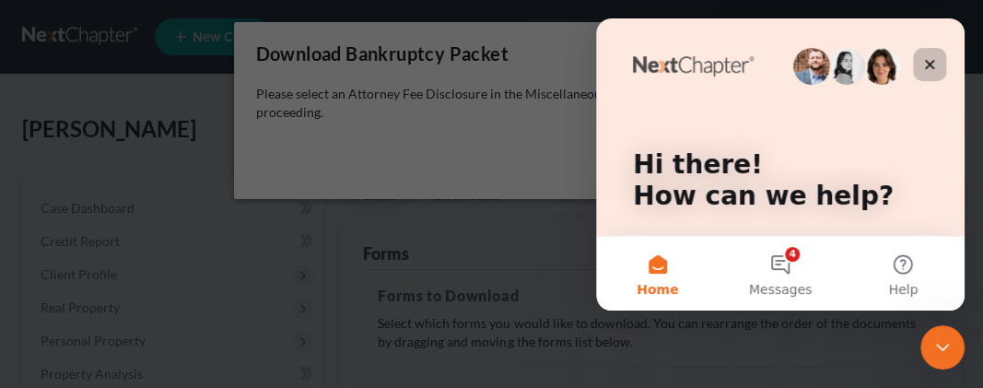
click at [929, 63] on icon "Close" at bounding box center [930, 65] width 10 height 10
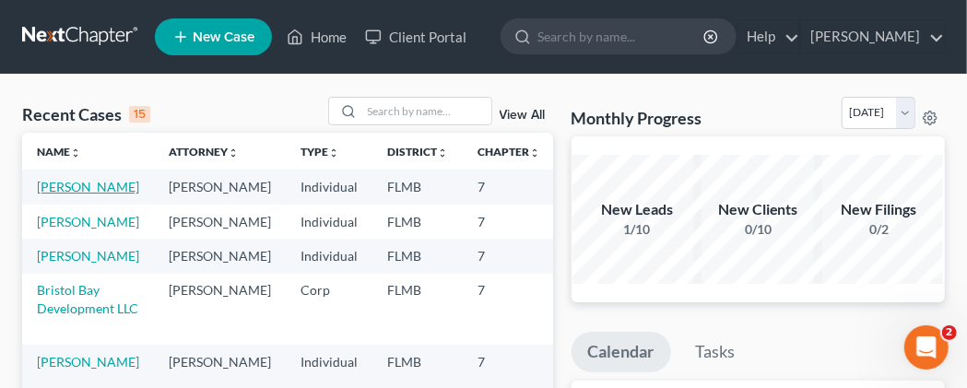
click at [99, 194] on link "[PERSON_NAME]" at bounding box center [88, 187] width 102 height 16
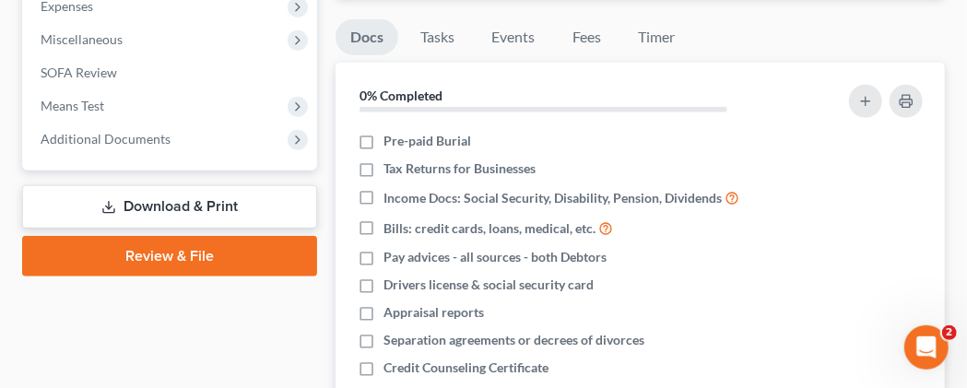
scroll to position [671, 0]
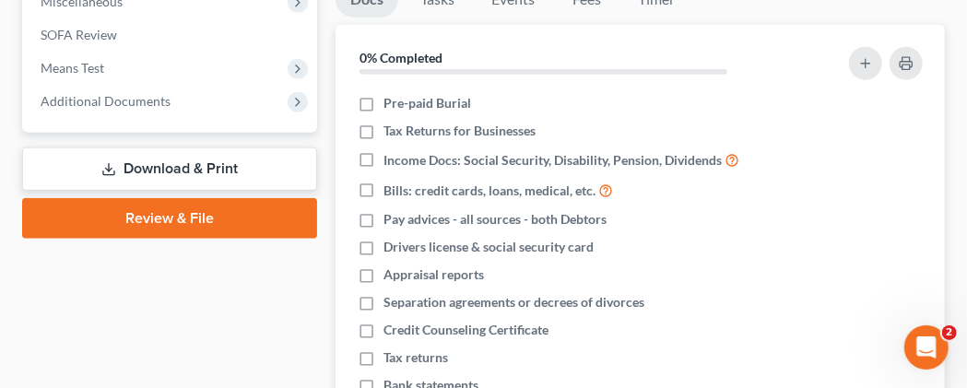
click at [178, 191] on link "Download & Print" at bounding box center [169, 168] width 295 height 43
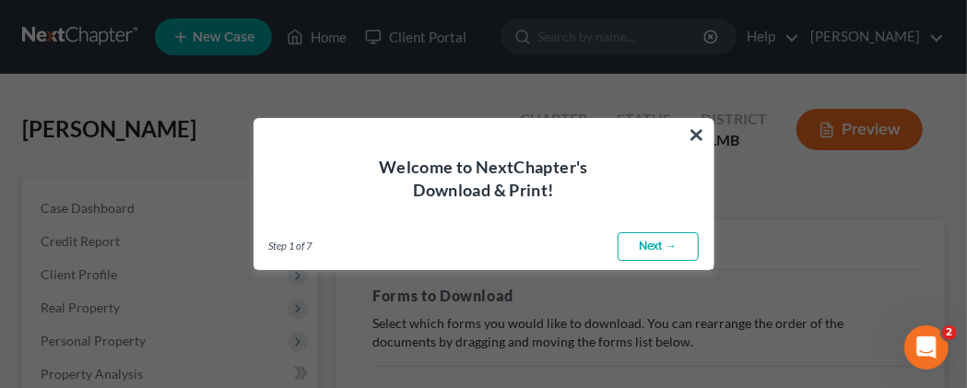
click at [639, 244] on link "Next →" at bounding box center [658, 246] width 81 height 29
select select "0"
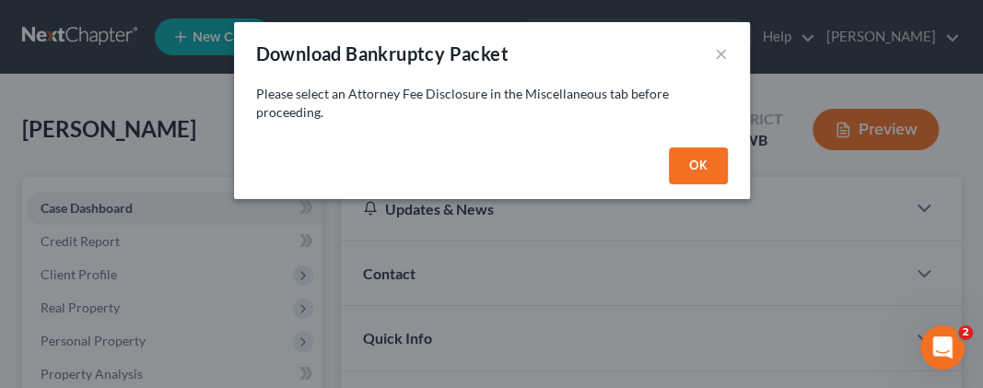
scroll to position [671, 0]
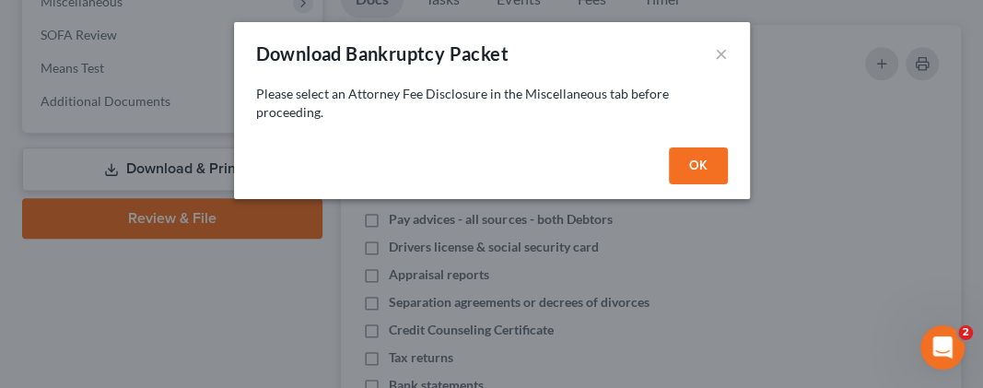
click at [705, 163] on button "OK" at bounding box center [698, 165] width 59 height 37
click at [721, 52] on button "×" at bounding box center [721, 53] width 13 height 22
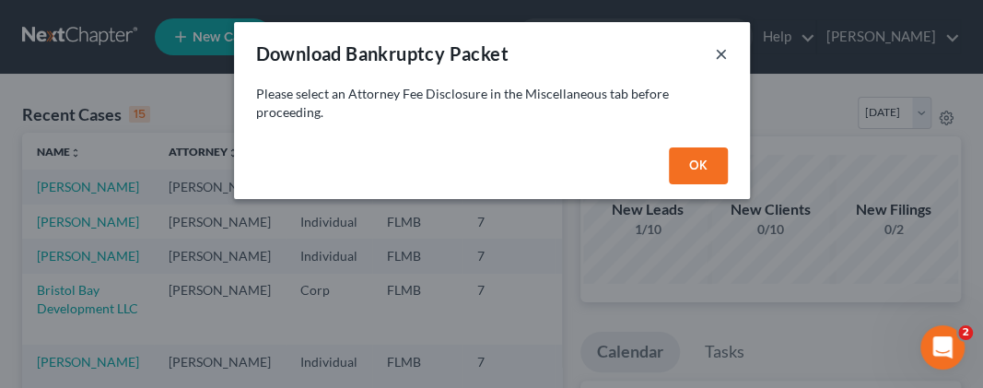
click at [718, 55] on button "×" at bounding box center [721, 53] width 13 height 22
click at [85, 182] on div "Download Bankruptcy Packet × Please select an Attorney Fee Disclosure in the Mi…" at bounding box center [491, 194] width 983 height 388
click at [699, 165] on button "OK" at bounding box center [698, 165] width 59 height 37
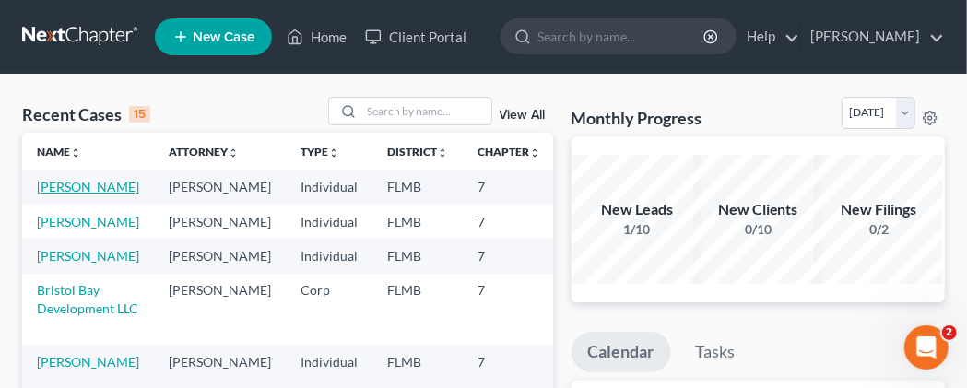
click at [75, 194] on link "[PERSON_NAME]" at bounding box center [88, 187] width 102 height 16
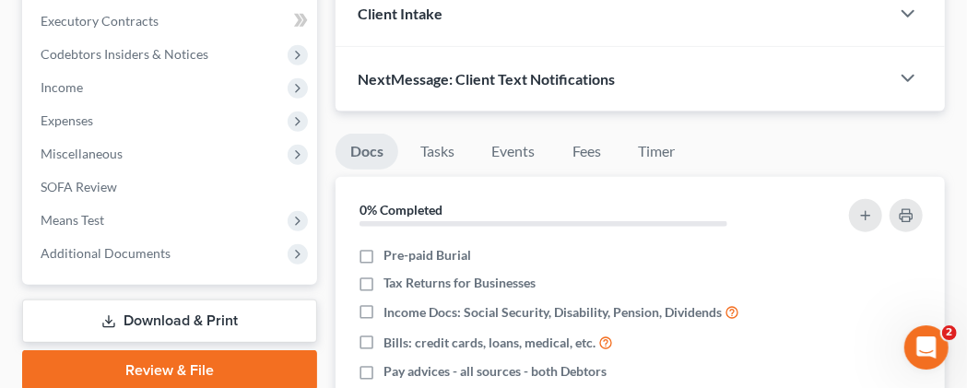
scroll to position [575, 0]
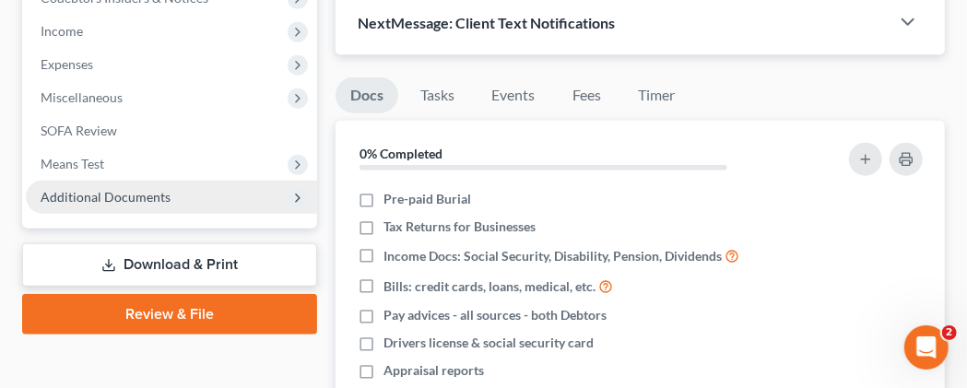
click at [142, 205] on span "Additional Documents" at bounding box center [106, 197] width 130 height 16
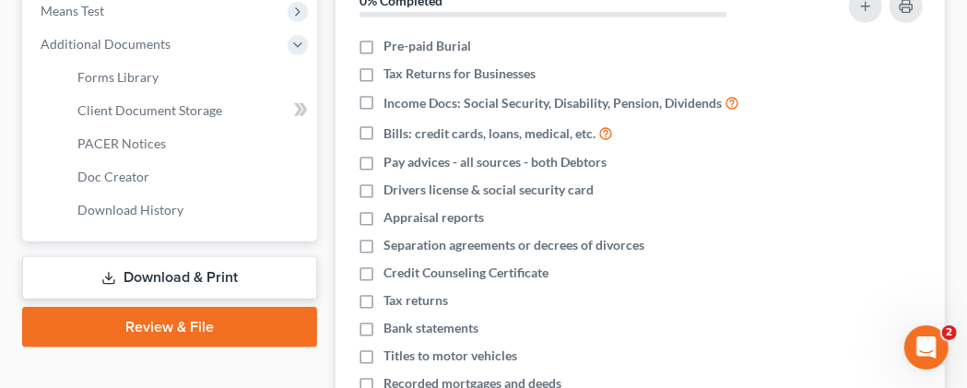
scroll to position [767, 0]
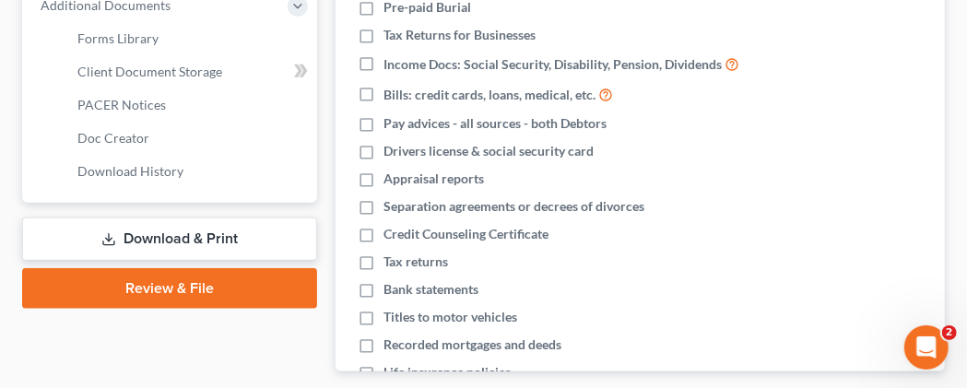
click at [187, 305] on link "Review & File" at bounding box center [169, 288] width 295 height 41
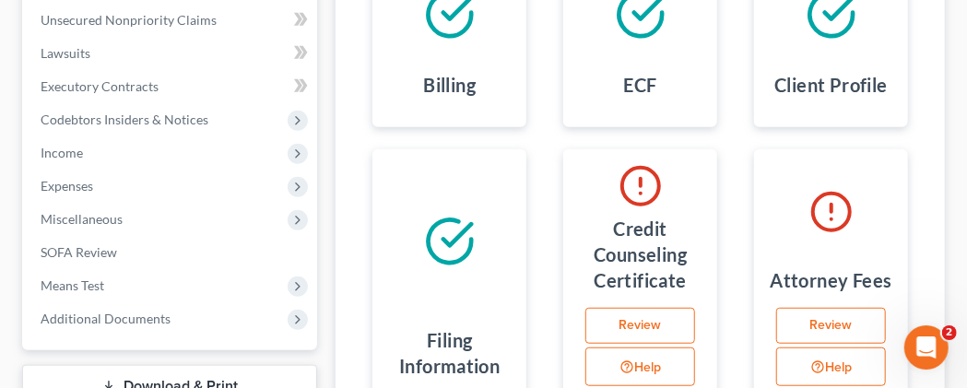
scroll to position [383, 0]
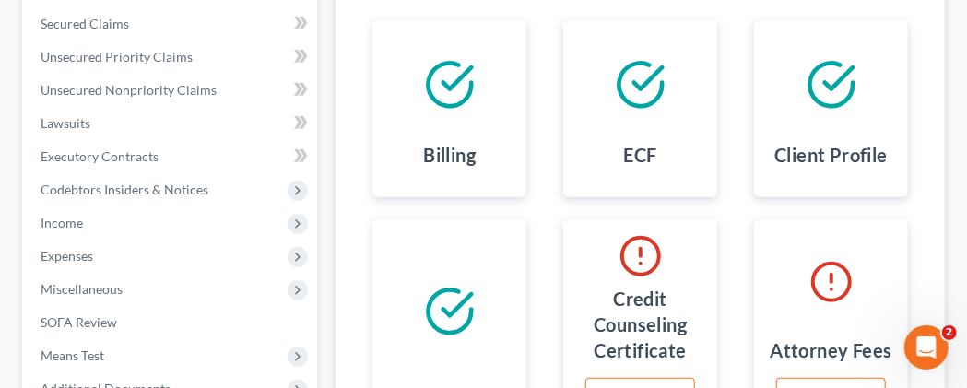
click at [456, 106] on icon at bounding box center [449, 84] width 43 height 43
click at [453, 88] on polyline at bounding box center [457, 77] width 28 height 21
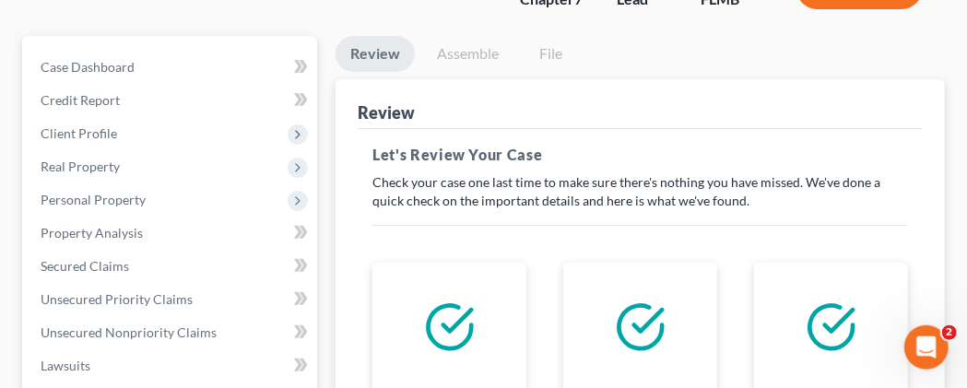
scroll to position [192, 0]
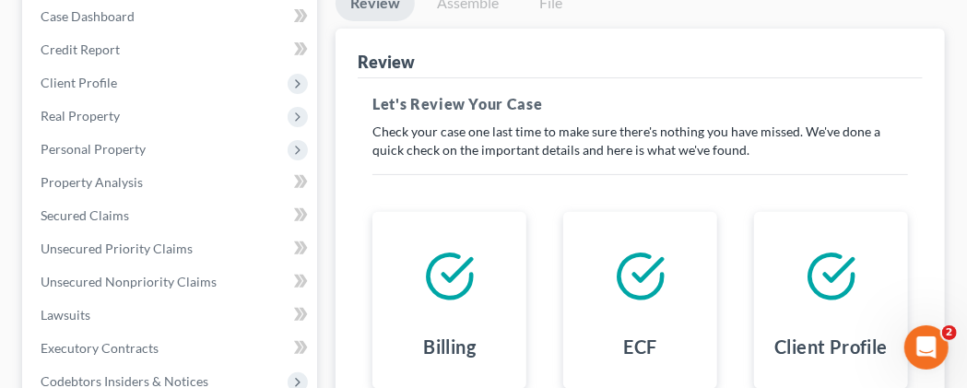
click at [465, 21] on link "Assemble" at bounding box center [467, 3] width 91 height 36
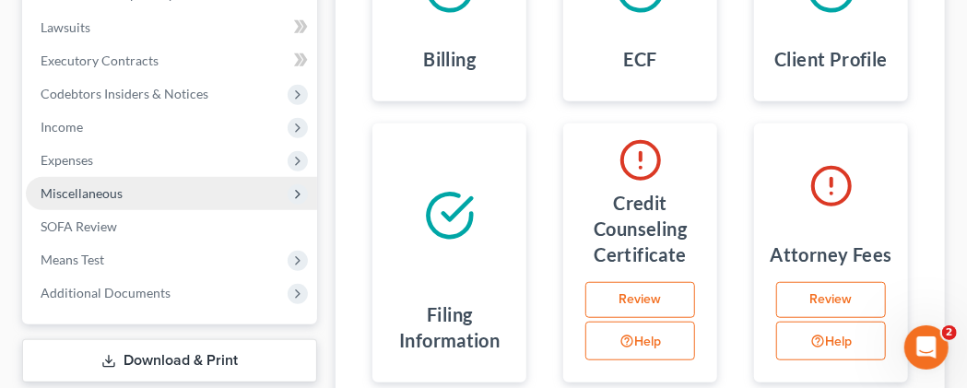
scroll to position [575, 0]
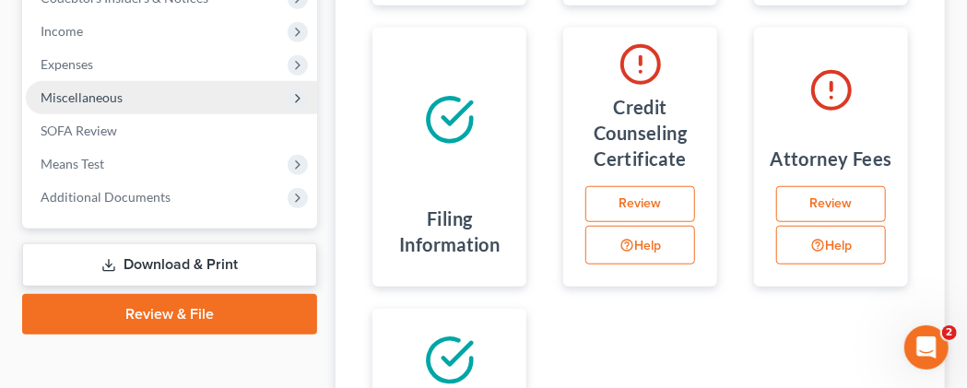
click at [293, 106] on icon at bounding box center [297, 98] width 15 height 15
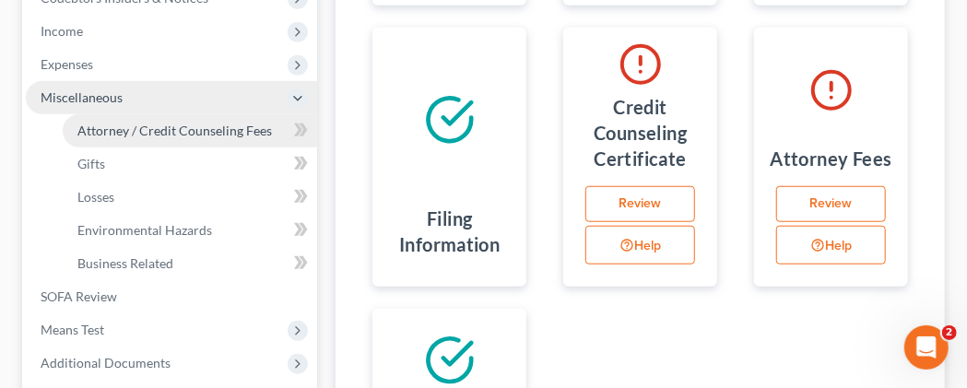
click at [241, 138] on span "Attorney / Credit Counseling Fees" at bounding box center [174, 131] width 194 height 16
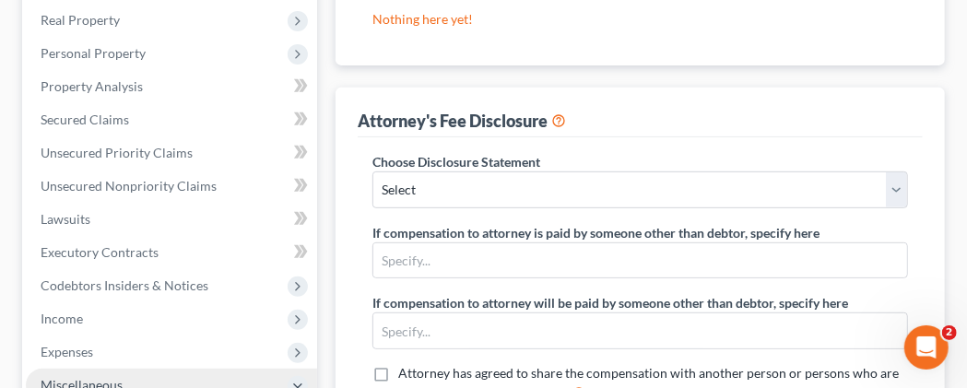
scroll to position [192, 0]
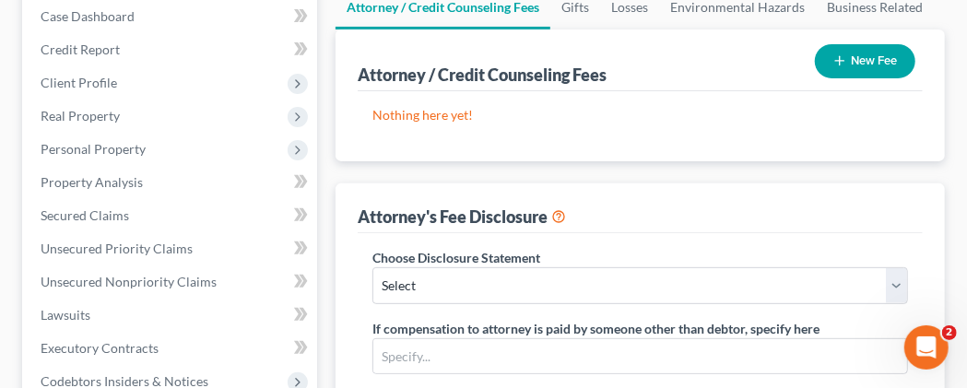
click at [848, 78] on button "New Fee" at bounding box center [865, 61] width 100 height 34
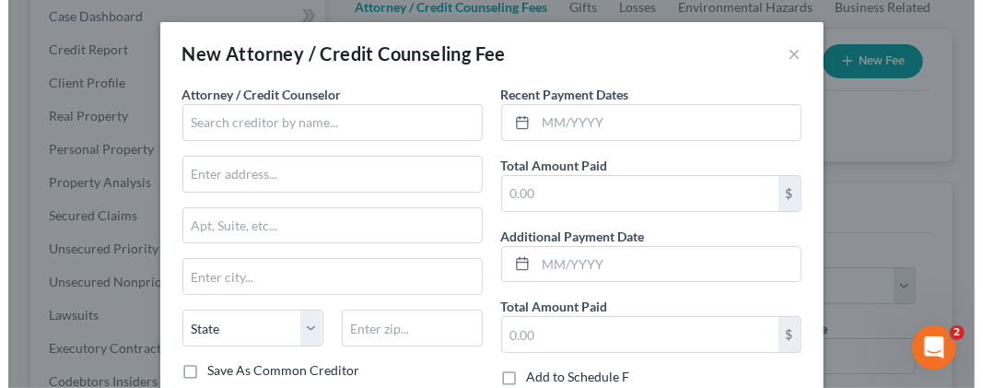
scroll to position [159, 0]
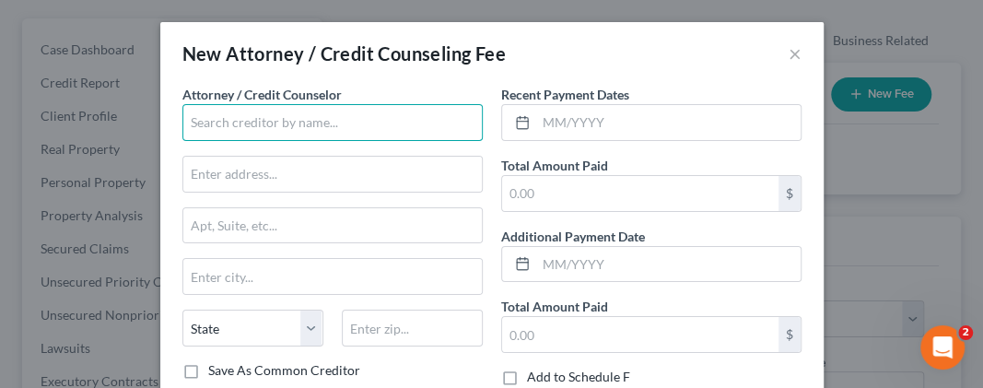
click at [274, 126] on input "text" at bounding box center [333, 122] width 300 height 37
type input "p"
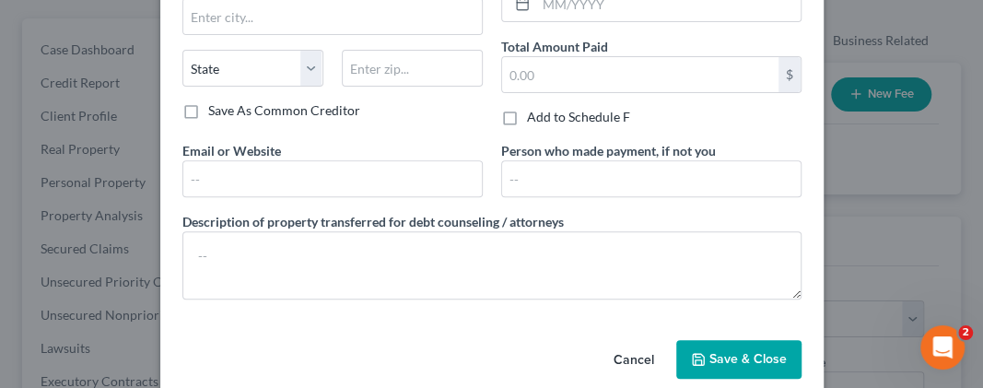
scroll to position [277, 0]
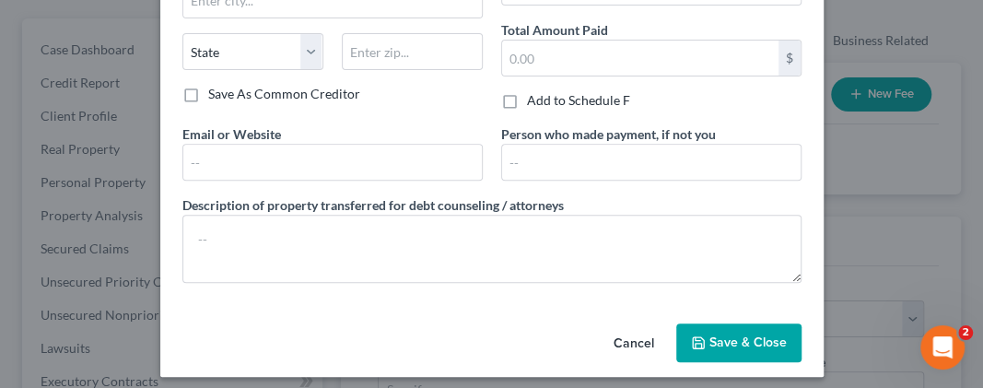
type input "Philip L. Burnett PA"
click at [707, 324] on button "Save & Close" at bounding box center [739, 343] width 125 height 39
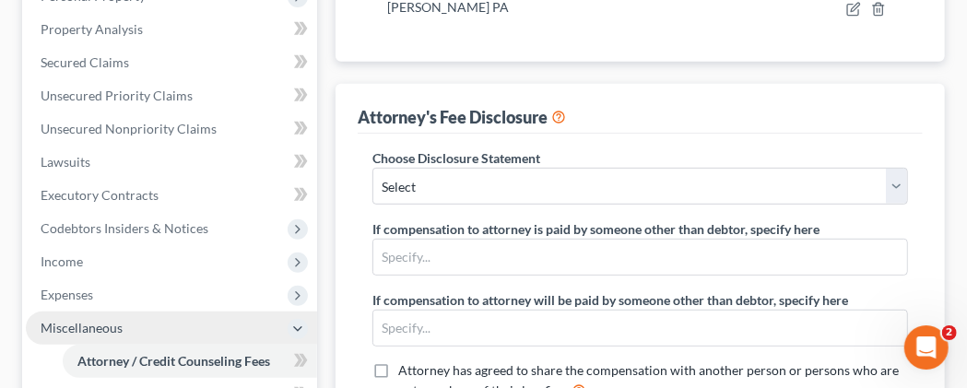
scroll to position [383, 0]
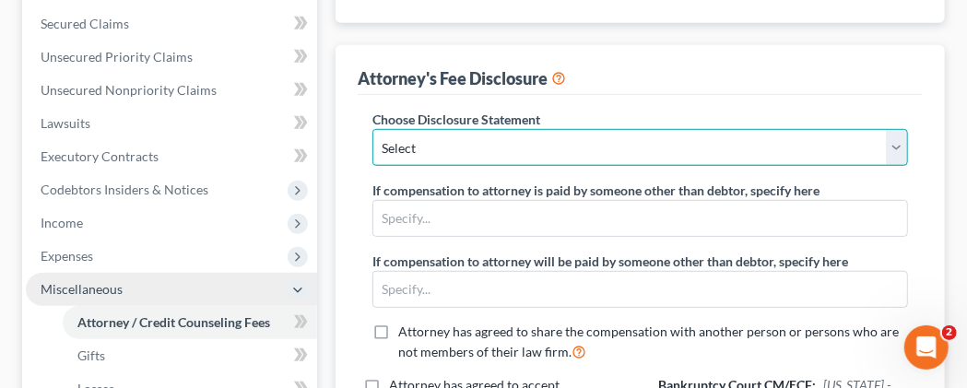
click at [372, 129] on select "Select Edited version" at bounding box center [640, 147] width 536 height 37
select select "0"
click option "Edited version" at bounding box center [0, 0] width 0 height 0
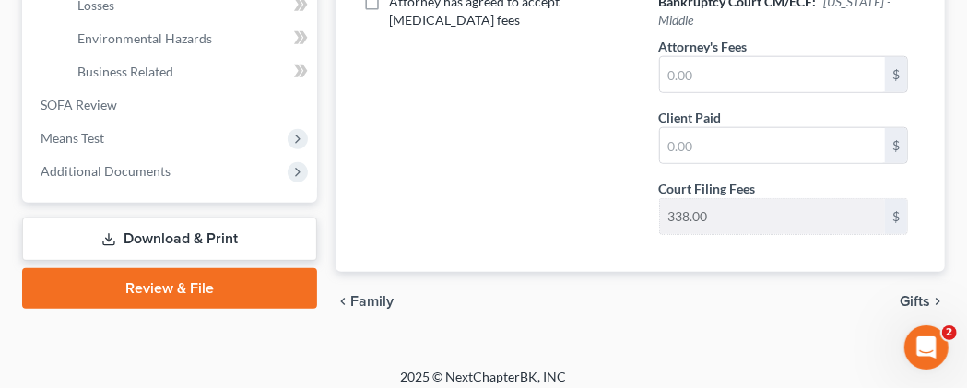
scroll to position [806, 0]
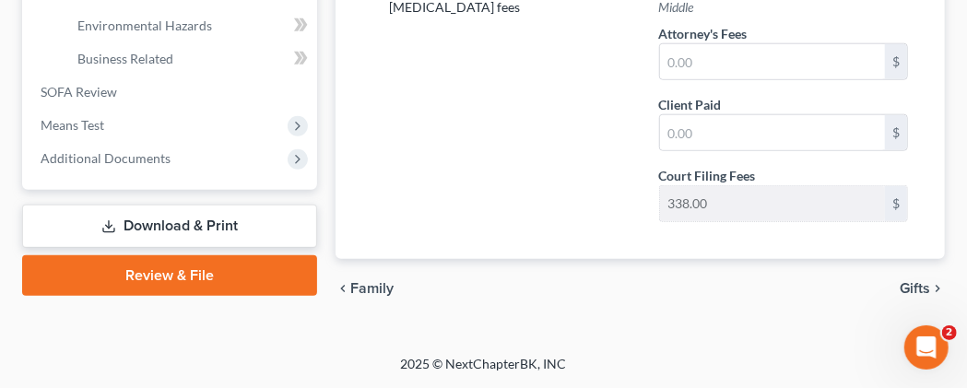
click at [176, 228] on link "Download & Print" at bounding box center [169, 226] width 295 height 43
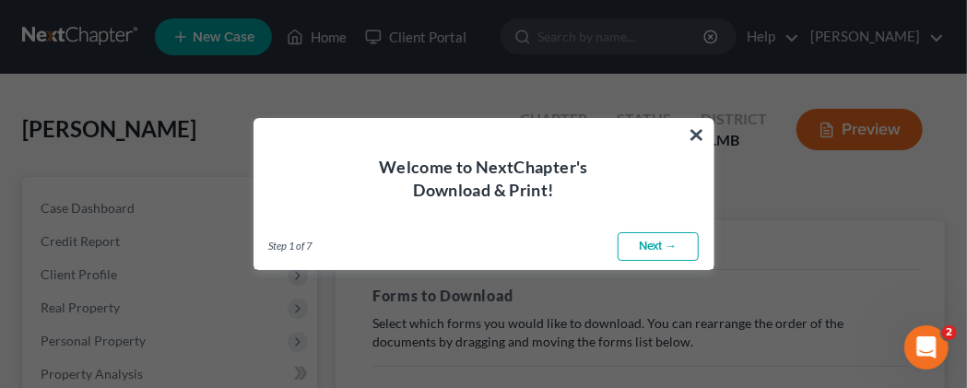
click at [645, 242] on link "Next →" at bounding box center [658, 246] width 81 height 29
select select "0"
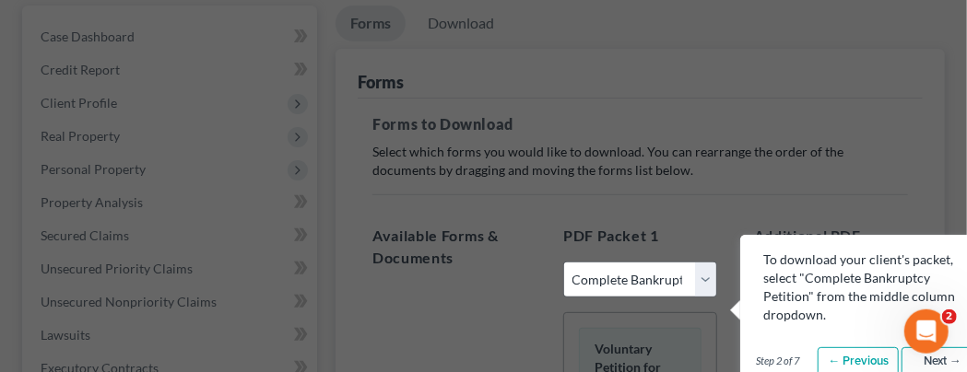
scroll to position [192, 0]
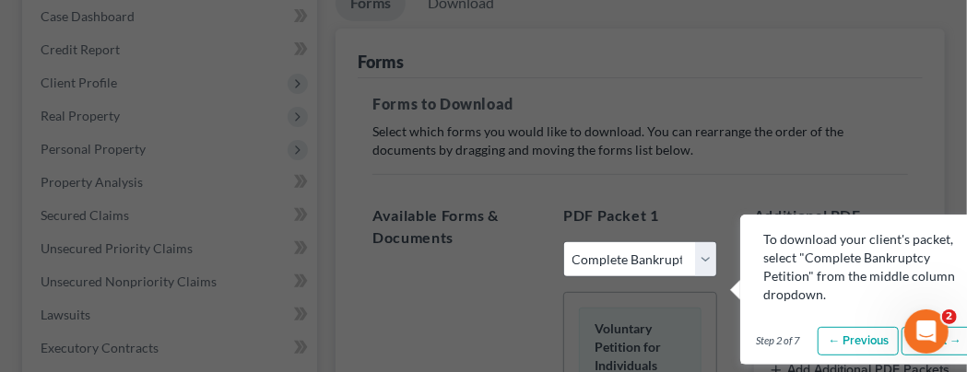
select select "0"
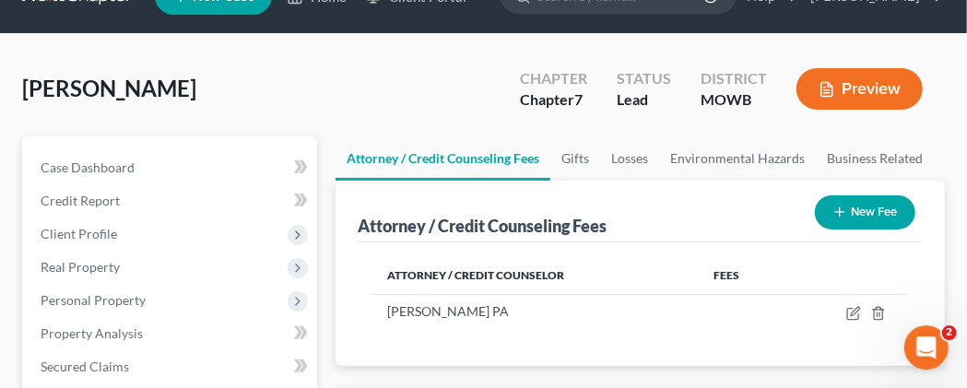
scroll to position [39, 0]
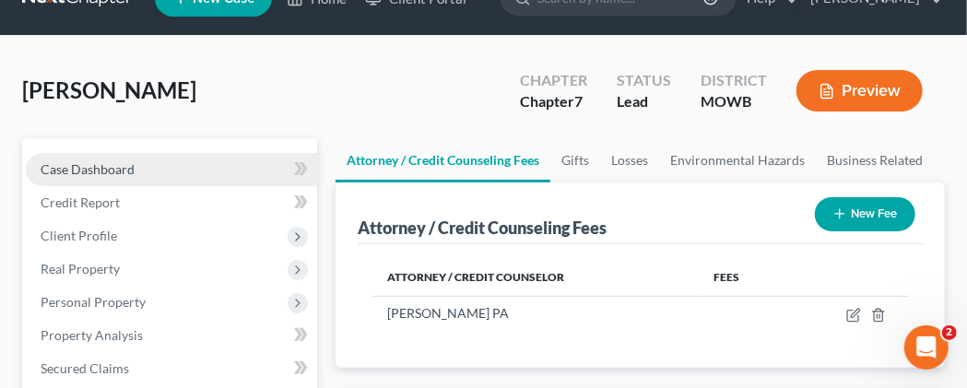
click at [84, 177] on span "Case Dashboard" at bounding box center [88, 169] width 94 height 16
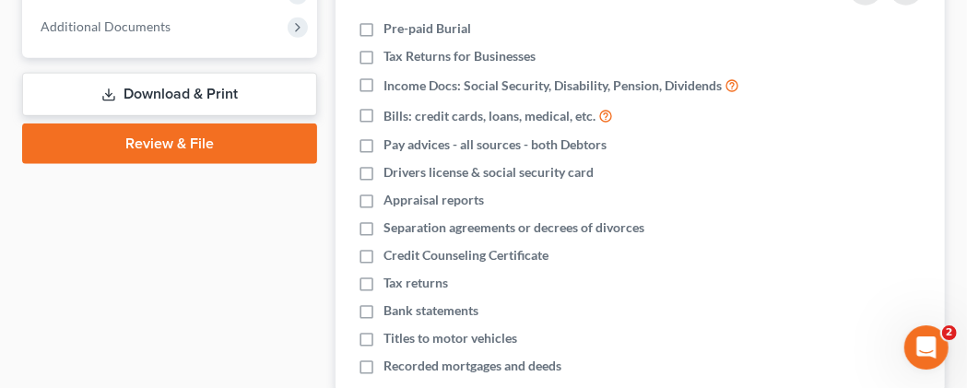
scroll to position [710, 0]
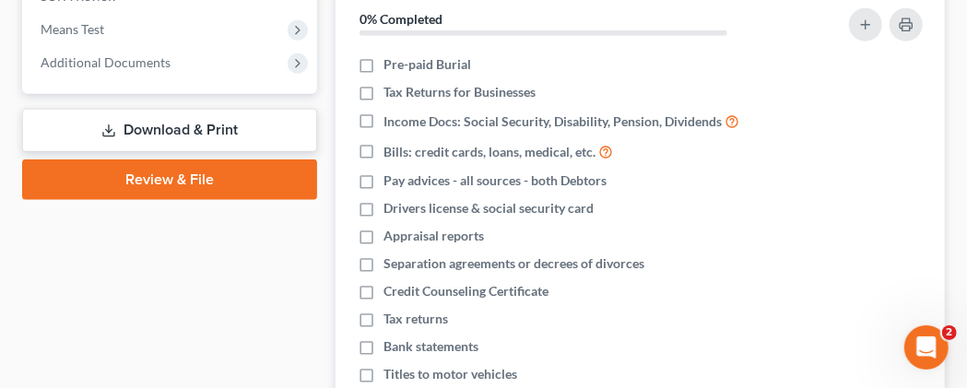
click at [111, 138] on icon at bounding box center [108, 131] width 15 height 15
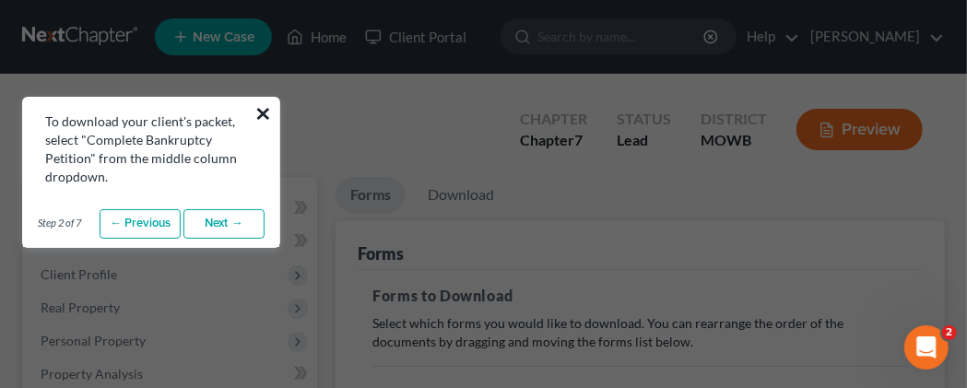
click at [260, 128] on button "×" at bounding box center [263, 113] width 18 height 29
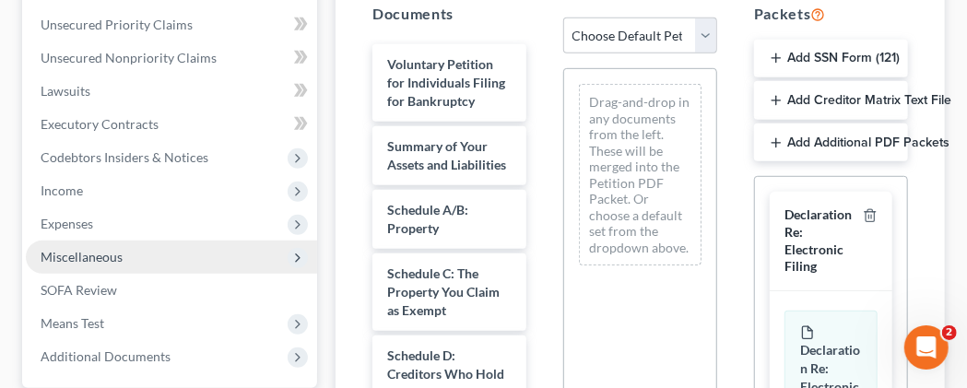
scroll to position [383, 0]
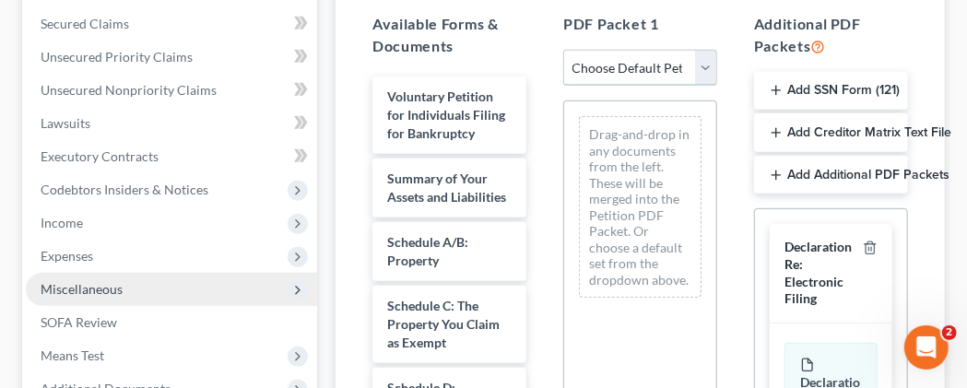
click at [563, 50] on select "Choose Default Petition PDF Packet Complete Bankruptcy Petition (all forms and …" at bounding box center [640, 68] width 154 height 37
select select "0"
click option "Complete Bankruptcy Petition (all forms and schedules)" at bounding box center [0, 0] width 0 height 0
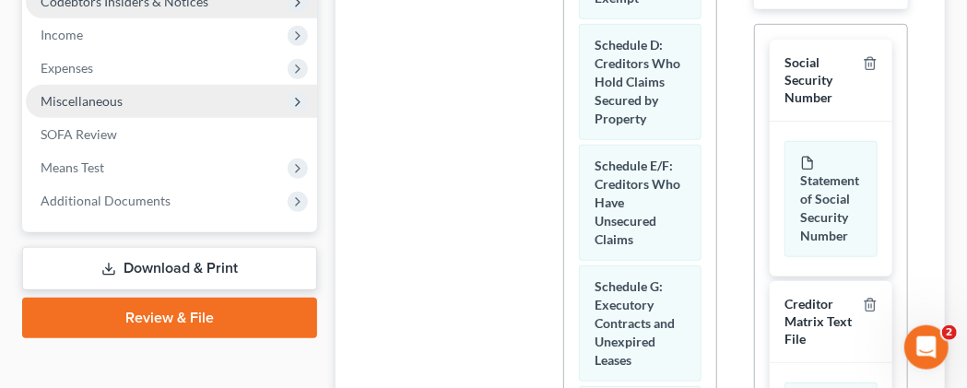
scroll to position [575, 0]
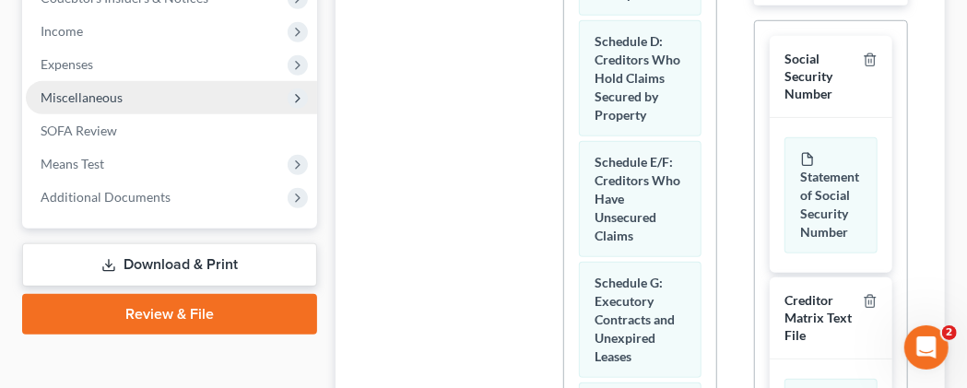
click at [198, 287] on link "Download & Print" at bounding box center [169, 264] width 295 height 43
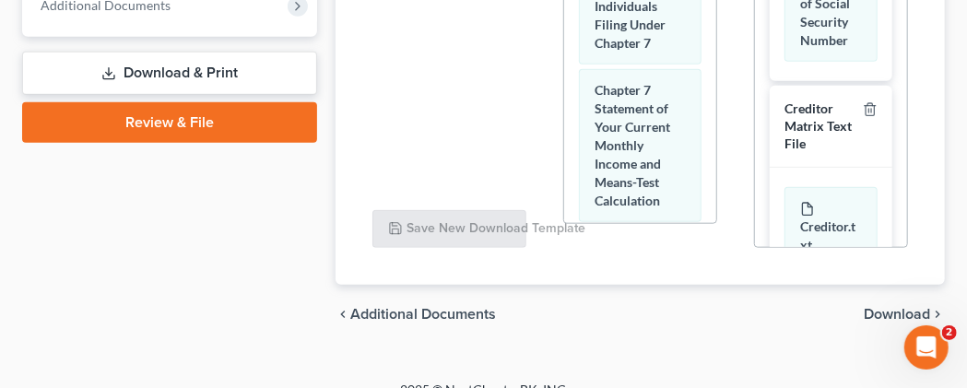
scroll to position [1014, 0]
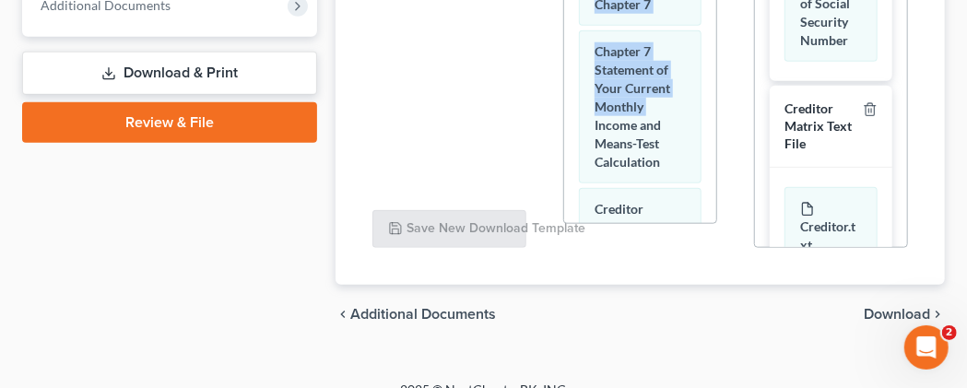
drag, startPoint x: 701, startPoint y: 60, endPoint x: 729, endPoint y: 230, distance: 172.9
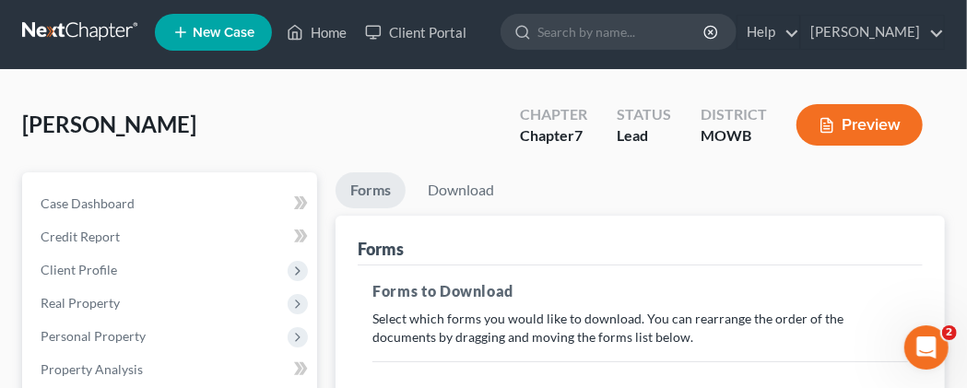
scroll to position [0, 0]
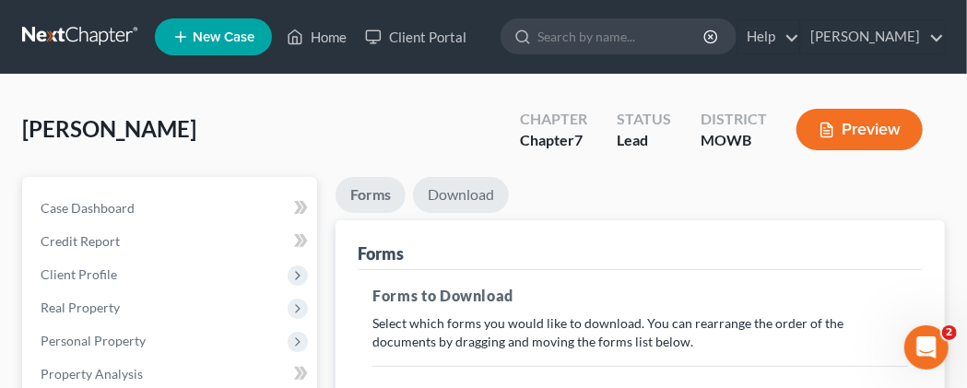
click at [477, 213] on link "Download" at bounding box center [461, 195] width 96 height 36
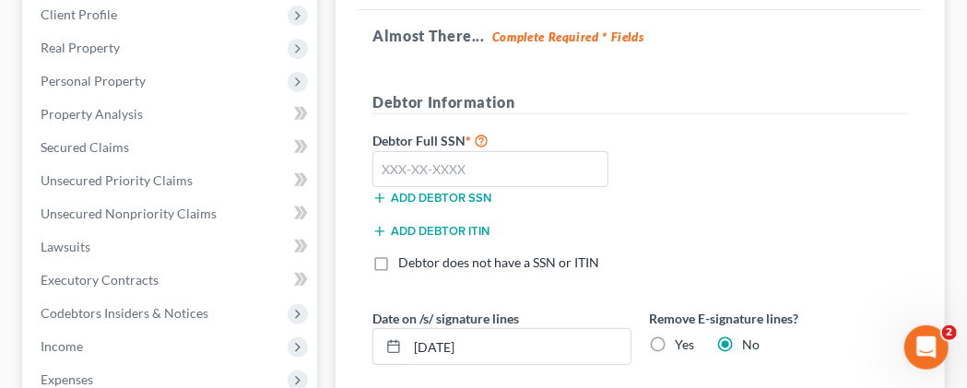
scroll to position [288, 0]
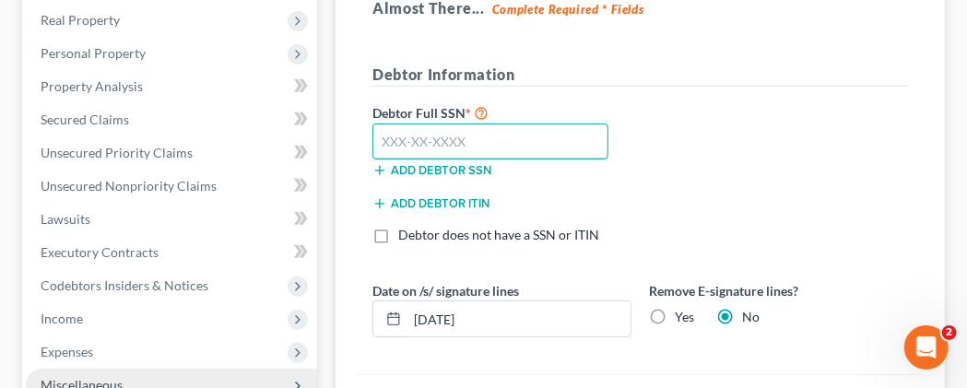
click at [410, 160] on input "text" at bounding box center [489, 142] width 235 height 37
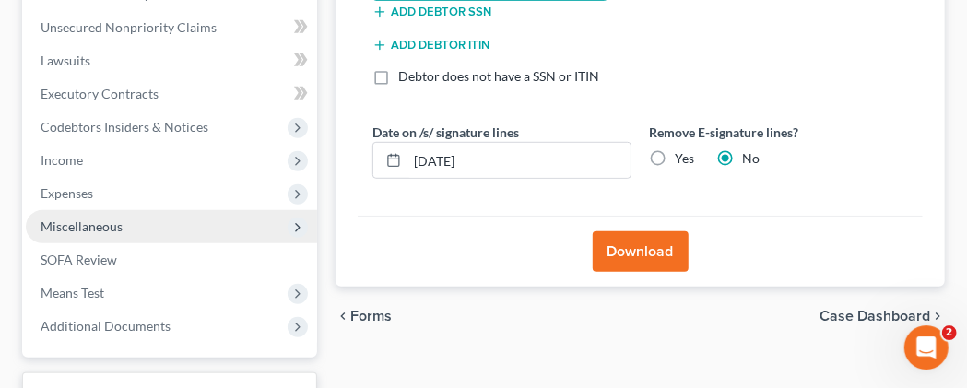
scroll to position [479, 0]
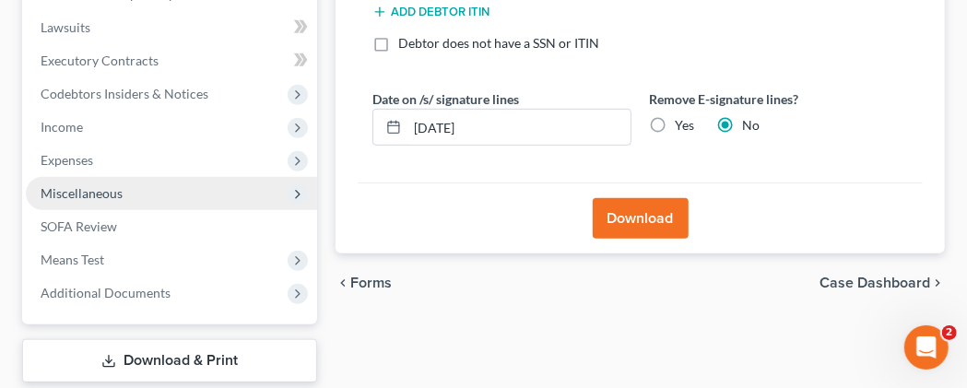
type input "013-40-5775"
click at [639, 239] on button "Download" at bounding box center [641, 218] width 96 height 41
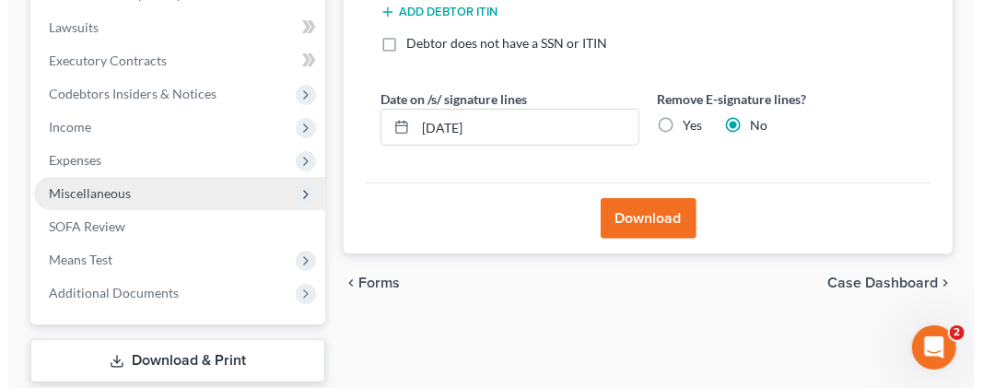
scroll to position [446, 0]
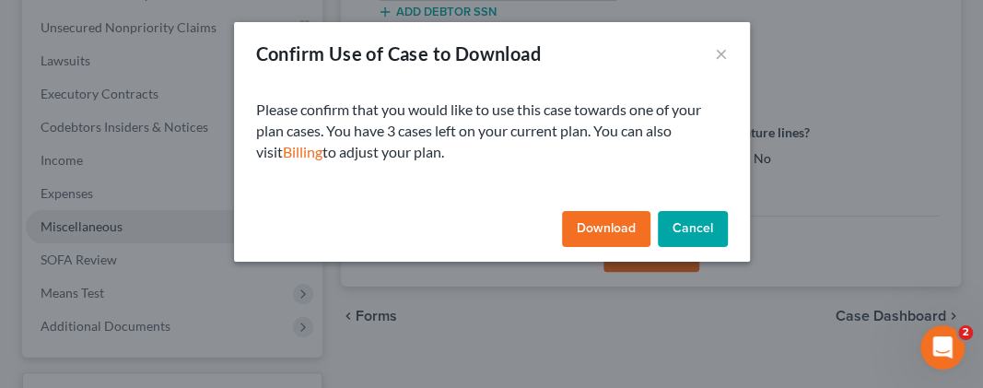
click at [603, 226] on button "Download" at bounding box center [606, 229] width 88 height 37
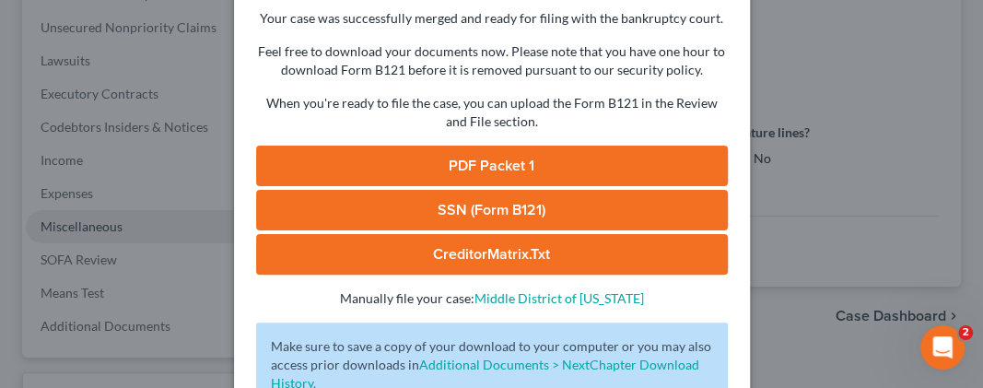
scroll to position [61, 0]
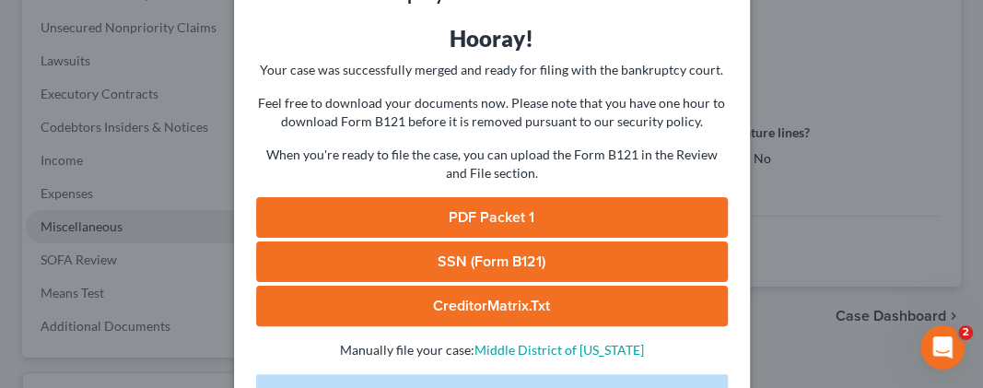
click at [502, 207] on link "PDF Packet 1" at bounding box center [492, 217] width 472 height 41
click at [504, 257] on link "SSN (Form B121)" at bounding box center [492, 261] width 472 height 41
click at [473, 305] on link "CreditorMatrix.txt" at bounding box center [492, 306] width 472 height 41
click at [525, 300] on link "CreditorMatrix.txt" at bounding box center [492, 306] width 472 height 41
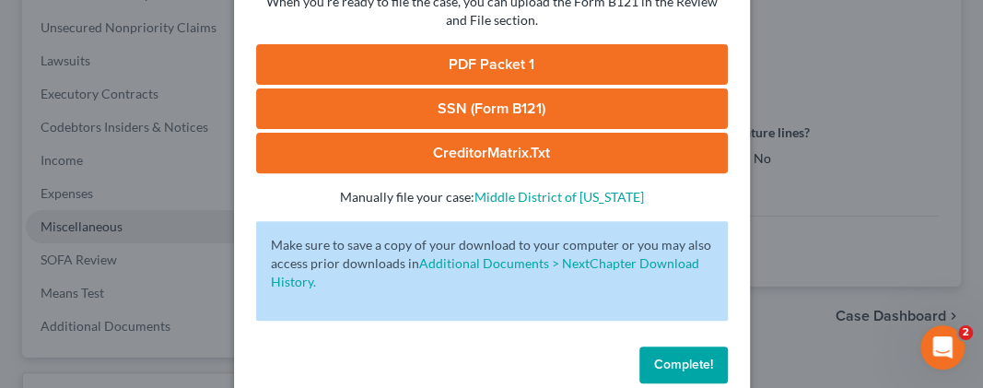
scroll to position [245, 0]
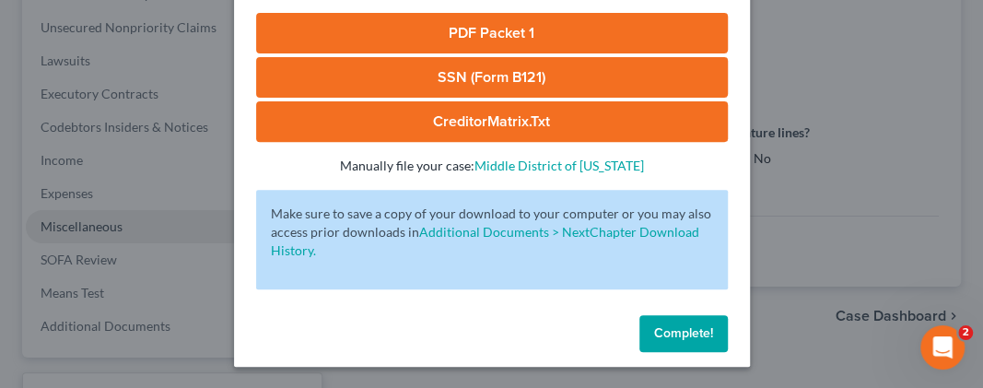
click at [677, 329] on span "Complete!" at bounding box center [683, 333] width 59 height 16
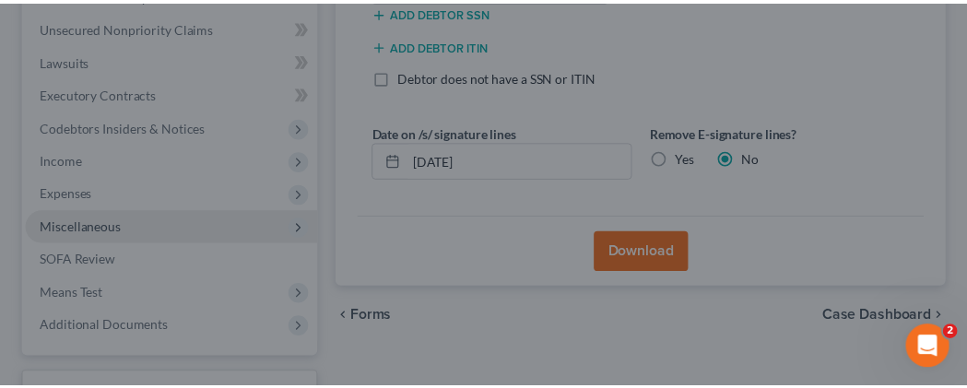
scroll to position [479, 0]
